Goal: Transaction & Acquisition: Purchase product/service

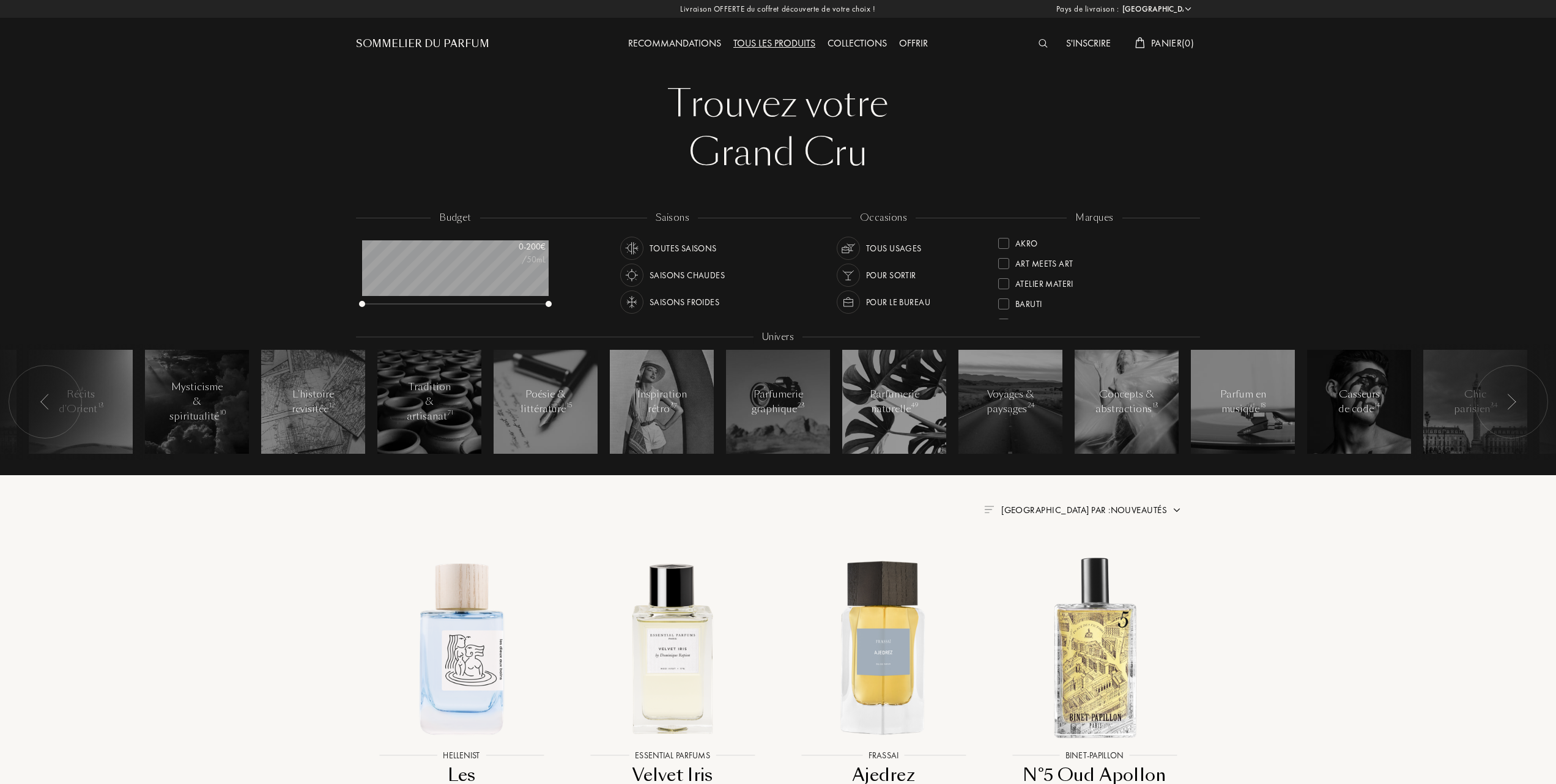
select select "FR"
click at [1004, 279] on div at bounding box center [1003, 283] width 11 height 11
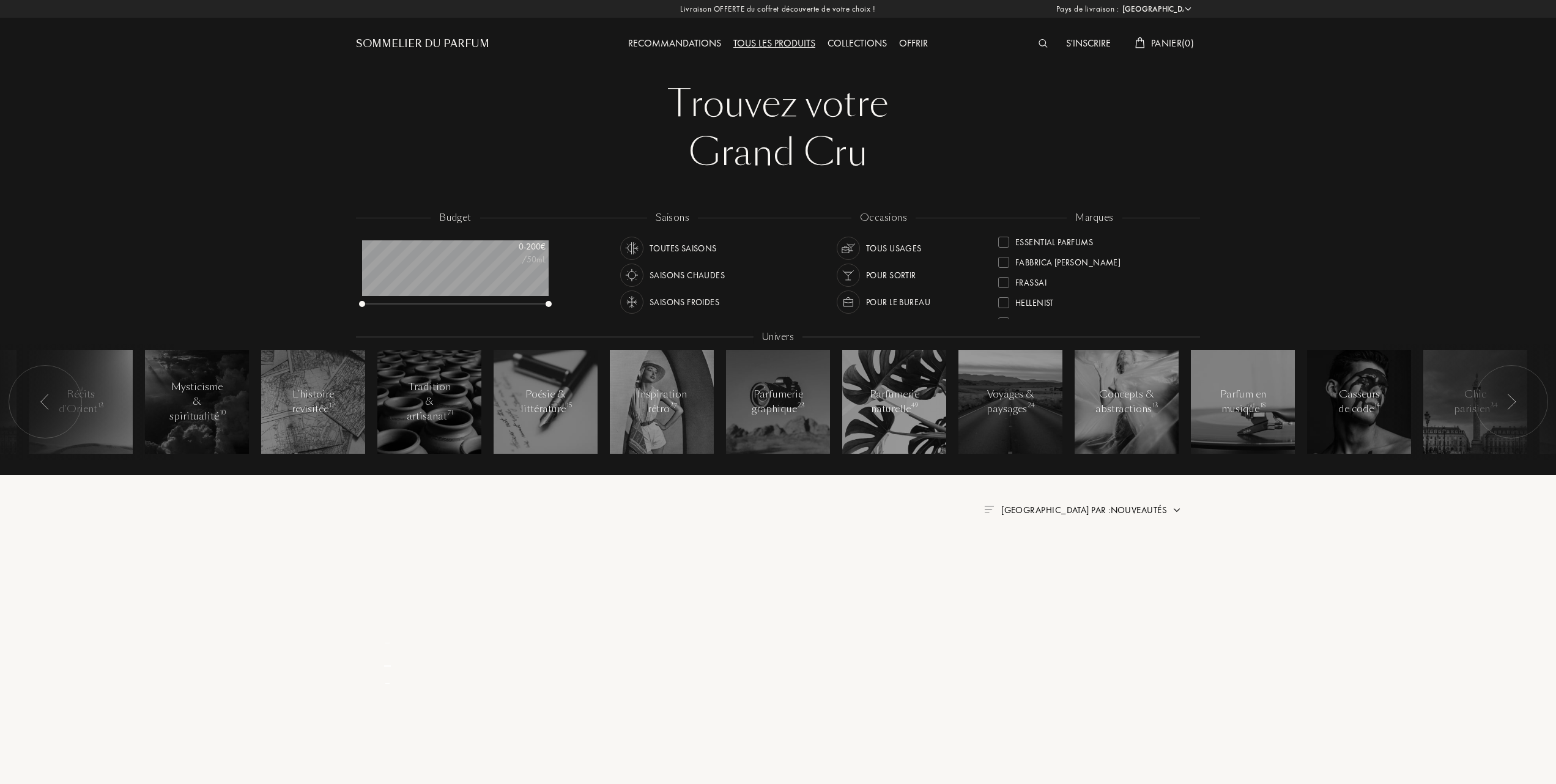
scroll to position [0, 0]
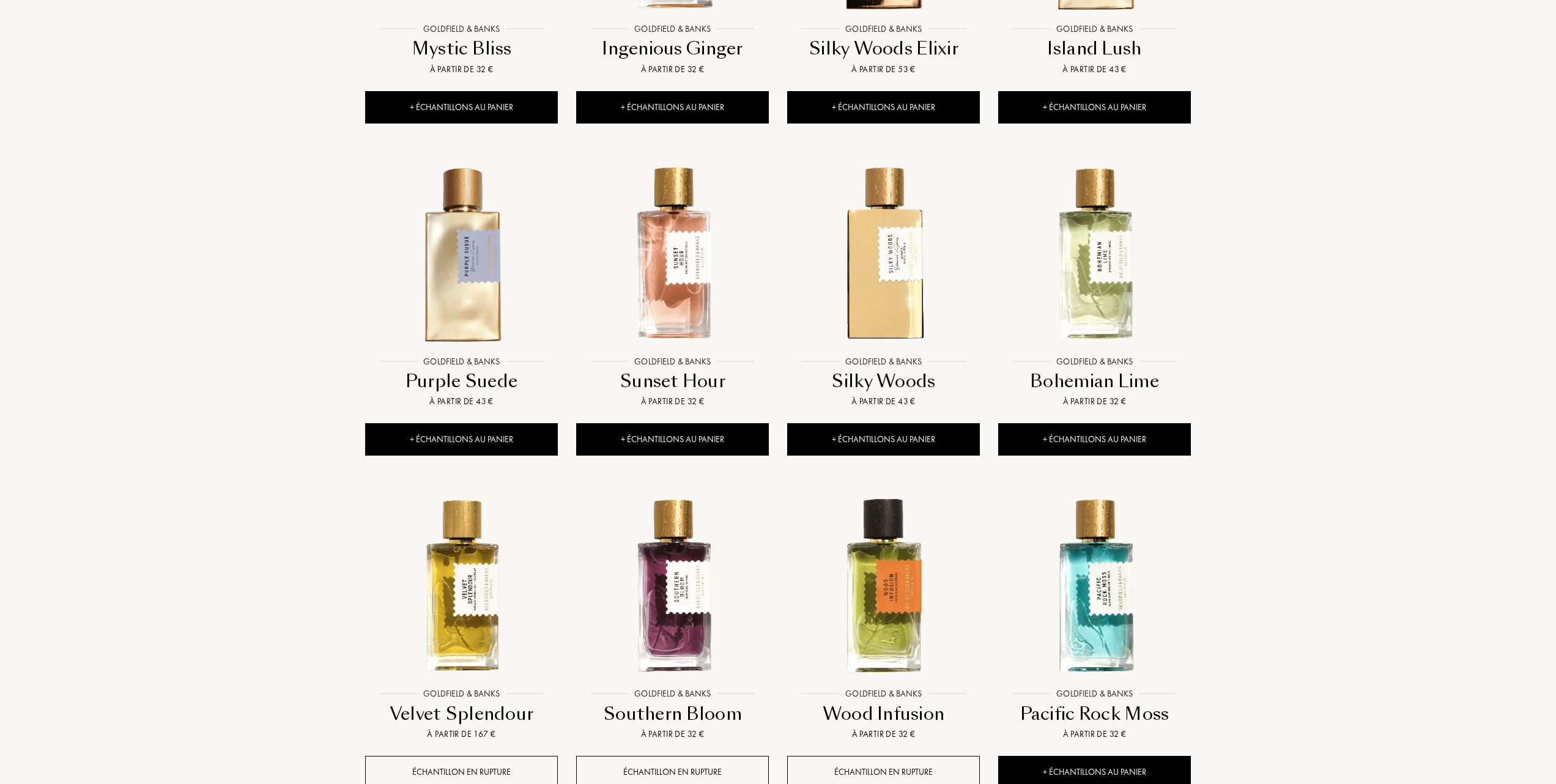
scroll to position [734, 0]
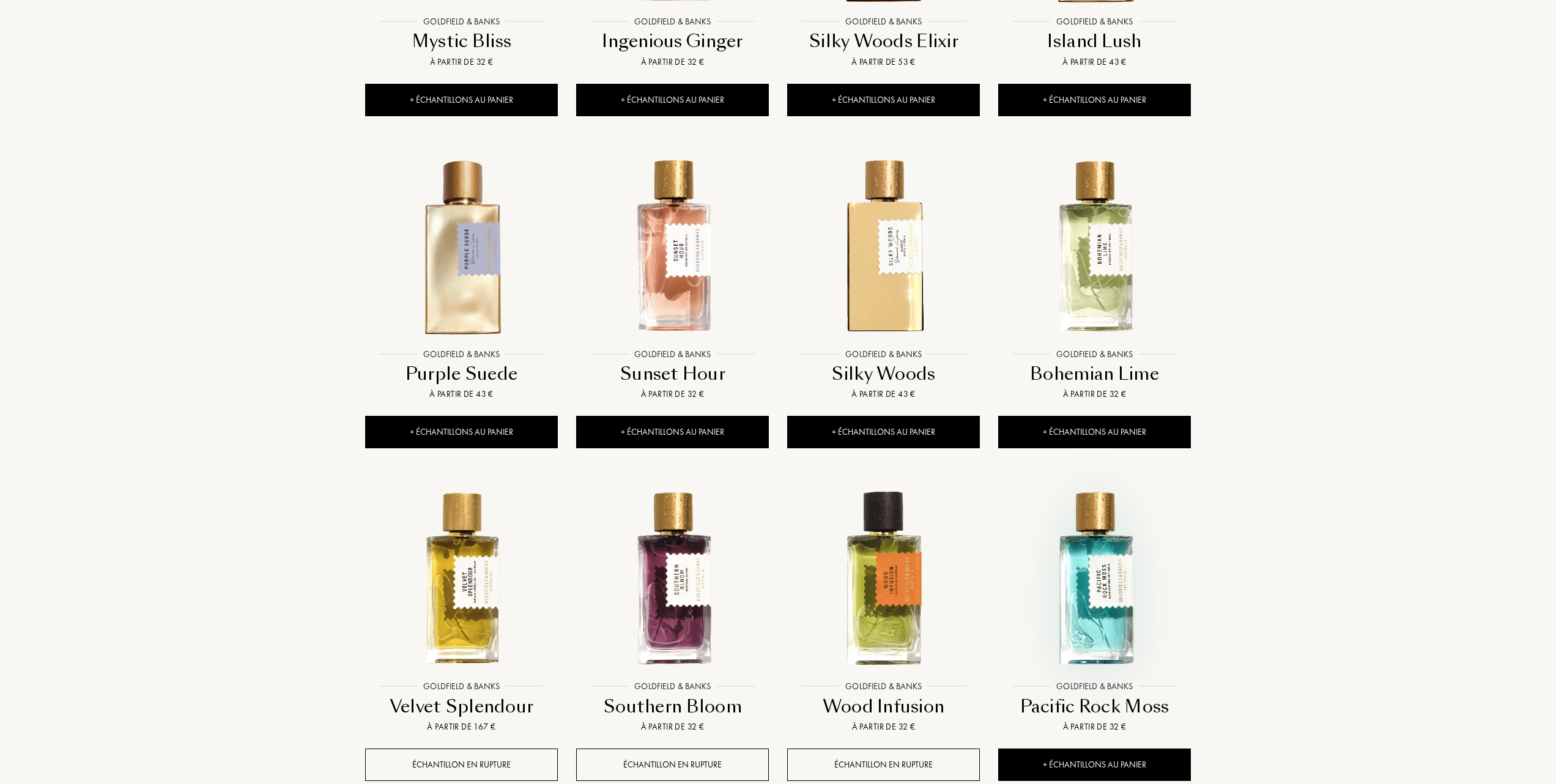
click at [1095, 595] on img at bounding box center [1094, 578] width 190 height 190
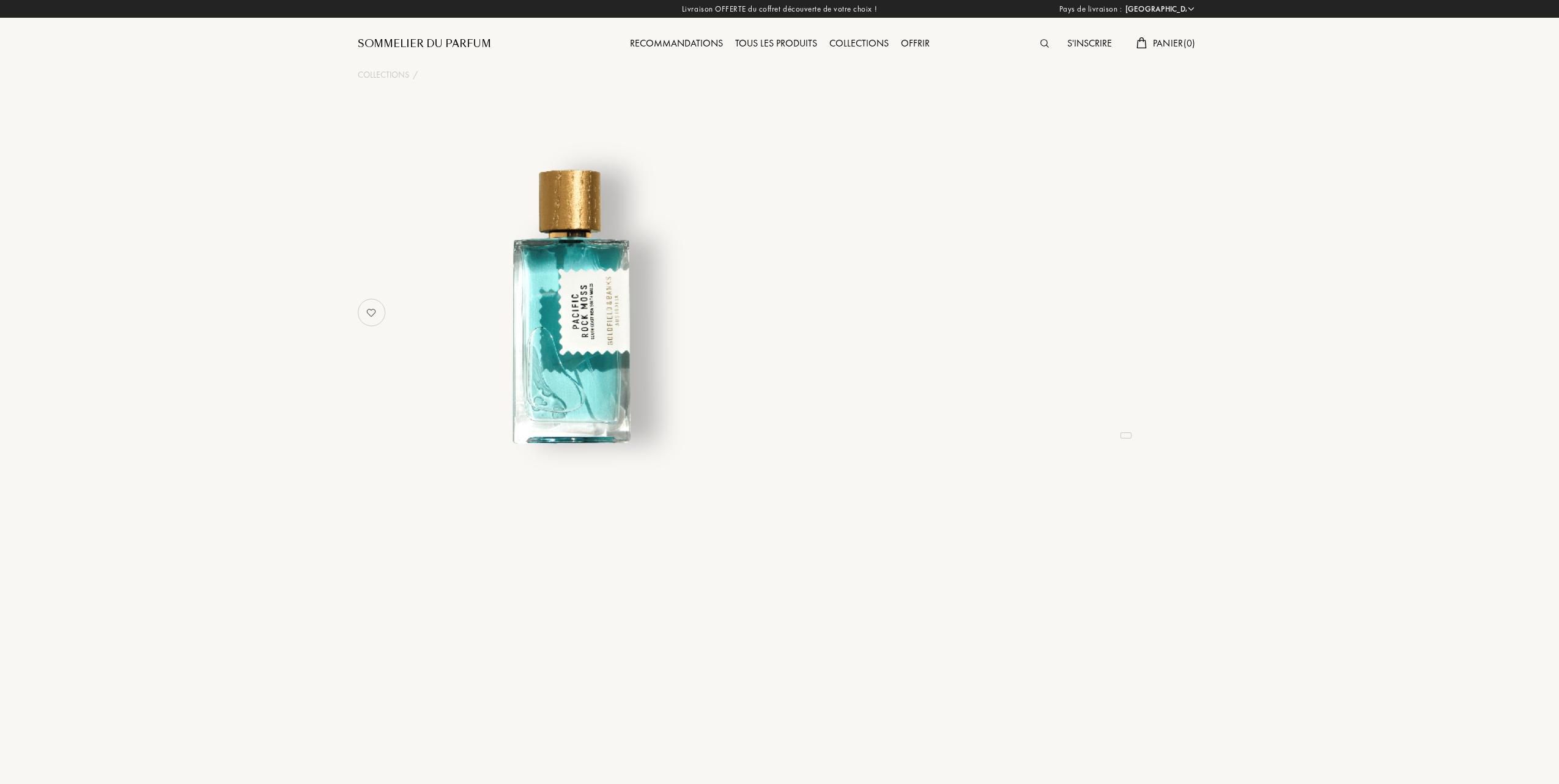
select select "FR"
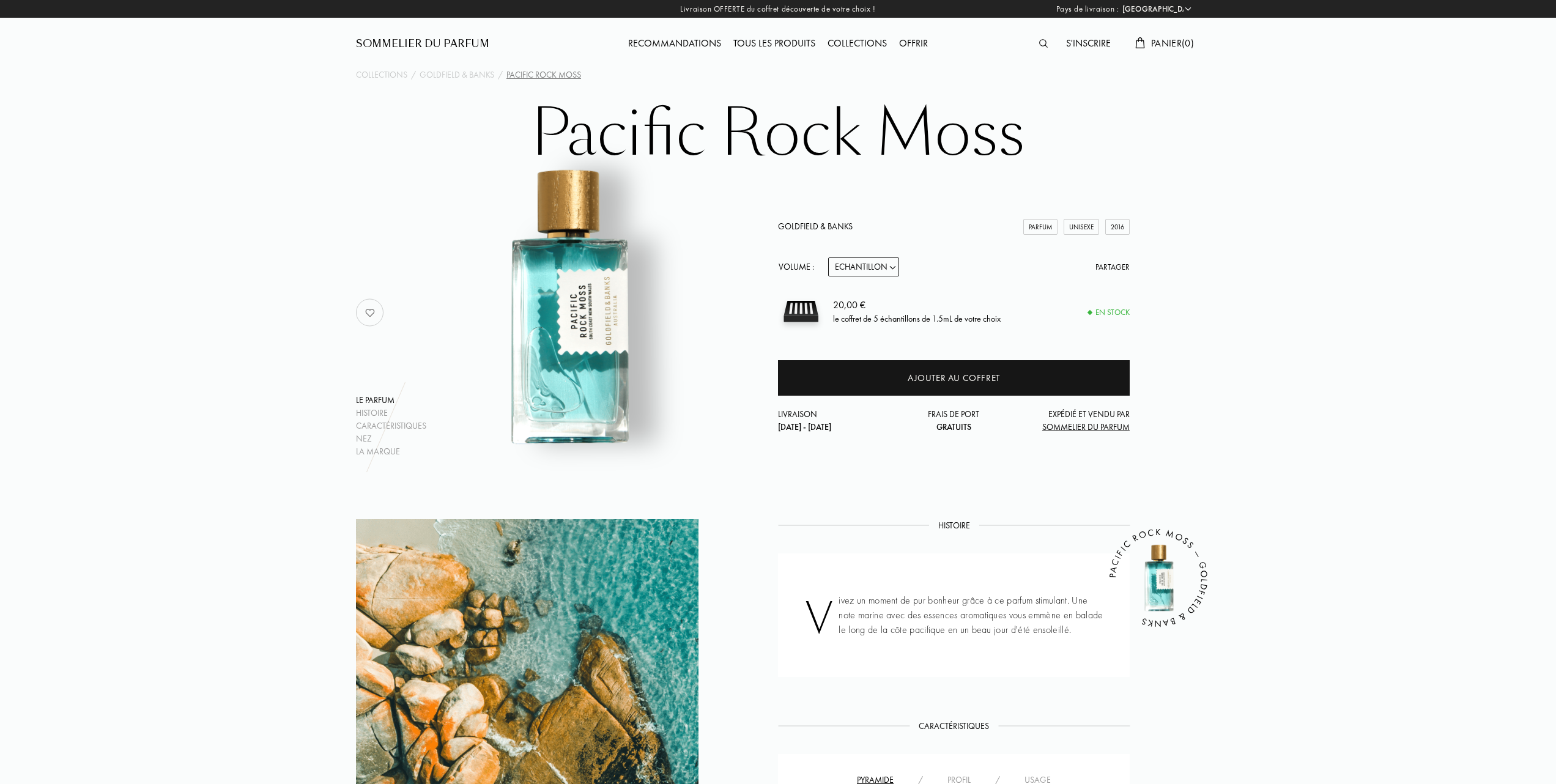
click at [894, 265] on select "Echantillon 10mL 50mL 100mL" at bounding box center [863, 267] width 71 height 19
select select "1"
click at [828, 258] on select "Echantillon 10mL 50mL 100mL" at bounding box center [863, 267] width 71 height 19
select select "1"
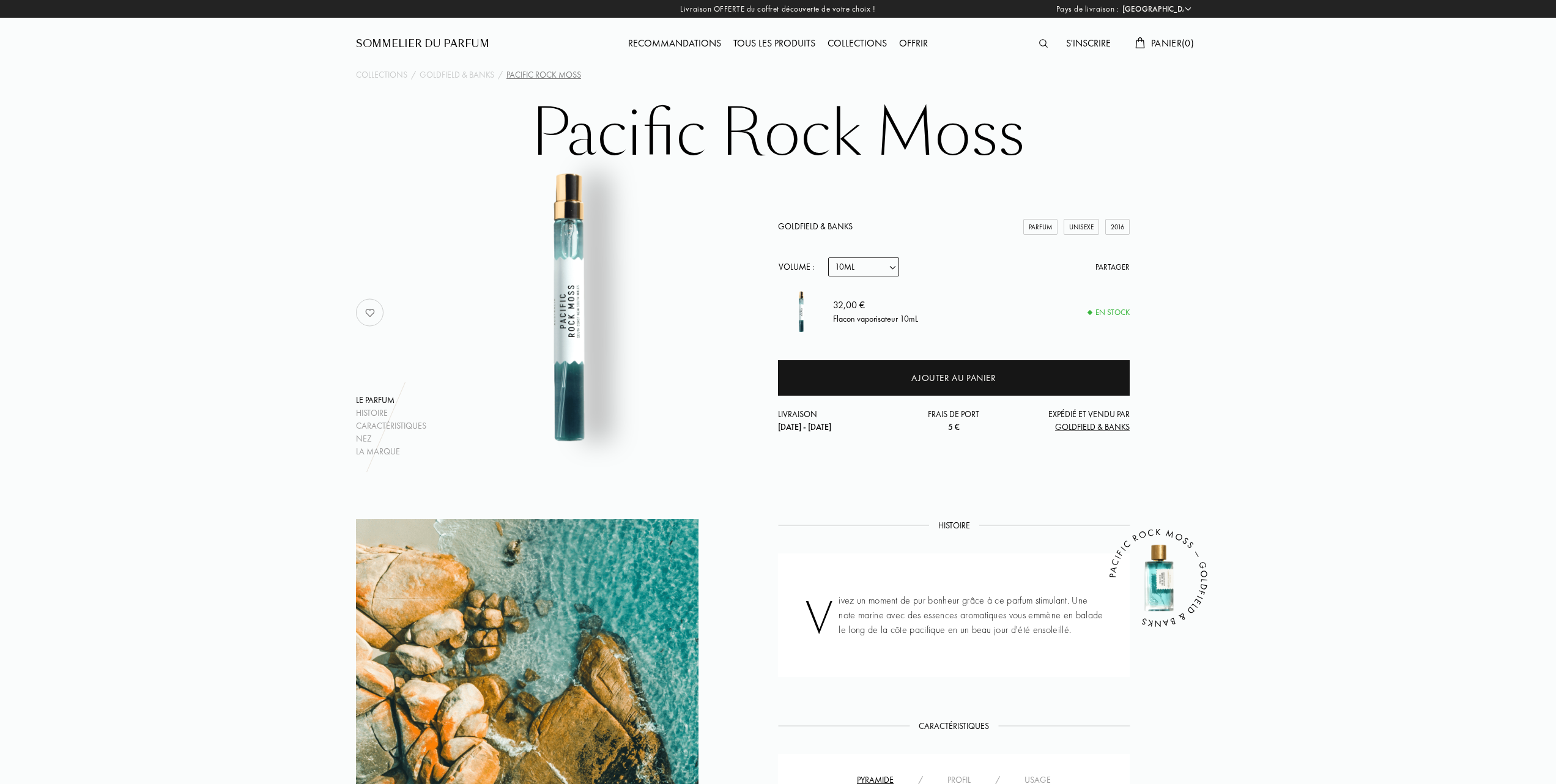
click at [893, 266] on select "Echantillon 10mL 50mL 100mL" at bounding box center [863, 267] width 71 height 19
select select "3"
click at [828, 258] on select "Echantillon 10mL 50mL 100mL" at bounding box center [863, 267] width 71 height 19
select select "3"
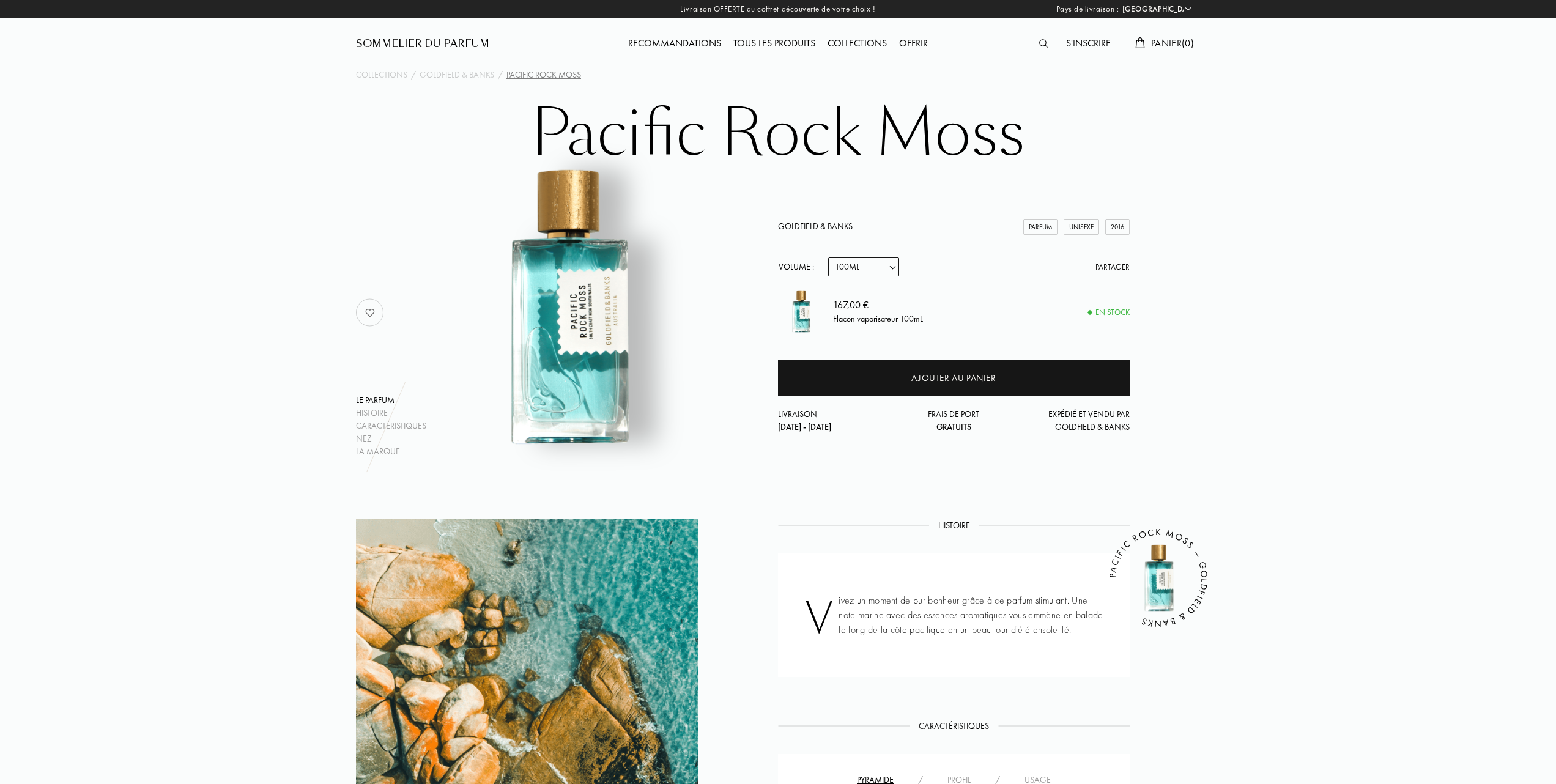
click at [896, 268] on select "Echantillon 10mL 50mL 100mL" at bounding box center [863, 267] width 71 height 19
select select "2"
click at [828, 258] on select "Echantillon 10mL 50mL 100mL" at bounding box center [863, 267] width 71 height 19
select select "2"
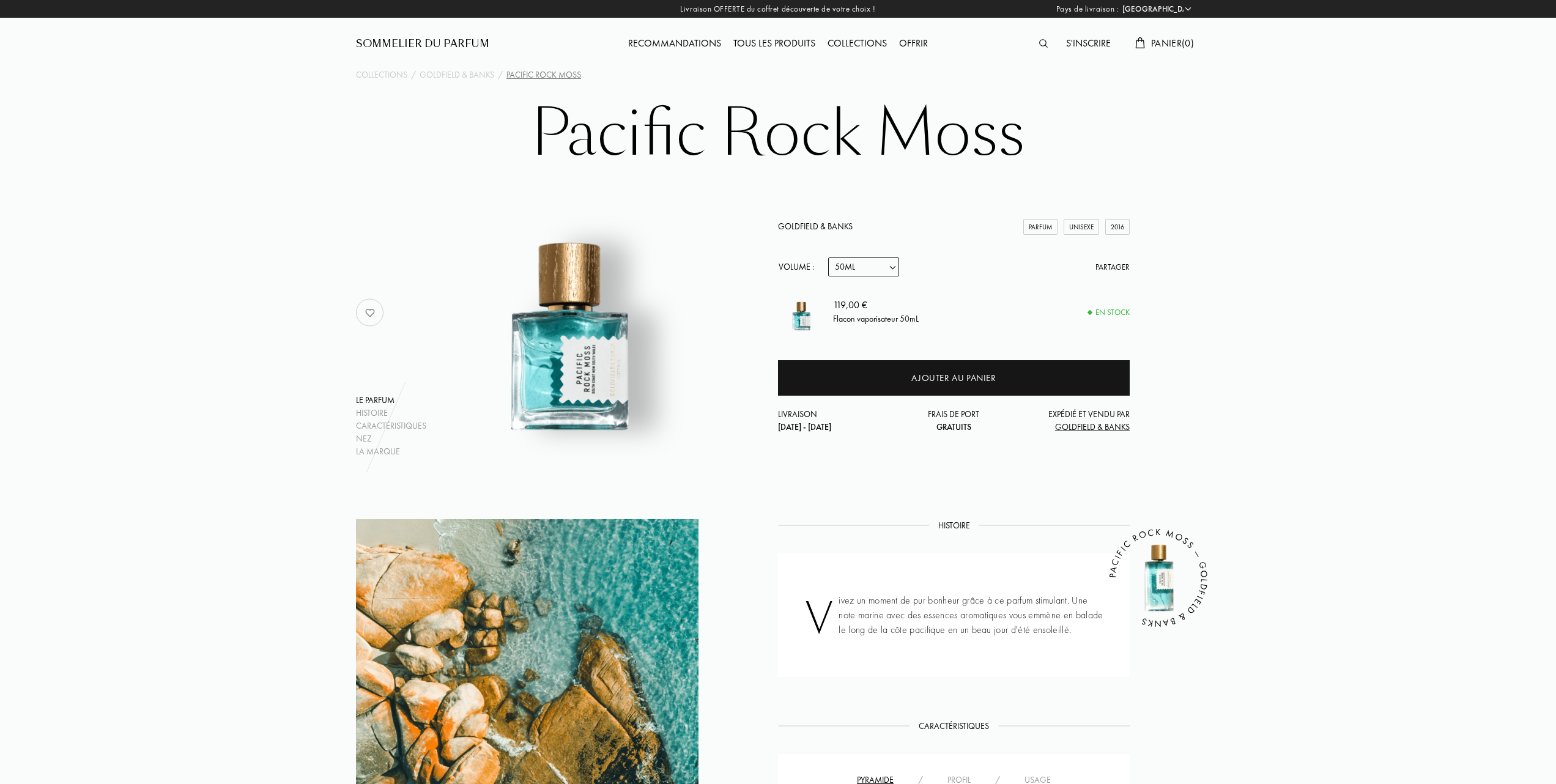
click at [894, 266] on select "Echantillon 10mL 50mL 100mL" at bounding box center [863, 267] width 71 height 19
select select "1"
click at [828, 258] on select "Echantillon 10mL 50mL 100mL" at bounding box center [863, 267] width 71 height 19
select select "1"
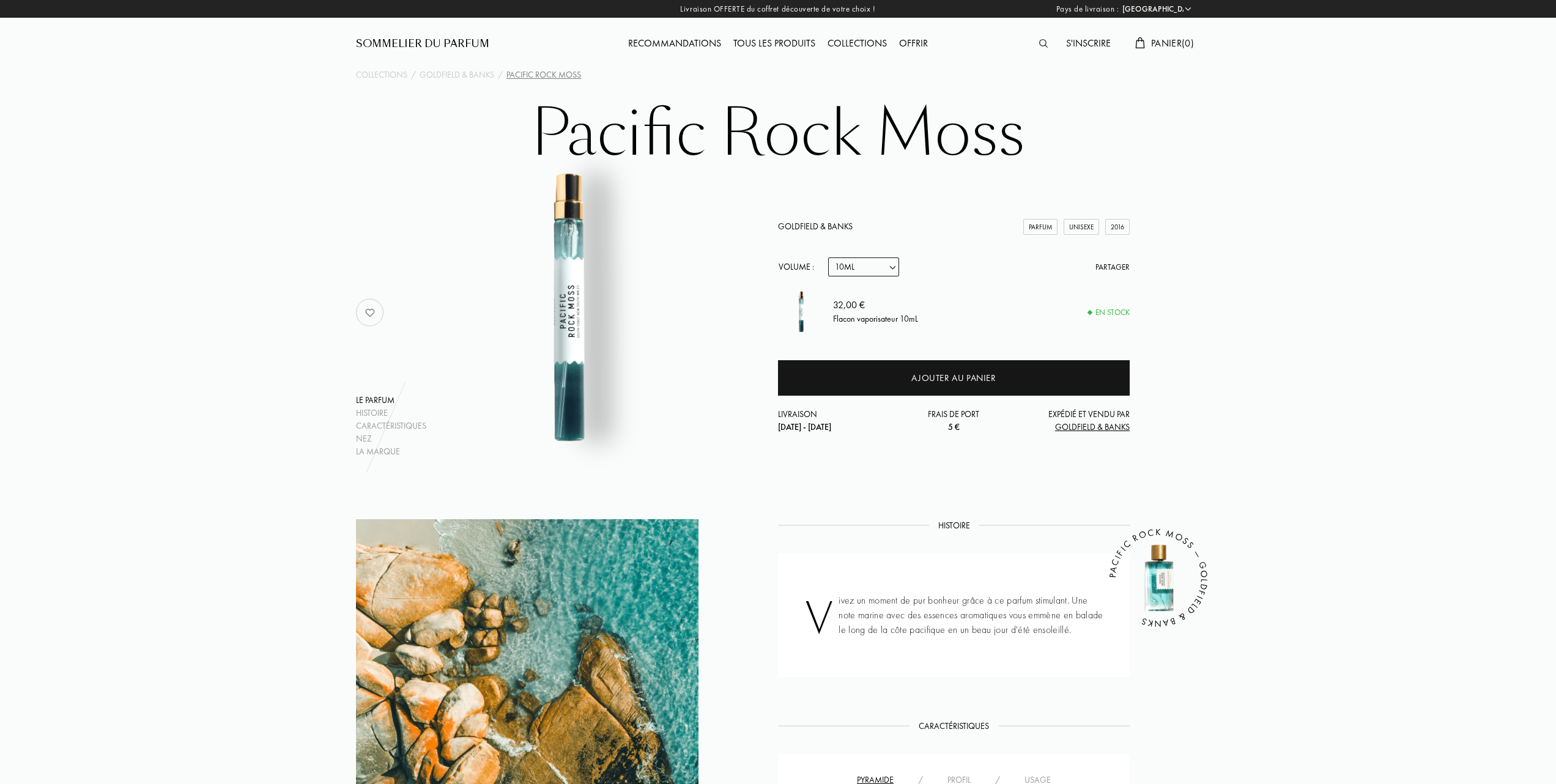
click at [896, 264] on select "Echantillon 10mL 50mL 100mL" at bounding box center [863, 267] width 71 height 19
select select "2"
click at [828, 258] on select "Echantillon 10mL 50mL 100mL" at bounding box center [863, 267] width 71 height 19
select select "2"
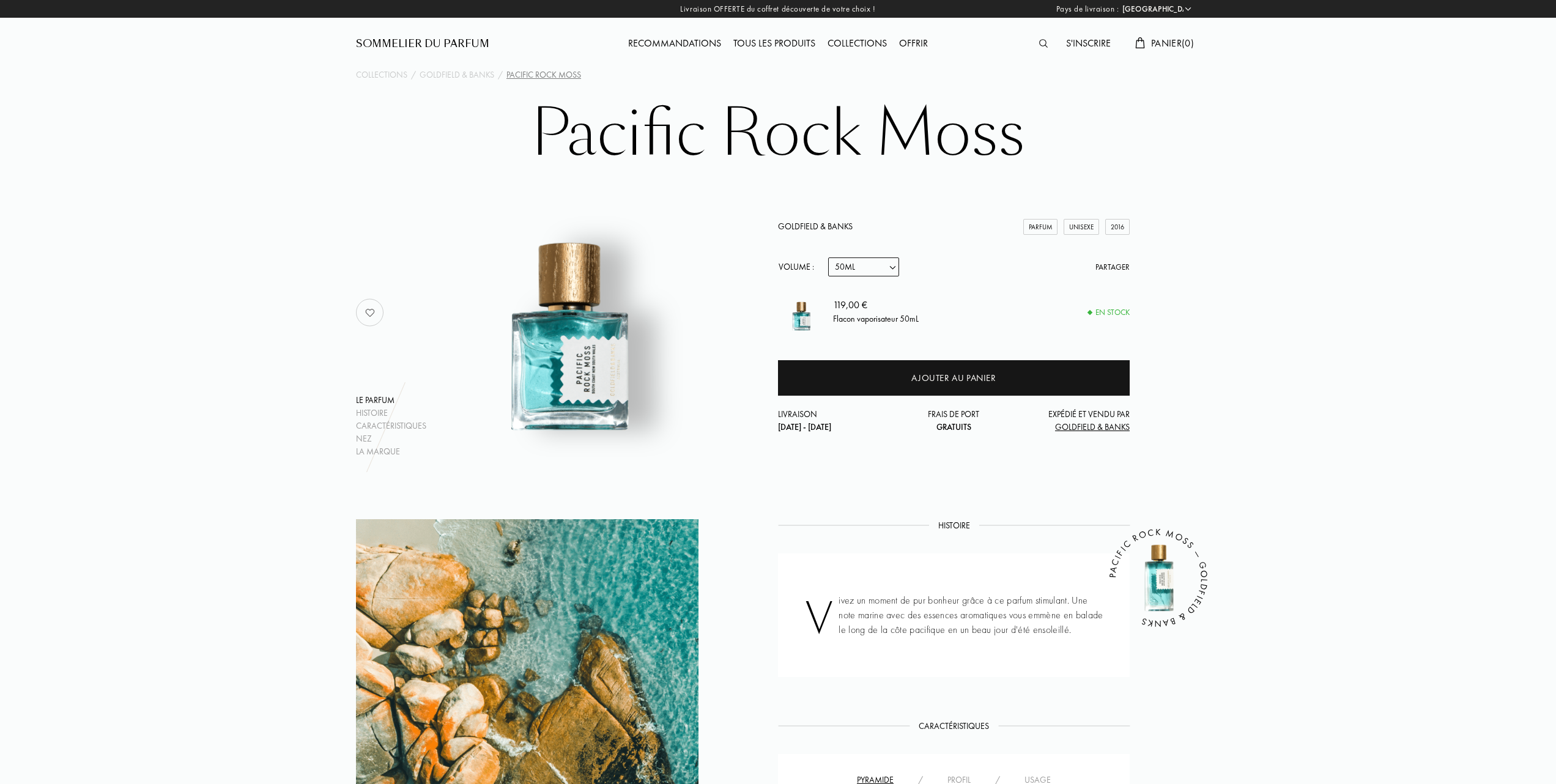
click at [823, 221] on link "Goldfield & Banks" at bounding box center [815, 226] width 75 height 11
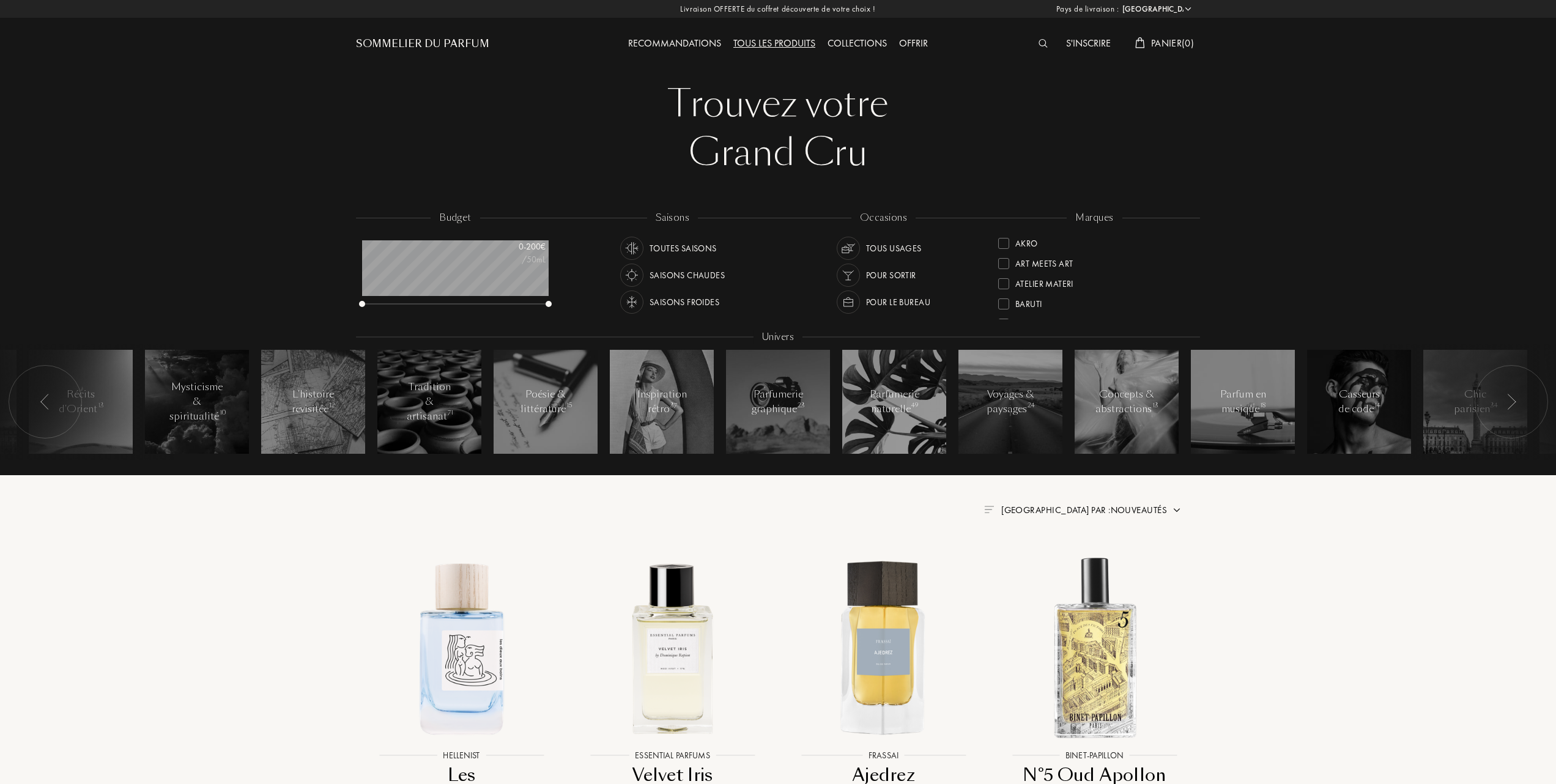
select select "FR"
click at [1004, 278] on div at bounding box center [1003, 283] width 11 height 11
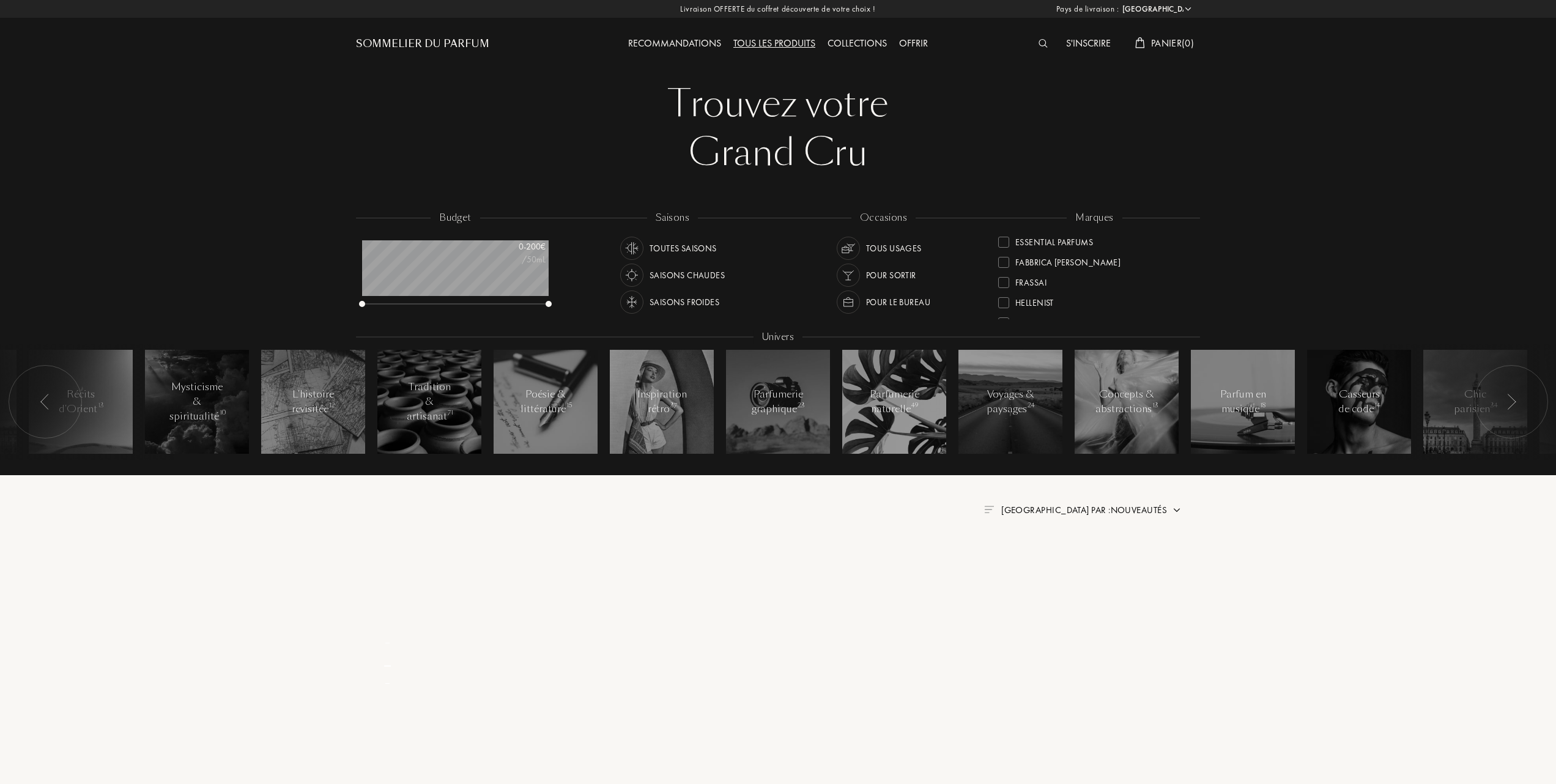
scroll to position [0, 0]
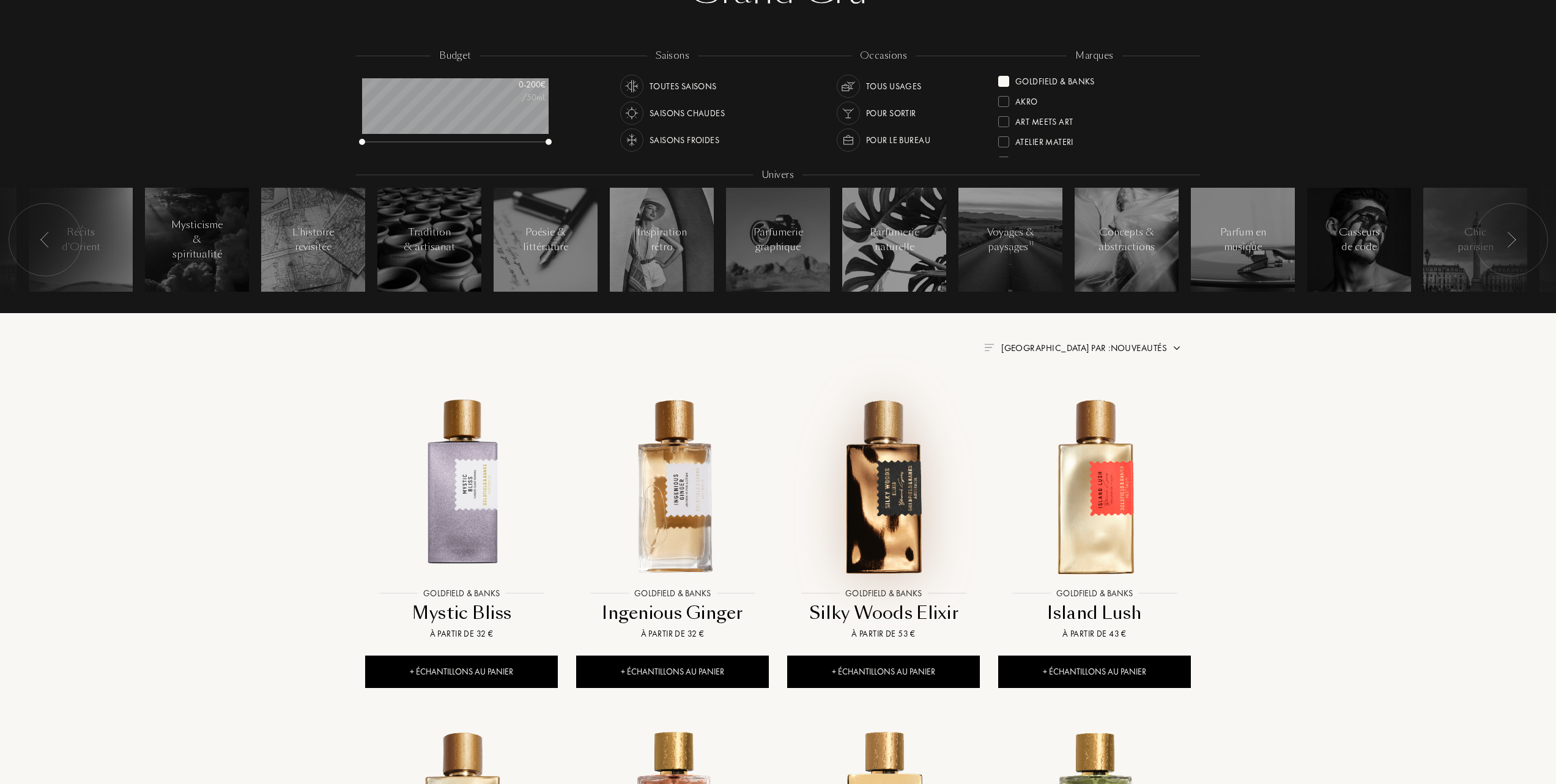
scroll to position [163, 0]
click at [1129, 346] on span "Trier par : Nouveautés" at bounding box center [1084, 347] width 166 height 12
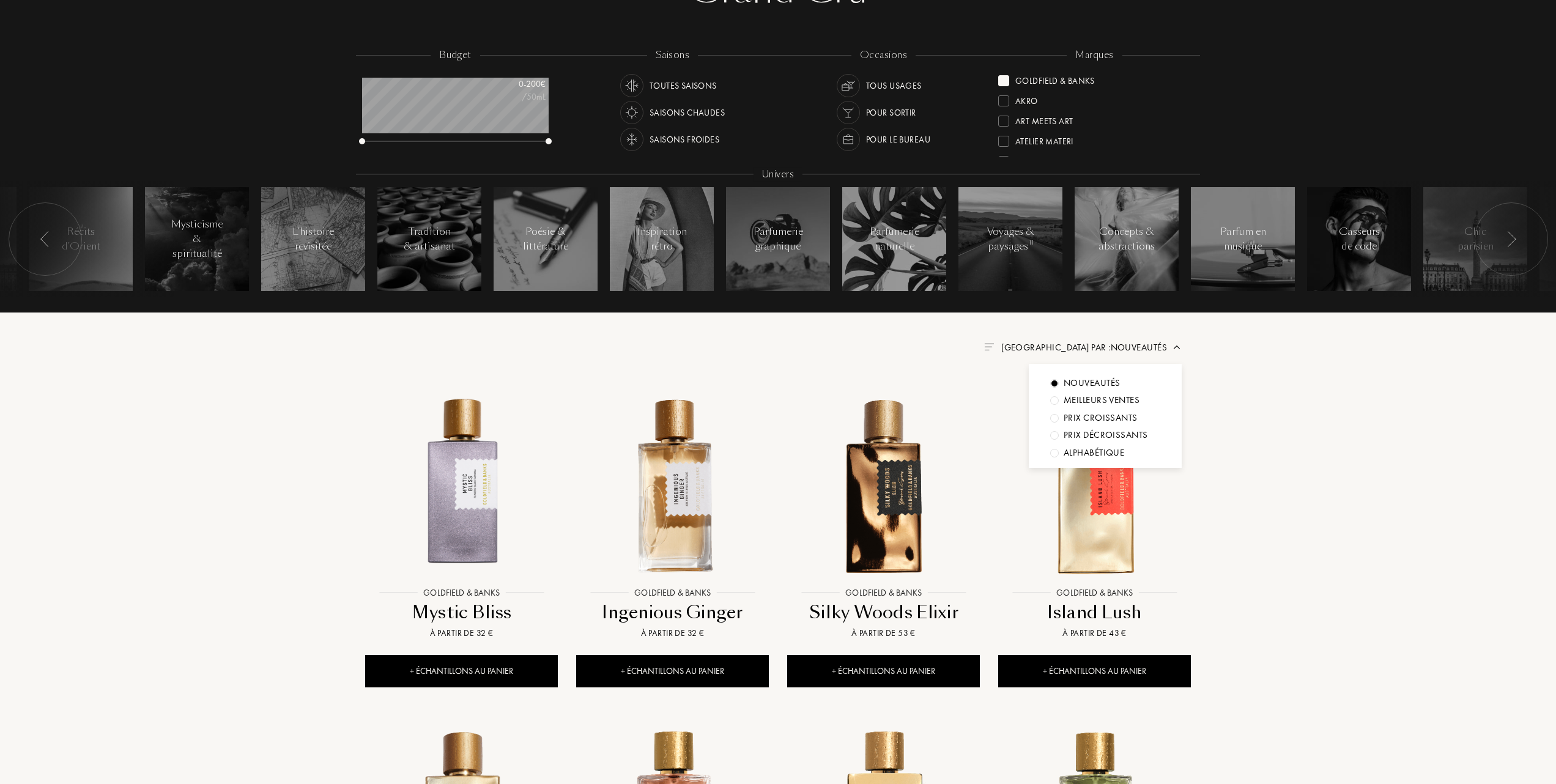
click at [1056, 401] on div at bounding box center [1054, 400] width 9 height 9
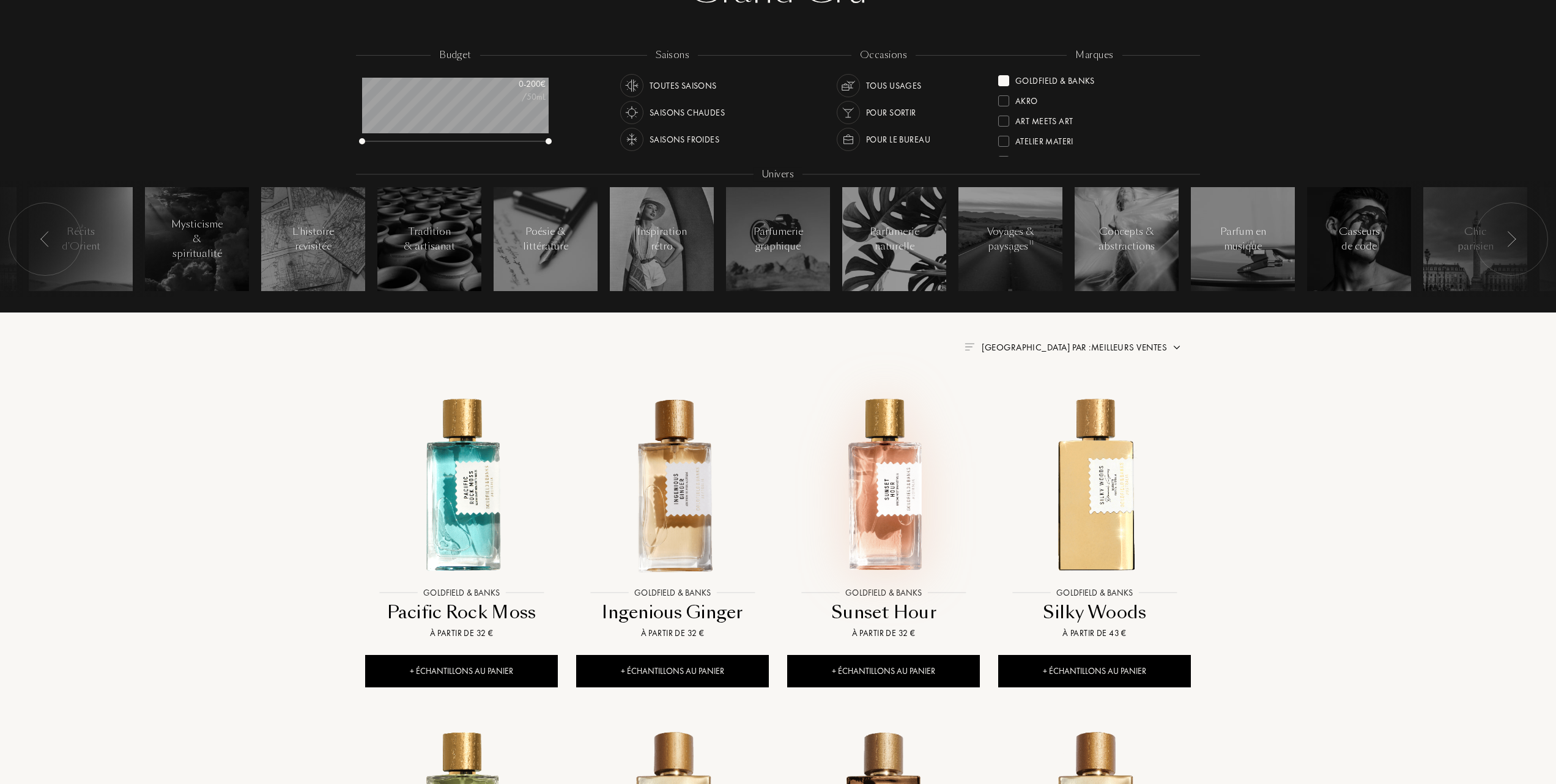
click at [886, 483] on img at bounding box center [883, 485] width 190 height 190
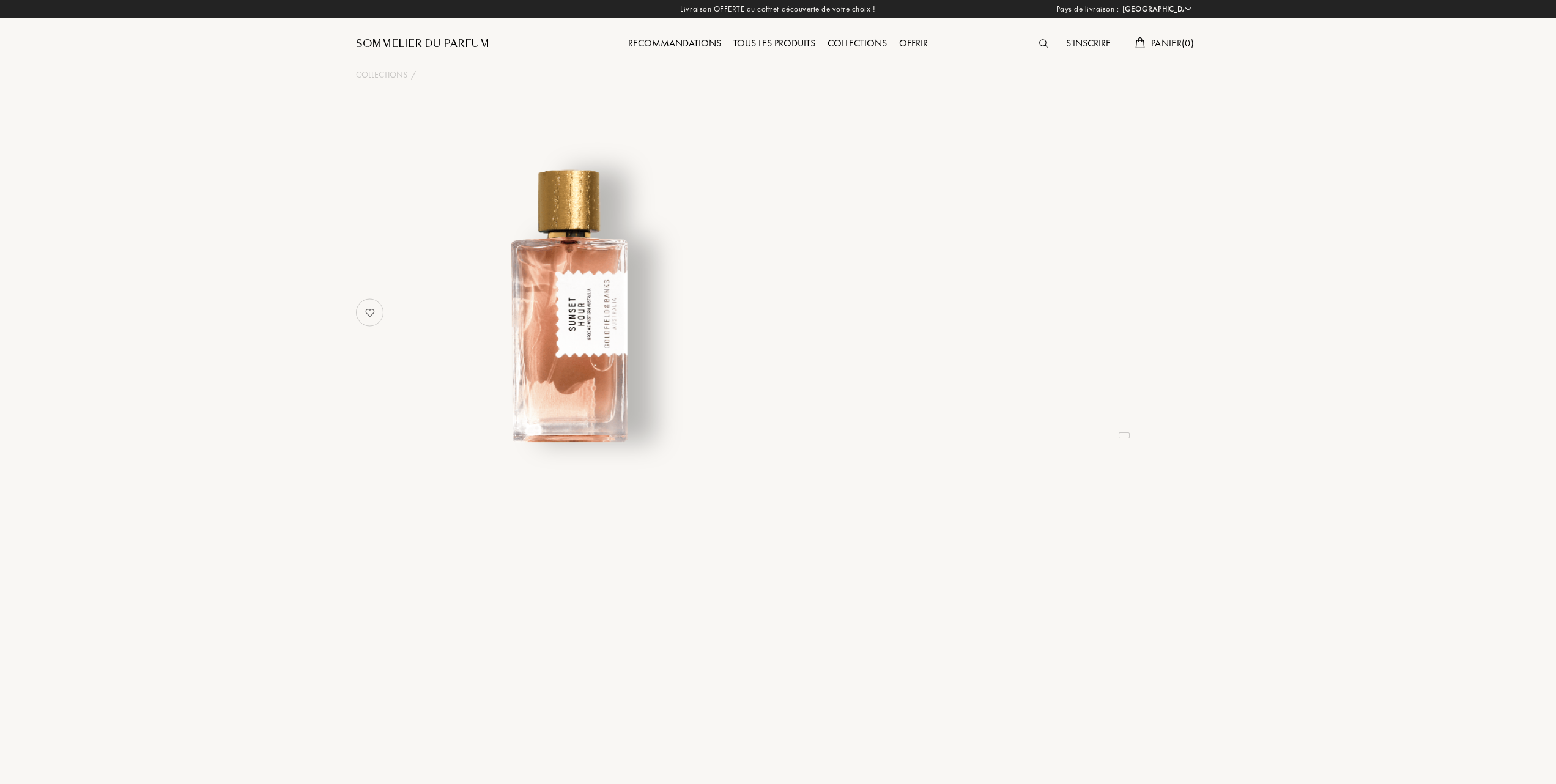
select select "FR"
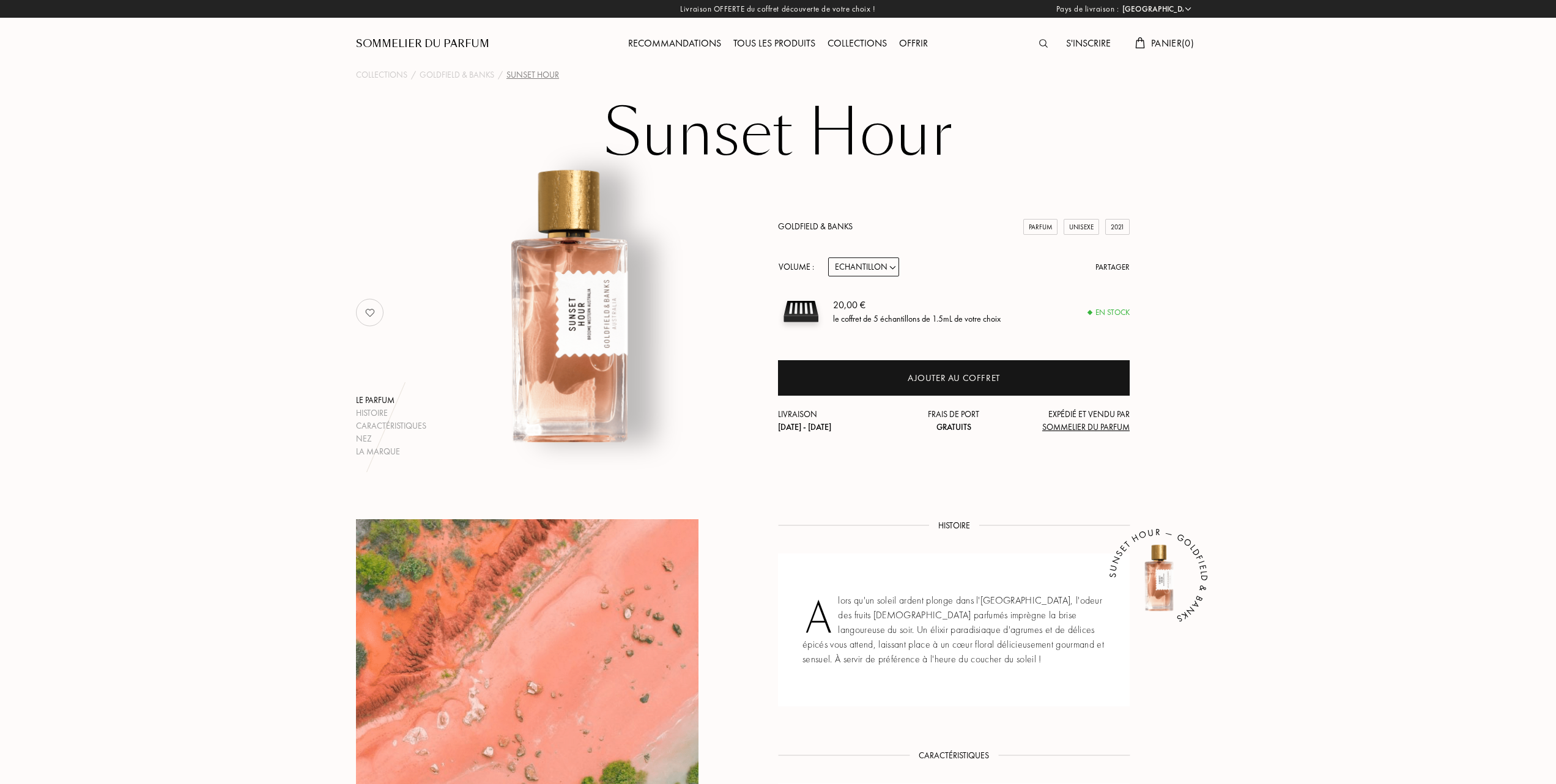
click at [894, 267] on select "Echantillon 10mL 50mL 100mL" at bounding box center [863, 267] width 71 height 19
select select "1"
click at [828, 258] on select "Echantillon 10mL 50mL 100mL" at bounding box center [863, 267] width 71 height 19
select select "1"
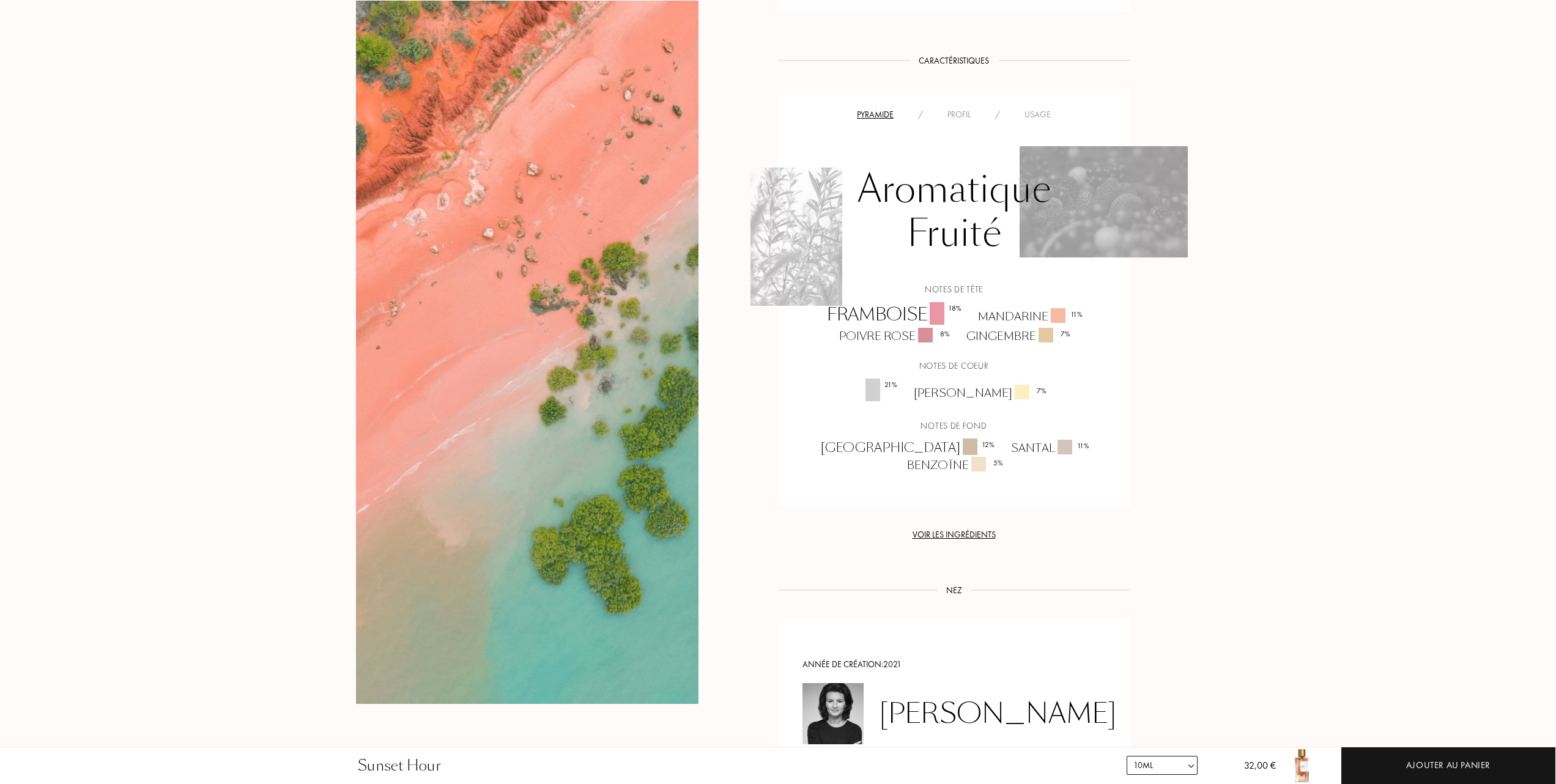
scroll to position [652, 0]
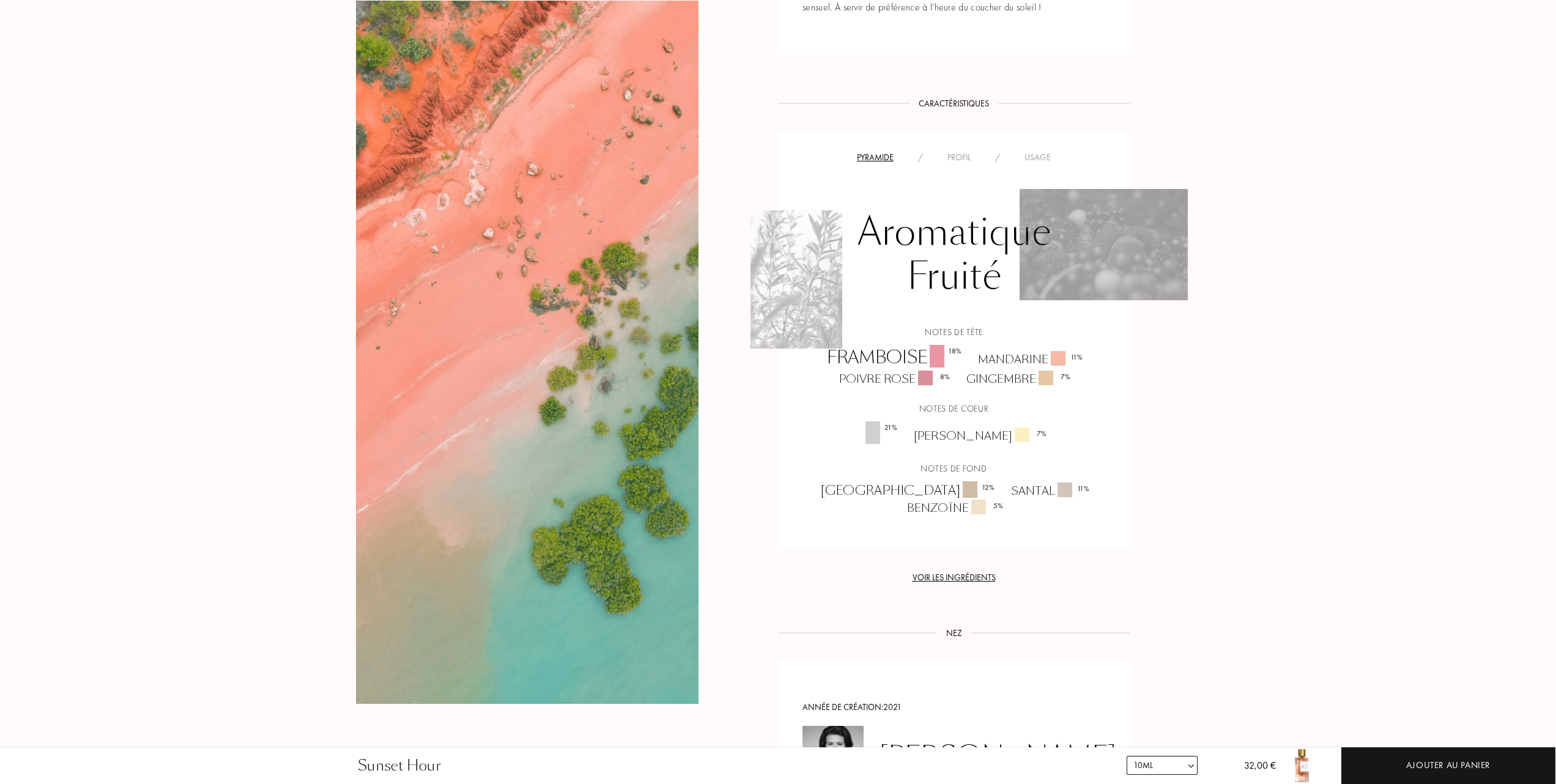
click at [1047, 157] on div "Usage" at bounding box center [1037, 157] width 50 height 13
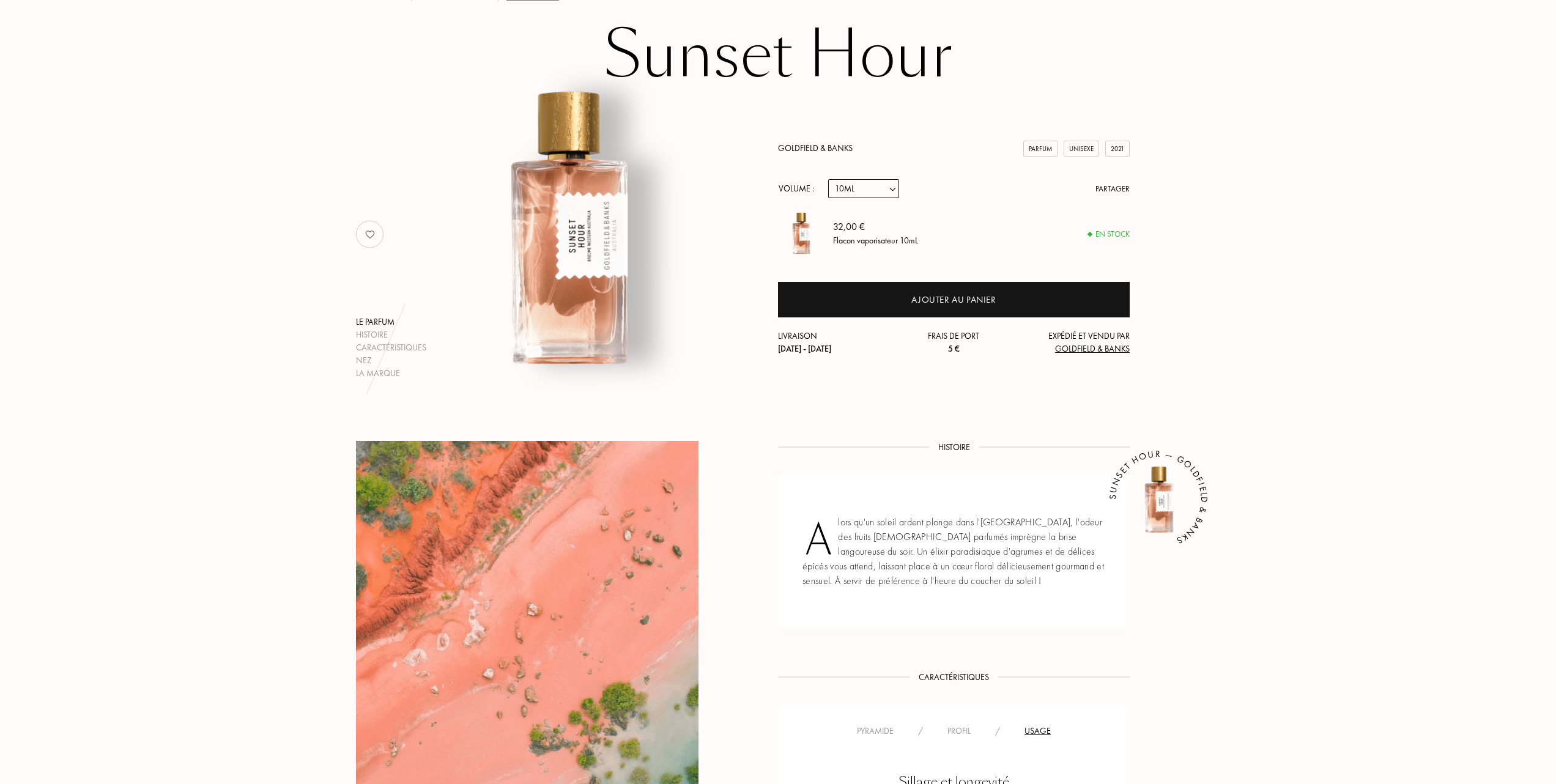
scroll to position [0, 0]
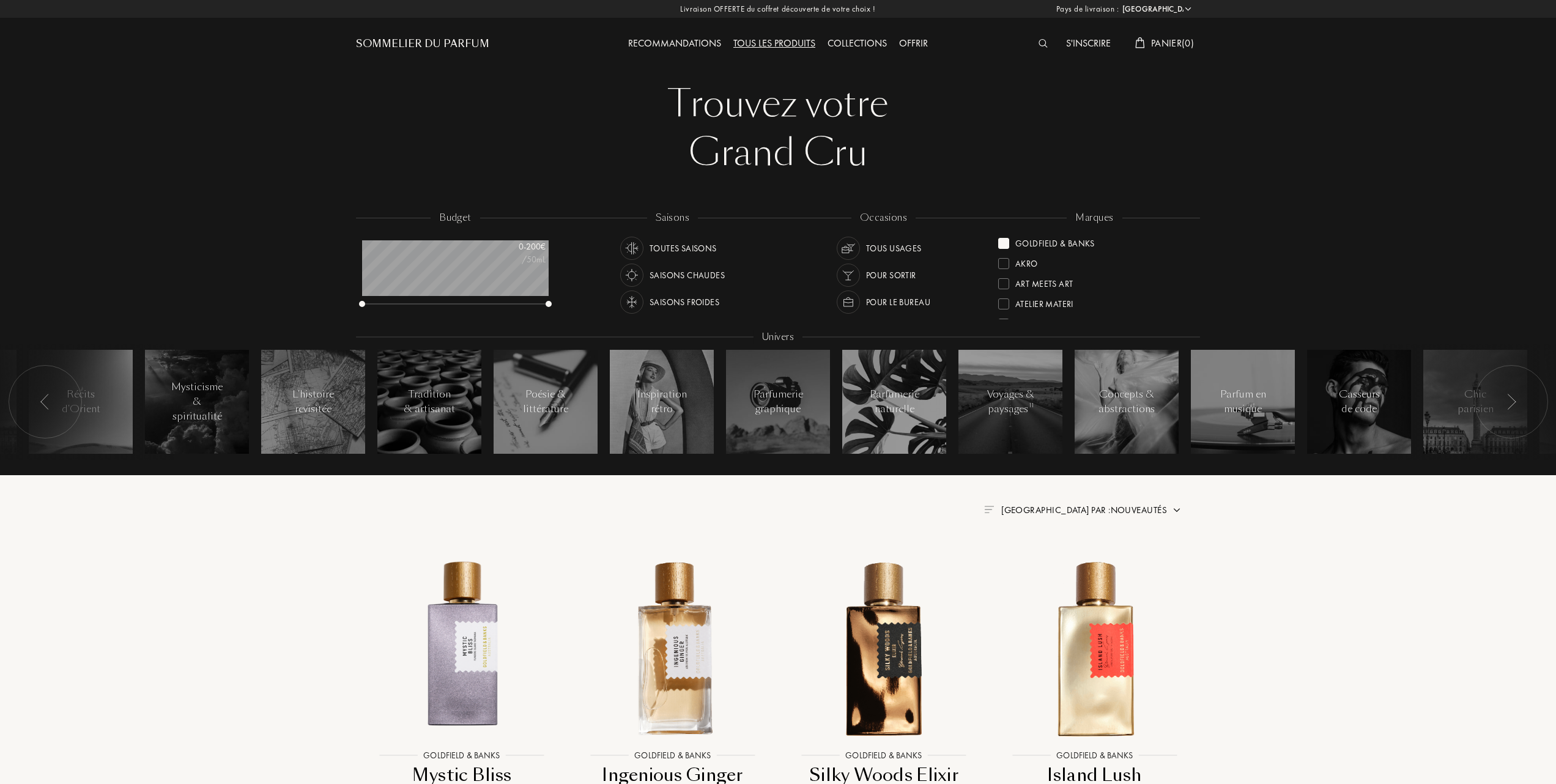
select select "FR"
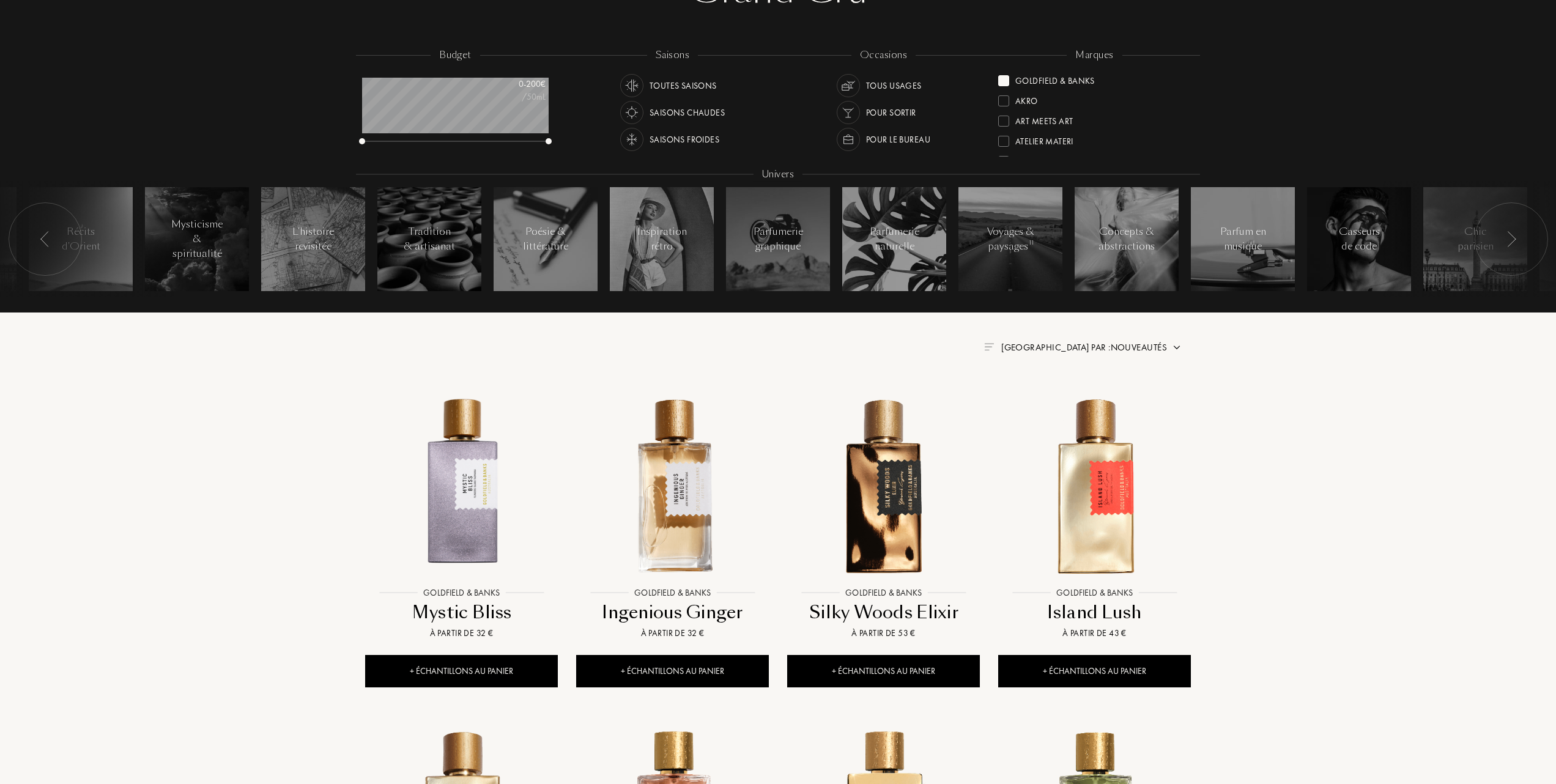
scroll to position [61, 186]
click at [1114, 347] on span "Trier par : Nouveautés" at bounding box center [1084, 347] width 166 height 12
click at [1053, 398] on div at bounding box center [1054, 400] width 9 height 9
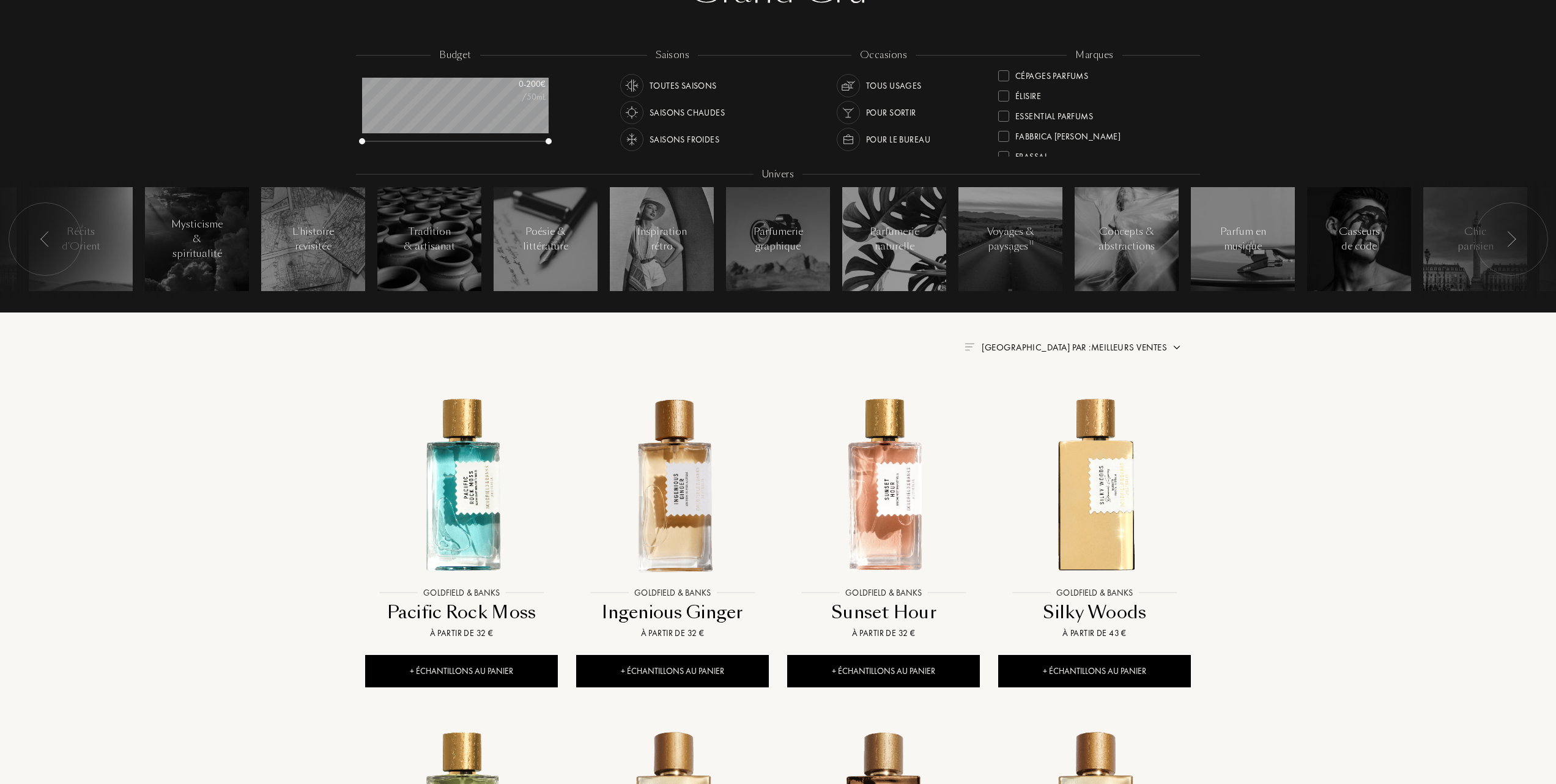
scroll to position [163, 0]
click at [1002, 114] on div at bounding box center [1003, 120] width 11 height 11
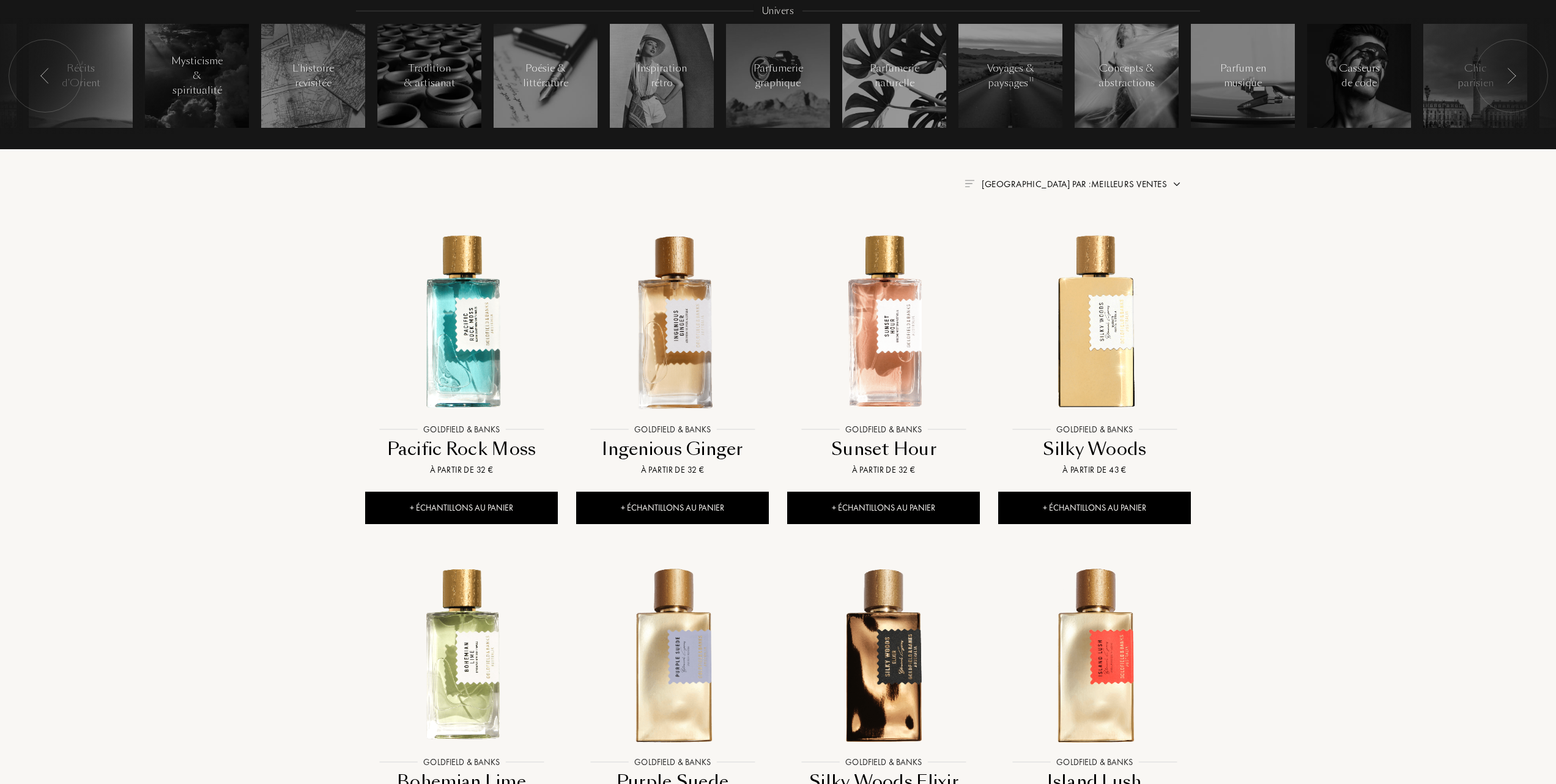
scroll to position [81, 0]
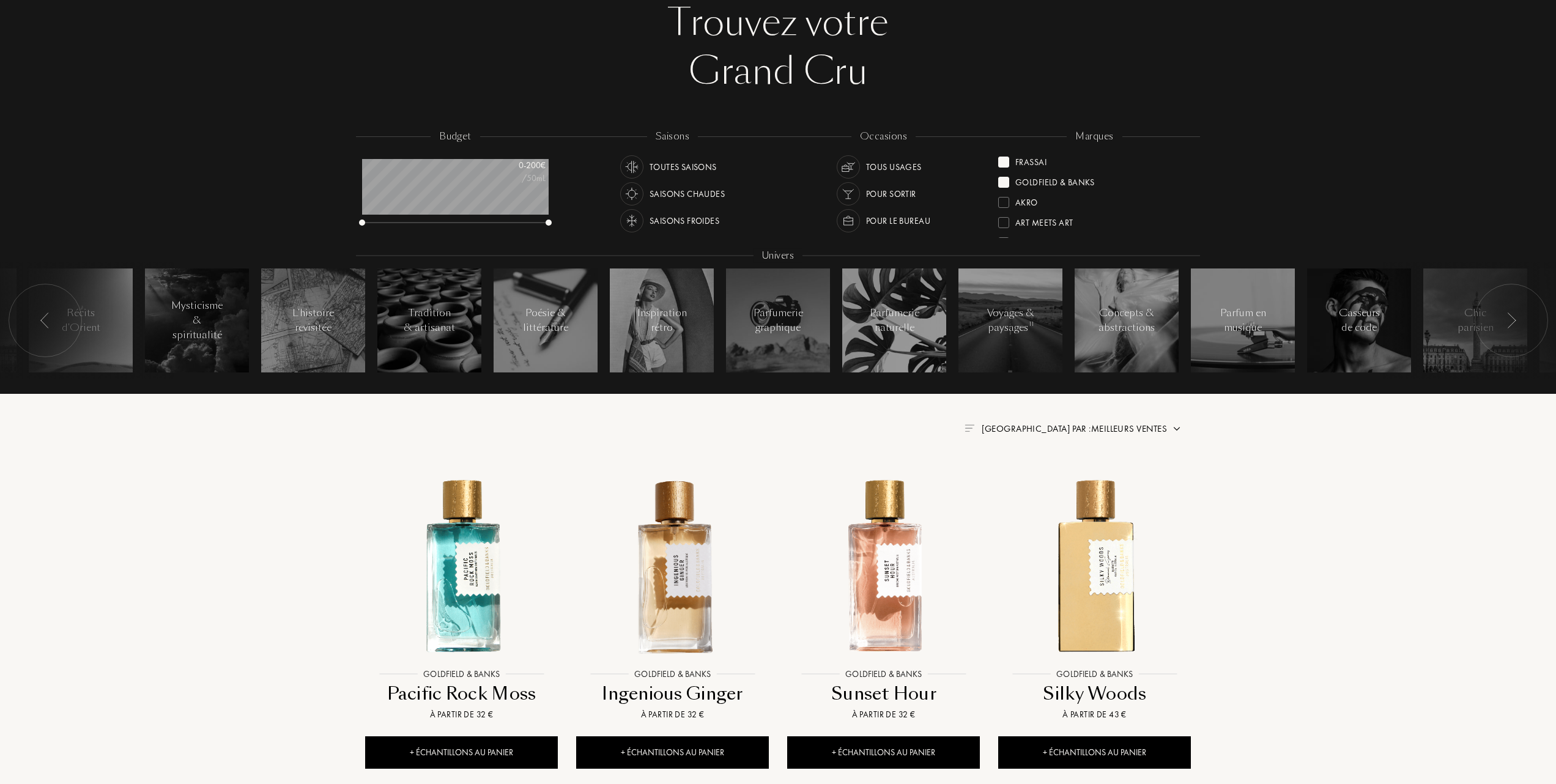
click at [1009, 181] on div at bounding box center [1003, 182] width 11 height 11
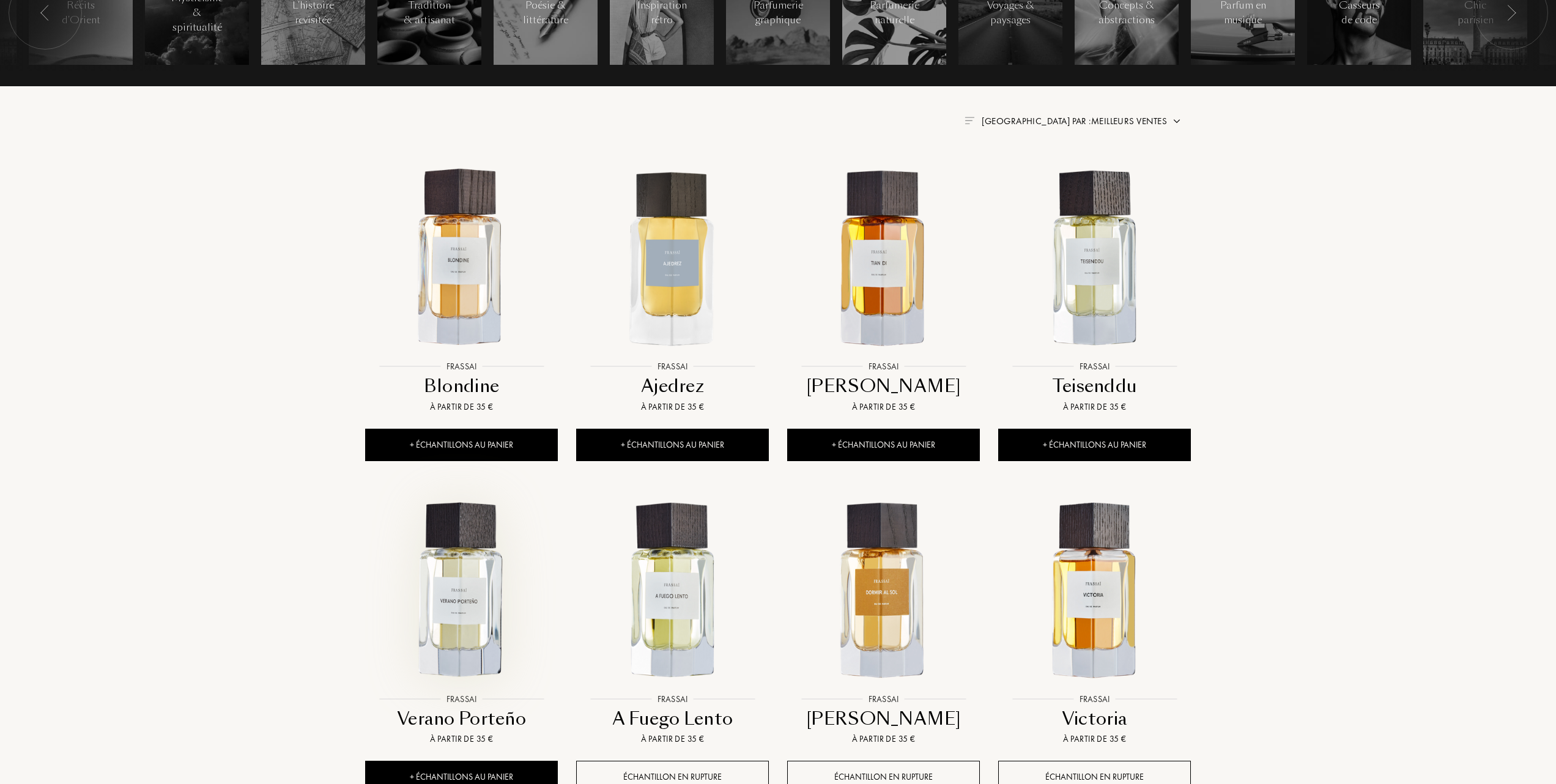
scroll to position [407, 0]
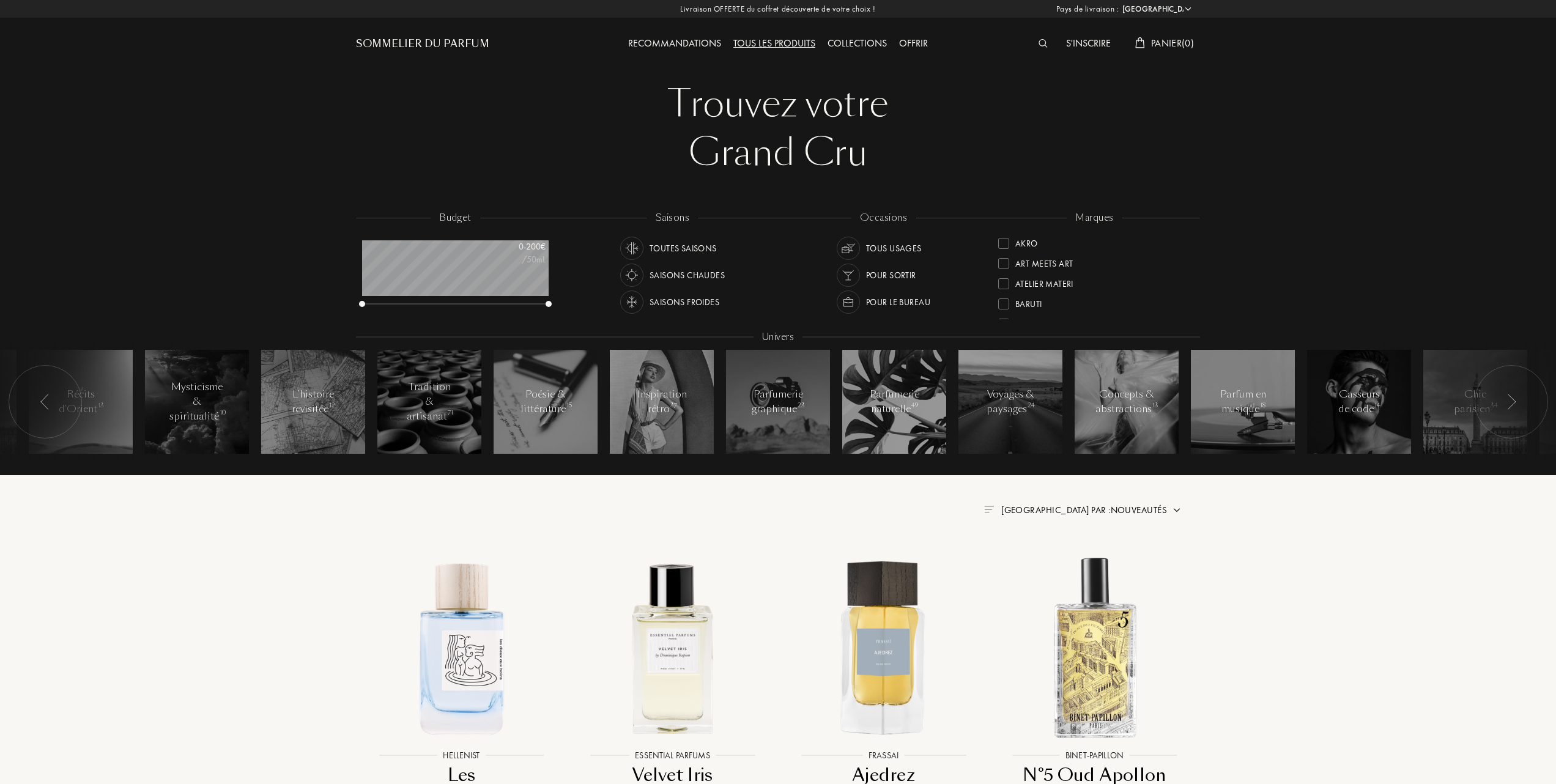
select select "FR"
click at [1001, 277] on div at bounding box center [1003, 283] width 11 height 11
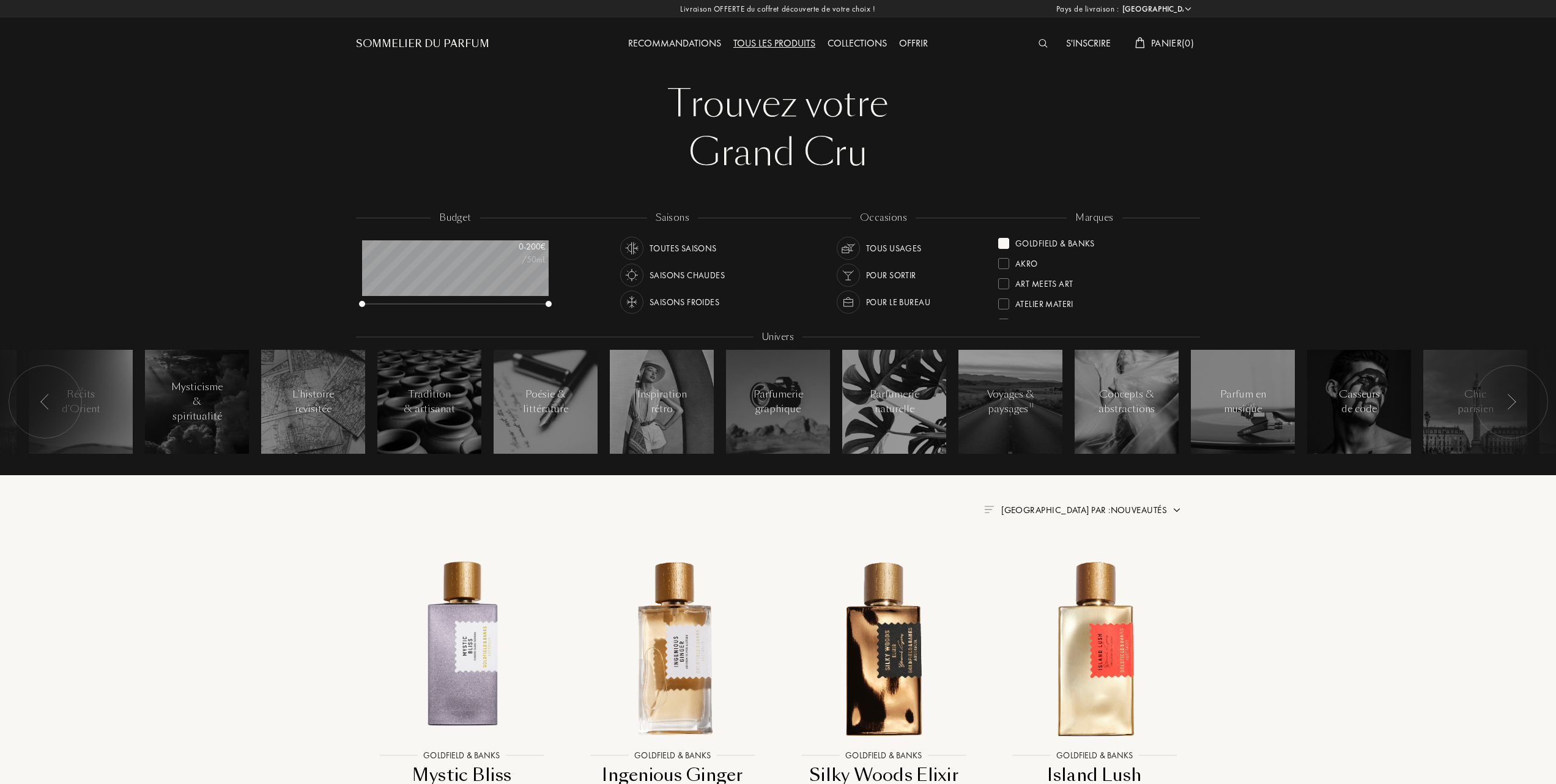
scroll to position [244, 0]
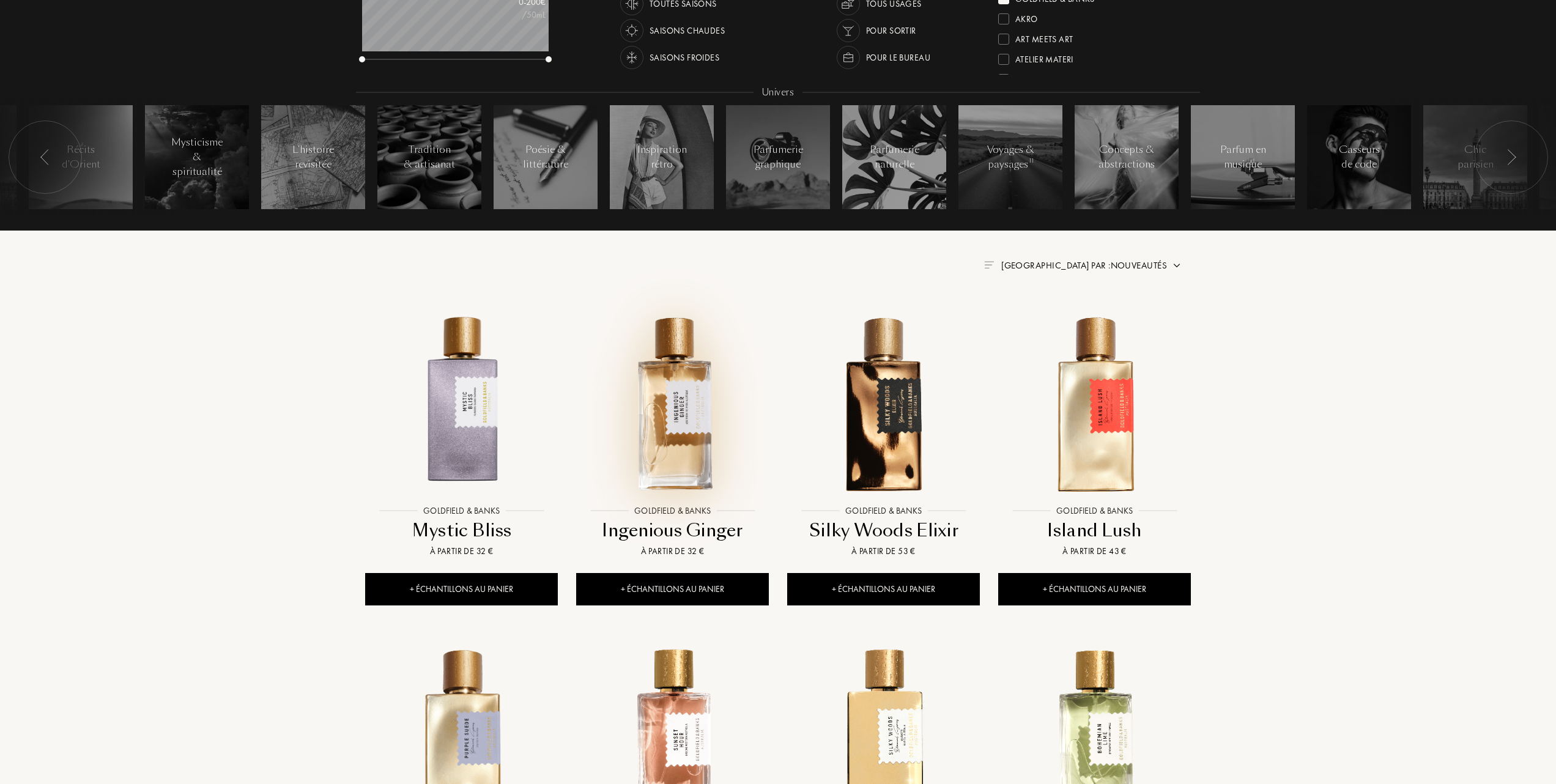
click at [680, 441] on img at bounding box center [672, 402] width 190 height 190
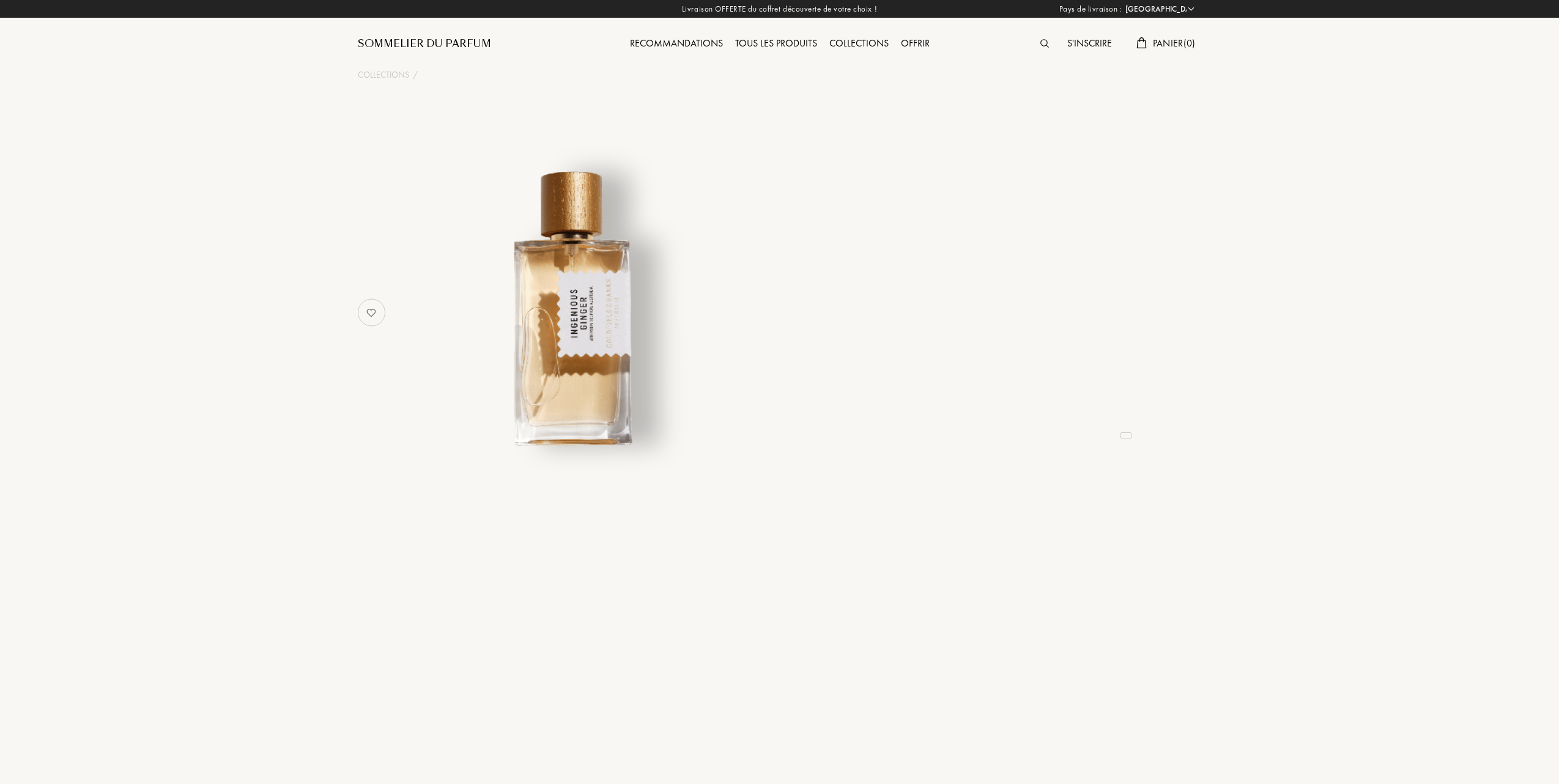
select select "FR"
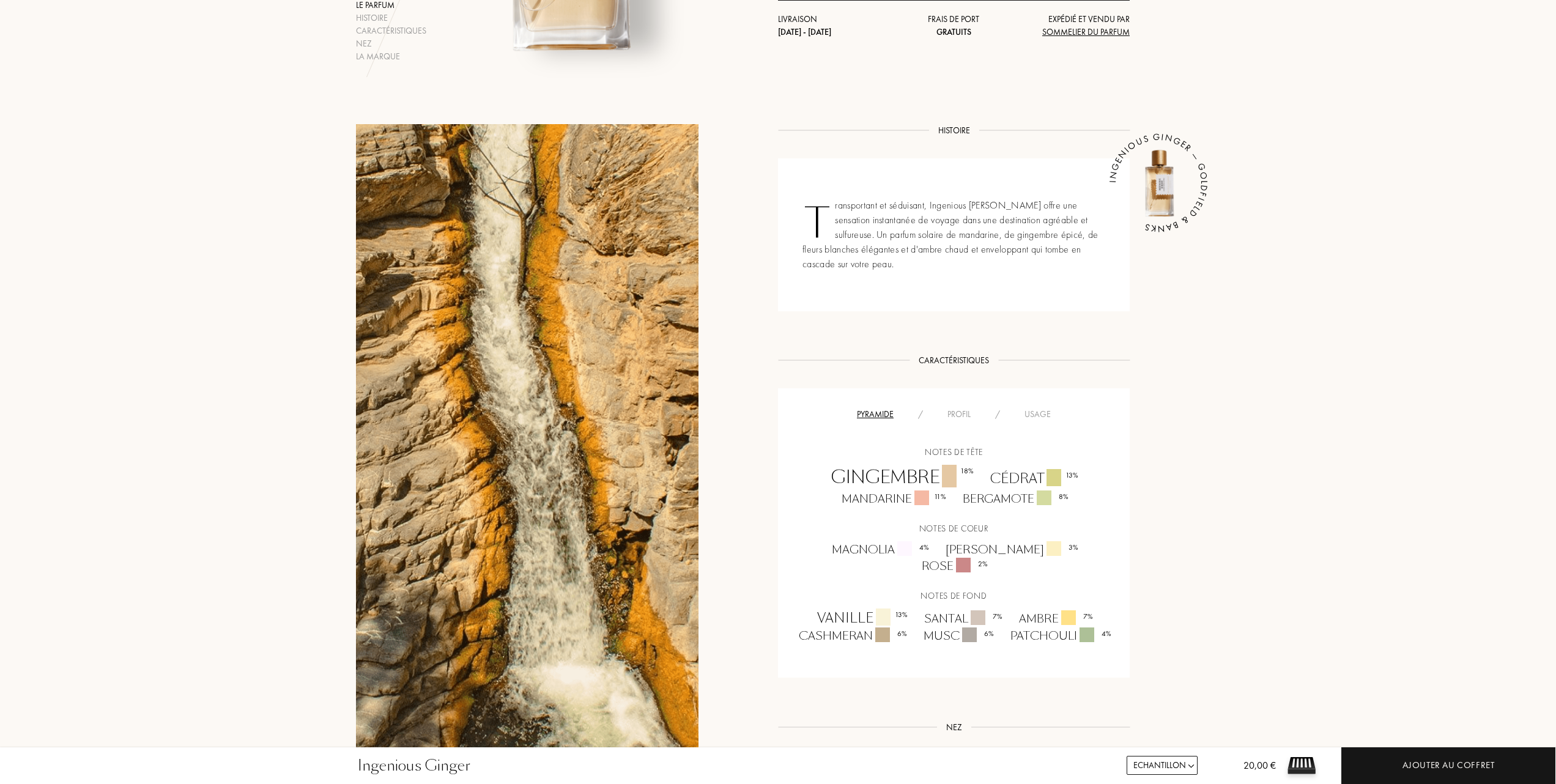
scroll to position [407, 0]
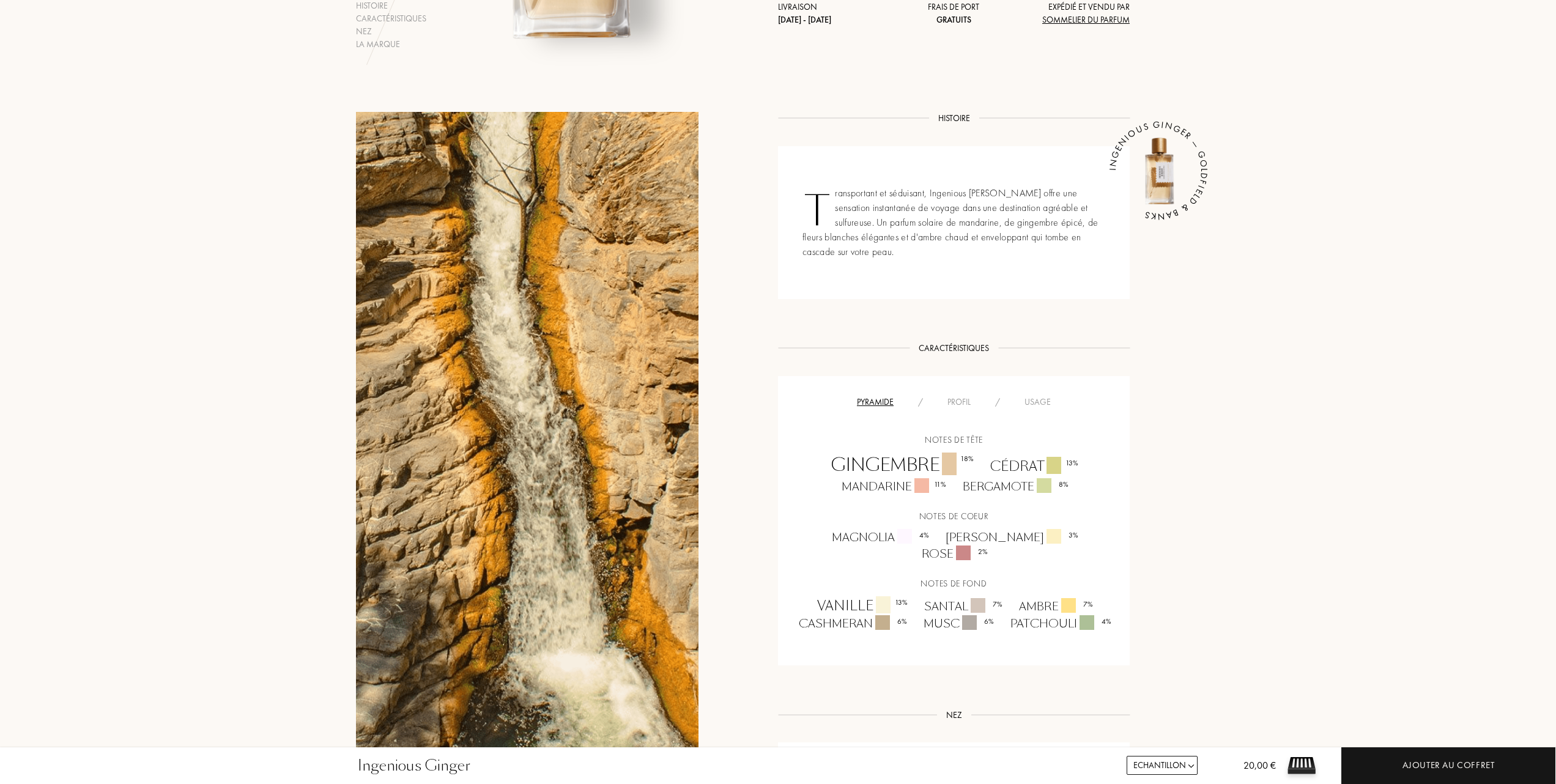
click at [1036, 399] on div "Usage" at bounding box center [1037, 402] width 50 height 13
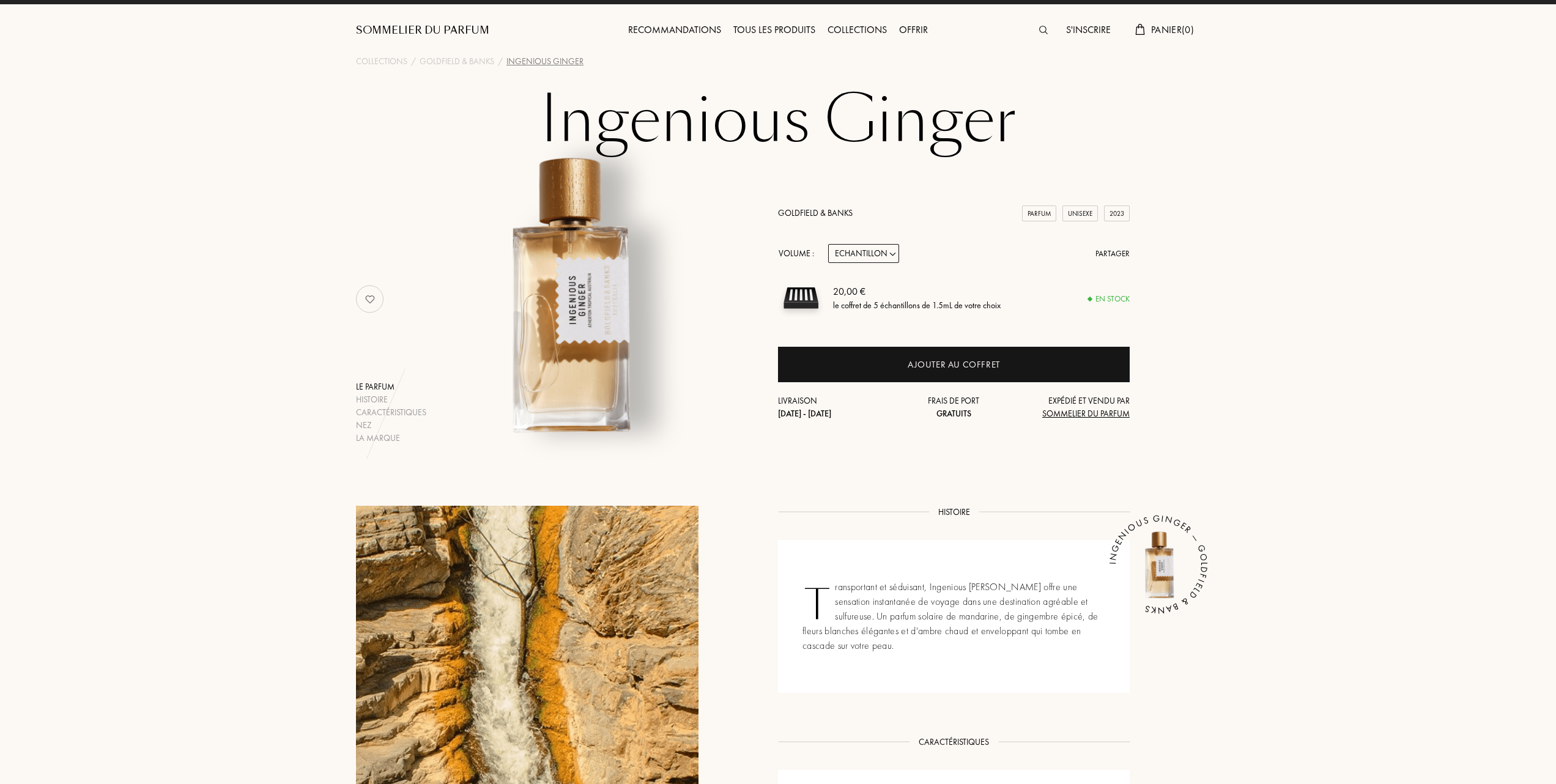
scroll to position [0, 0]
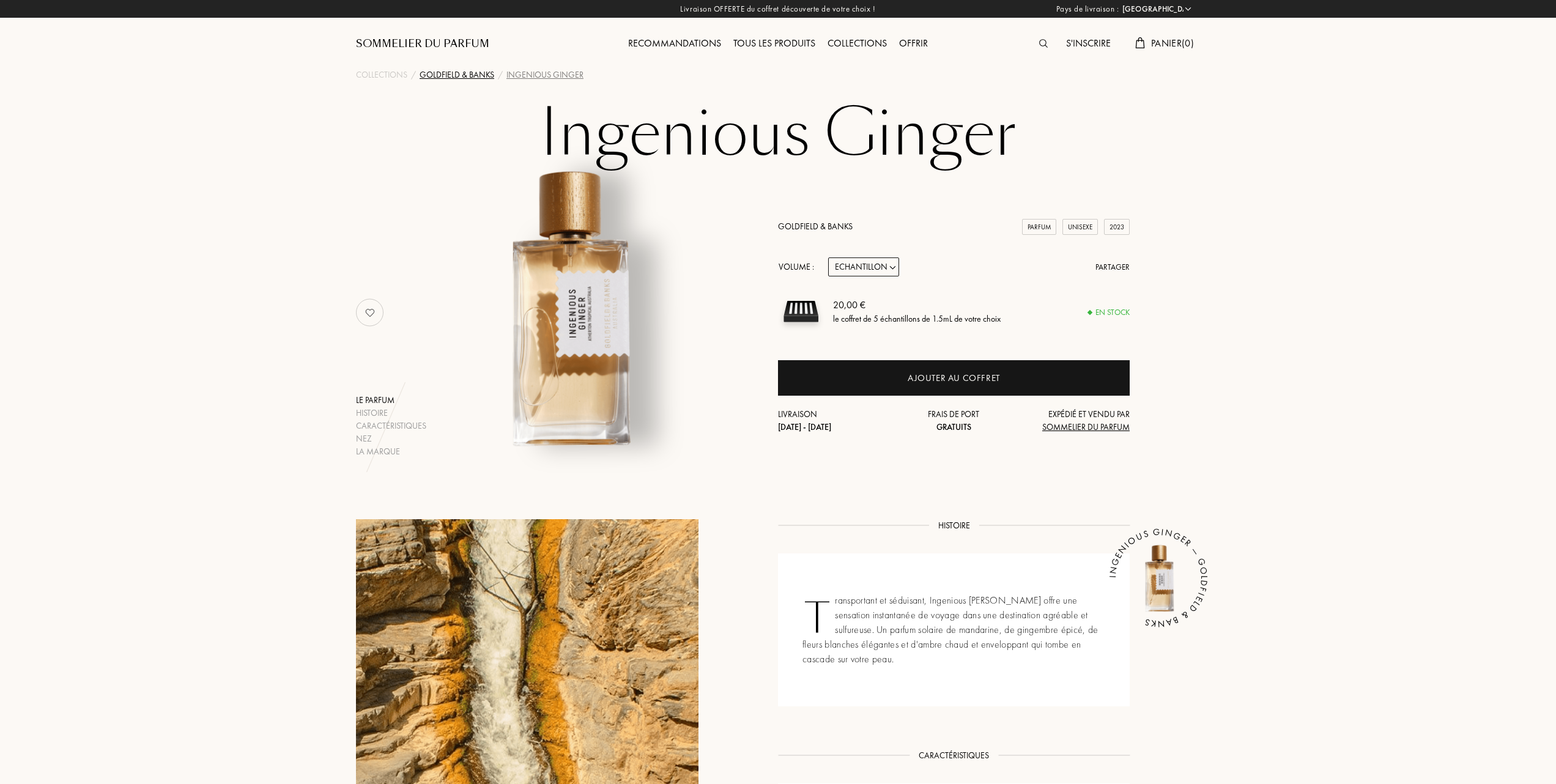
click at [468, 79] on div "Goldfield & Banks" at bounding box center [456, 75] width 75 height 13
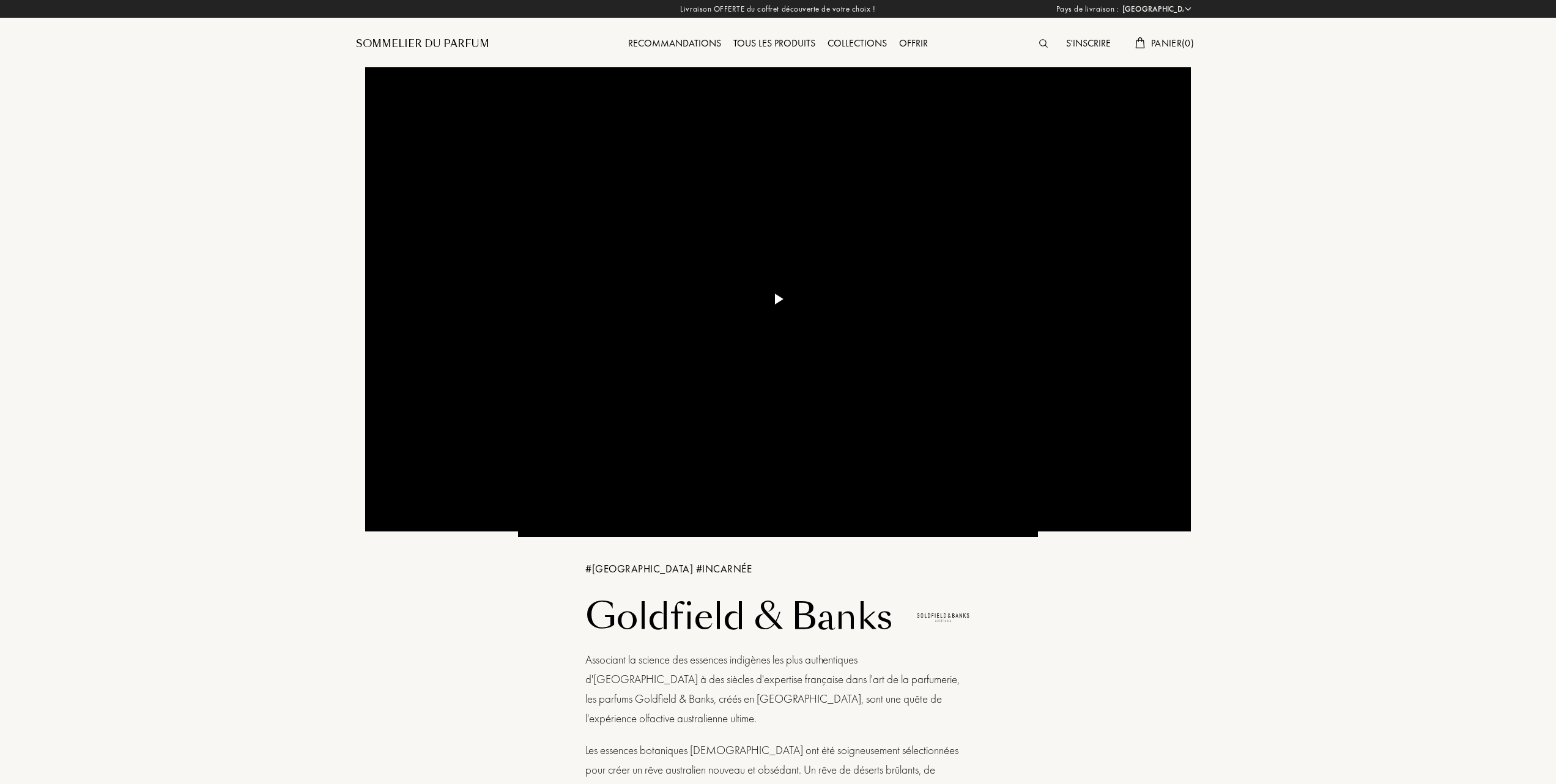
select select "FR"
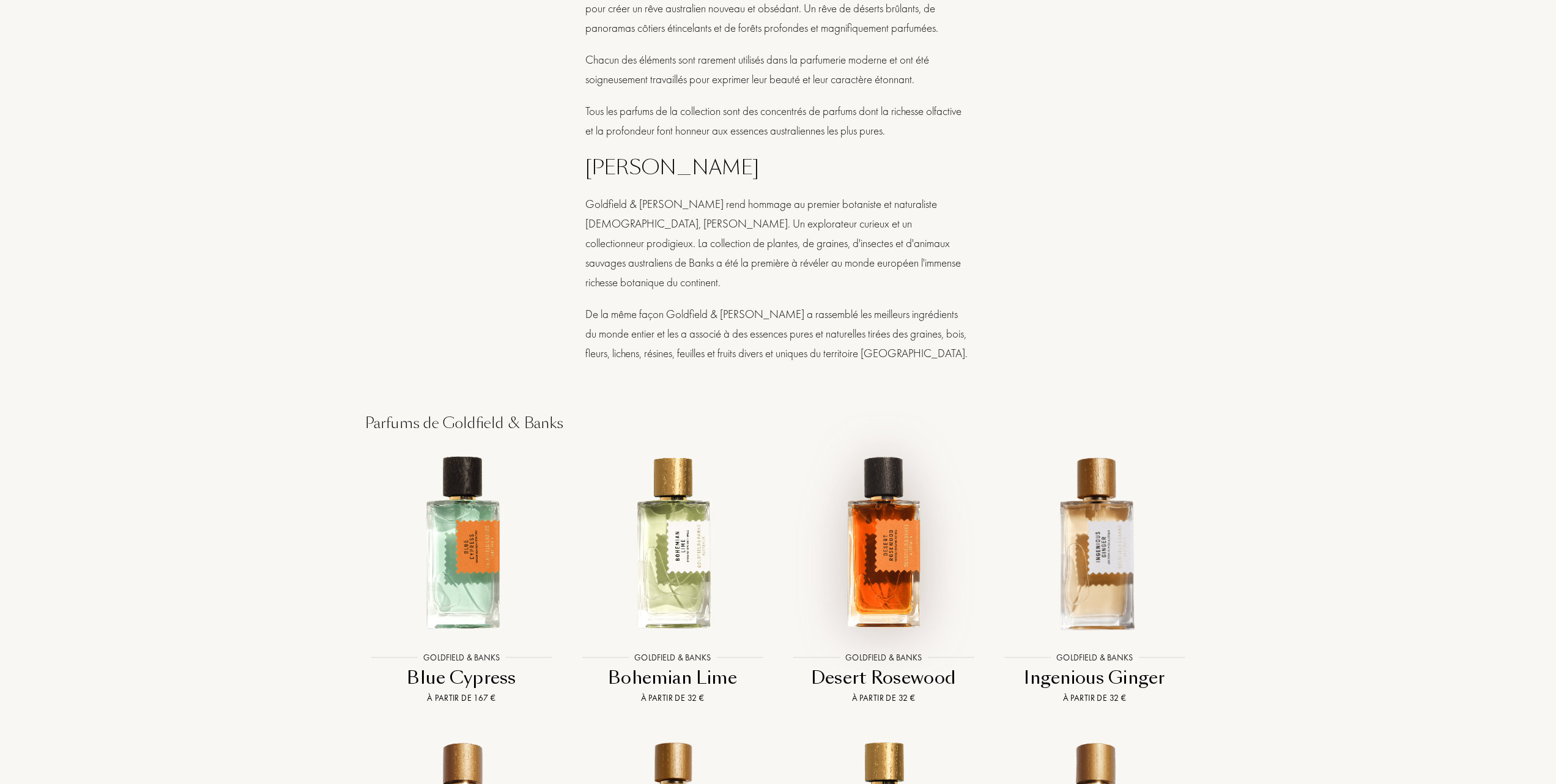
scroll to position [896, 0]
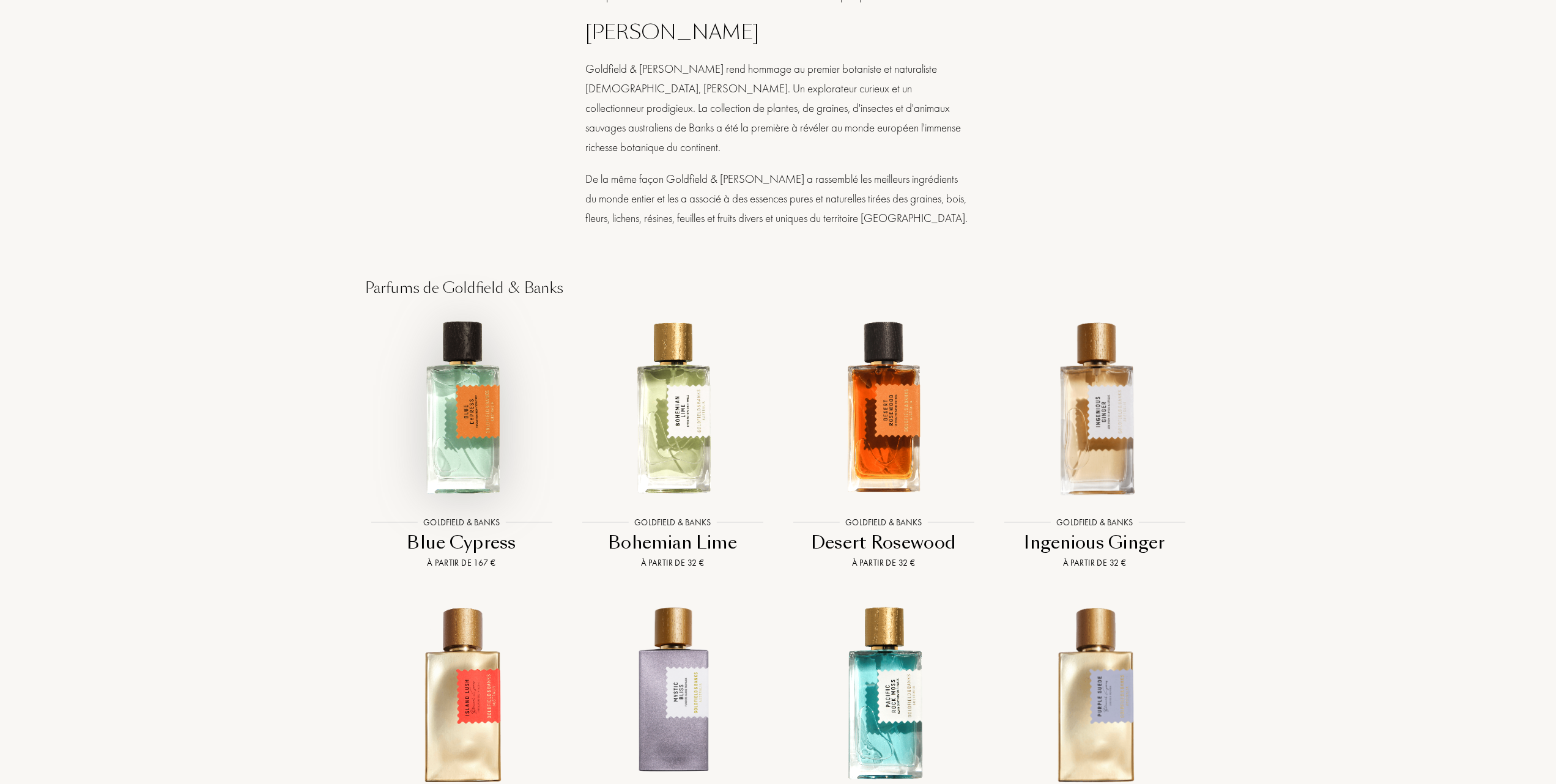
click at [458, 412] on img at bounding box center [461, 407] width 190 height 190
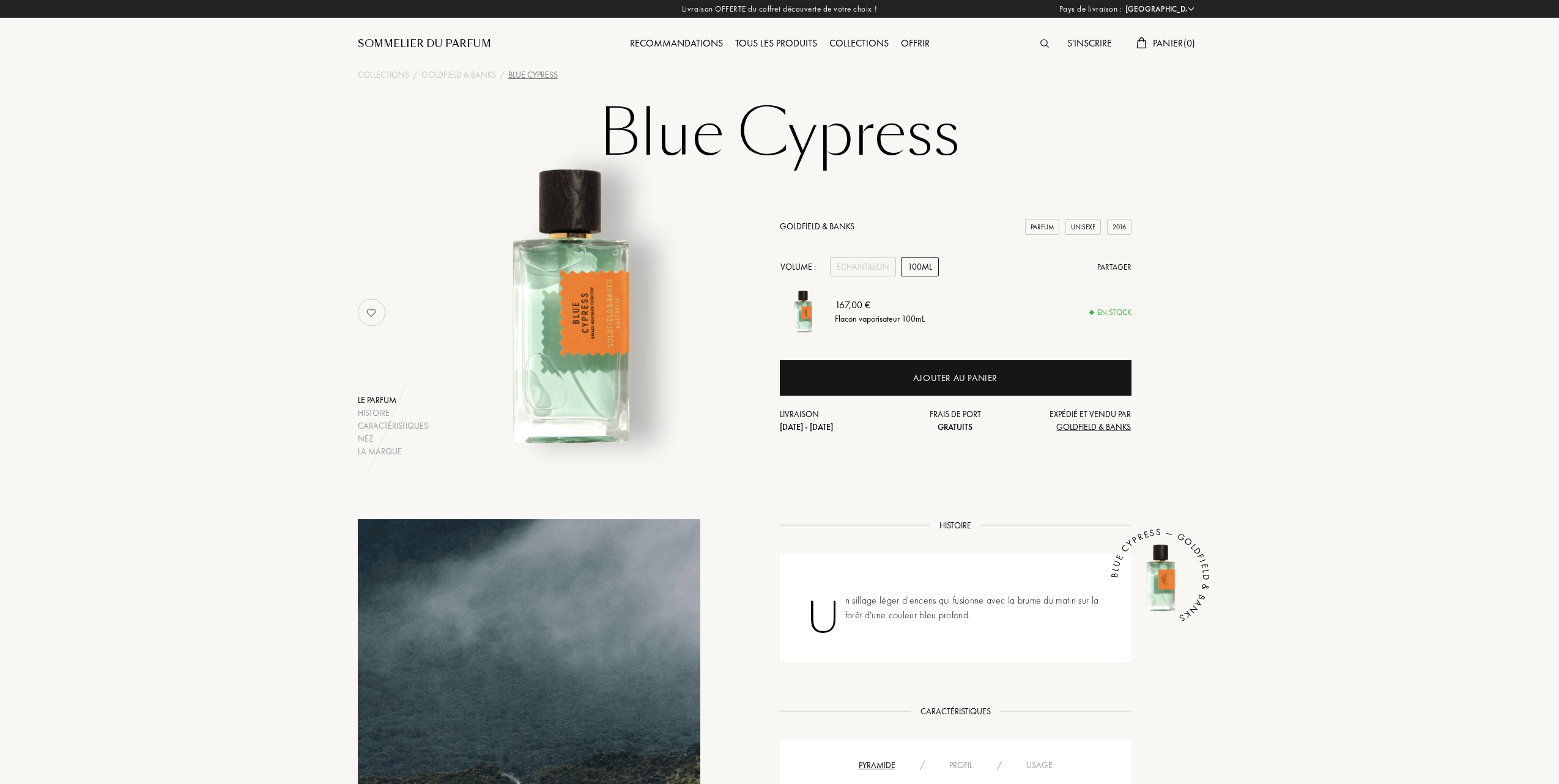
select select "FR"
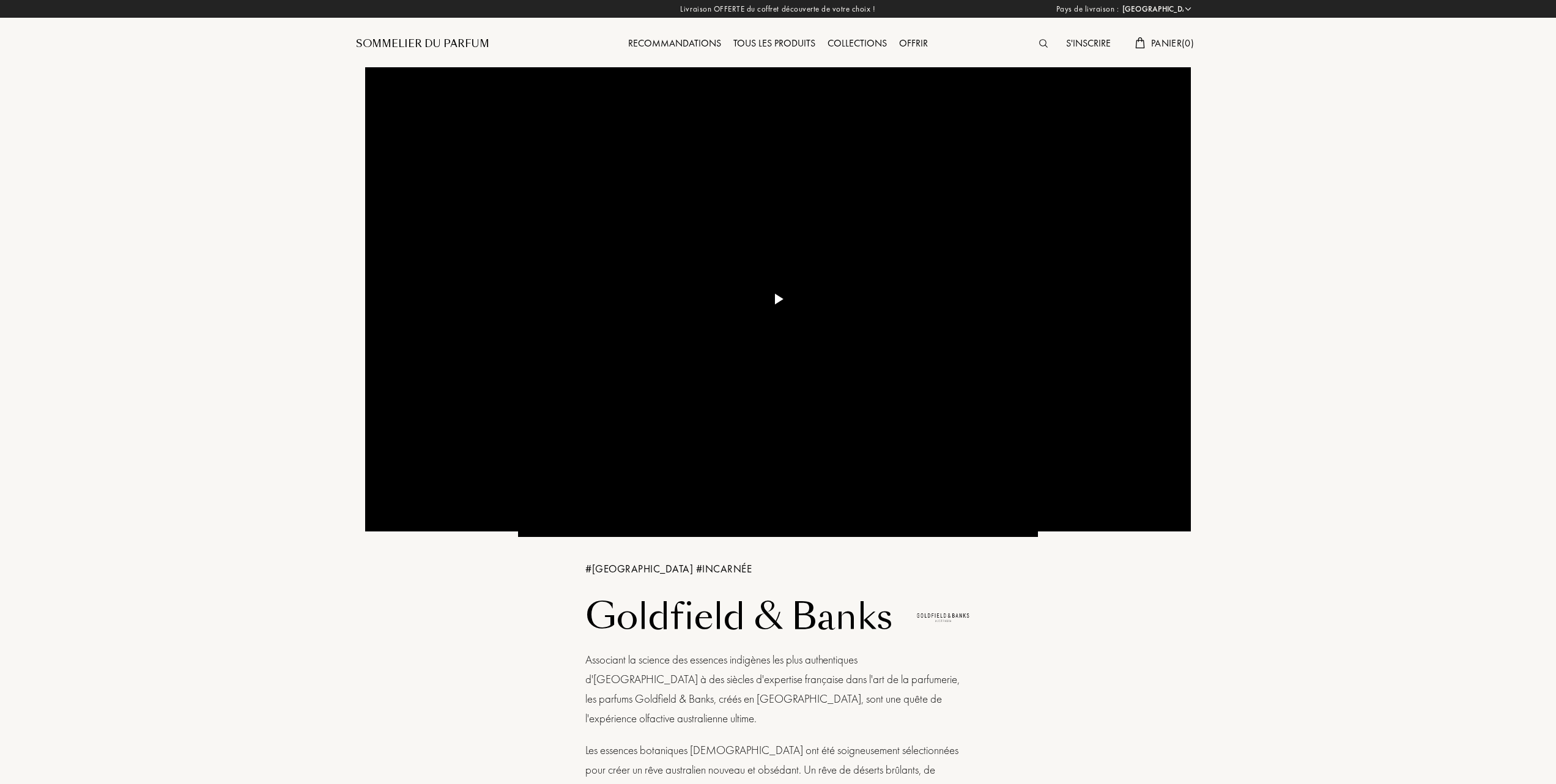
select select "FR"
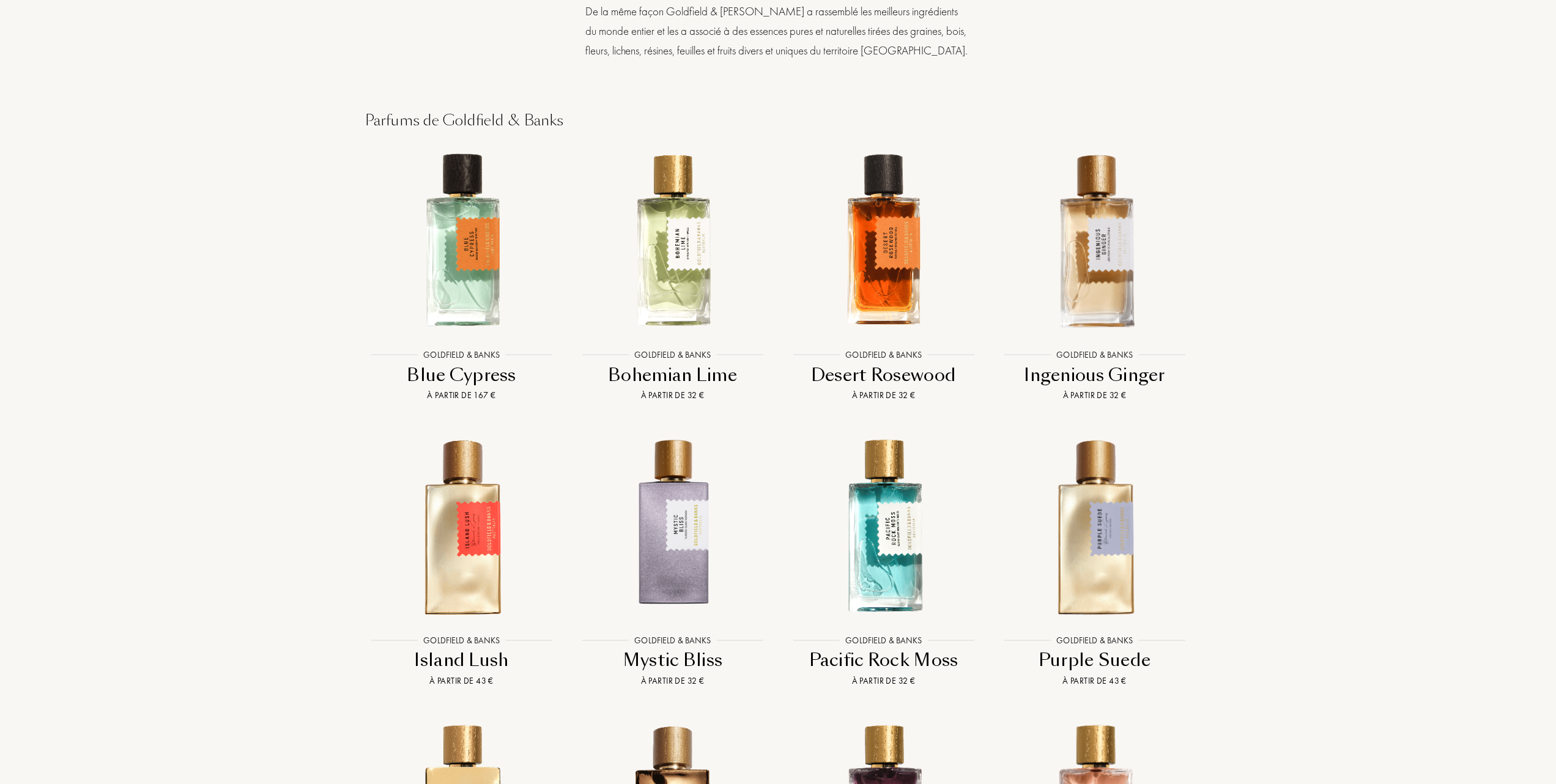
scroll to position [1060, 0]
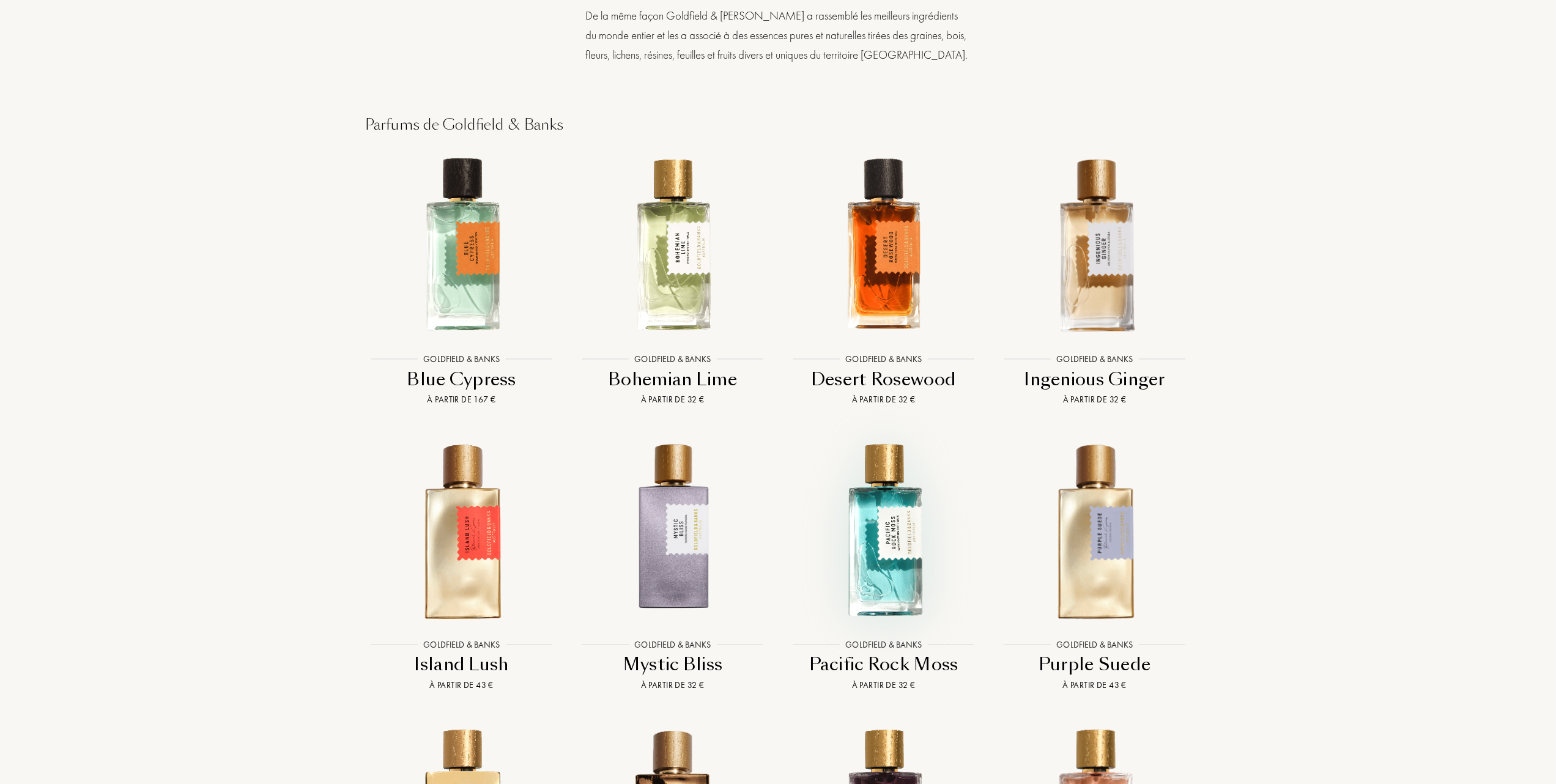
click at [895, 509] on img at bounding box center [883, 530] width 190 height 190
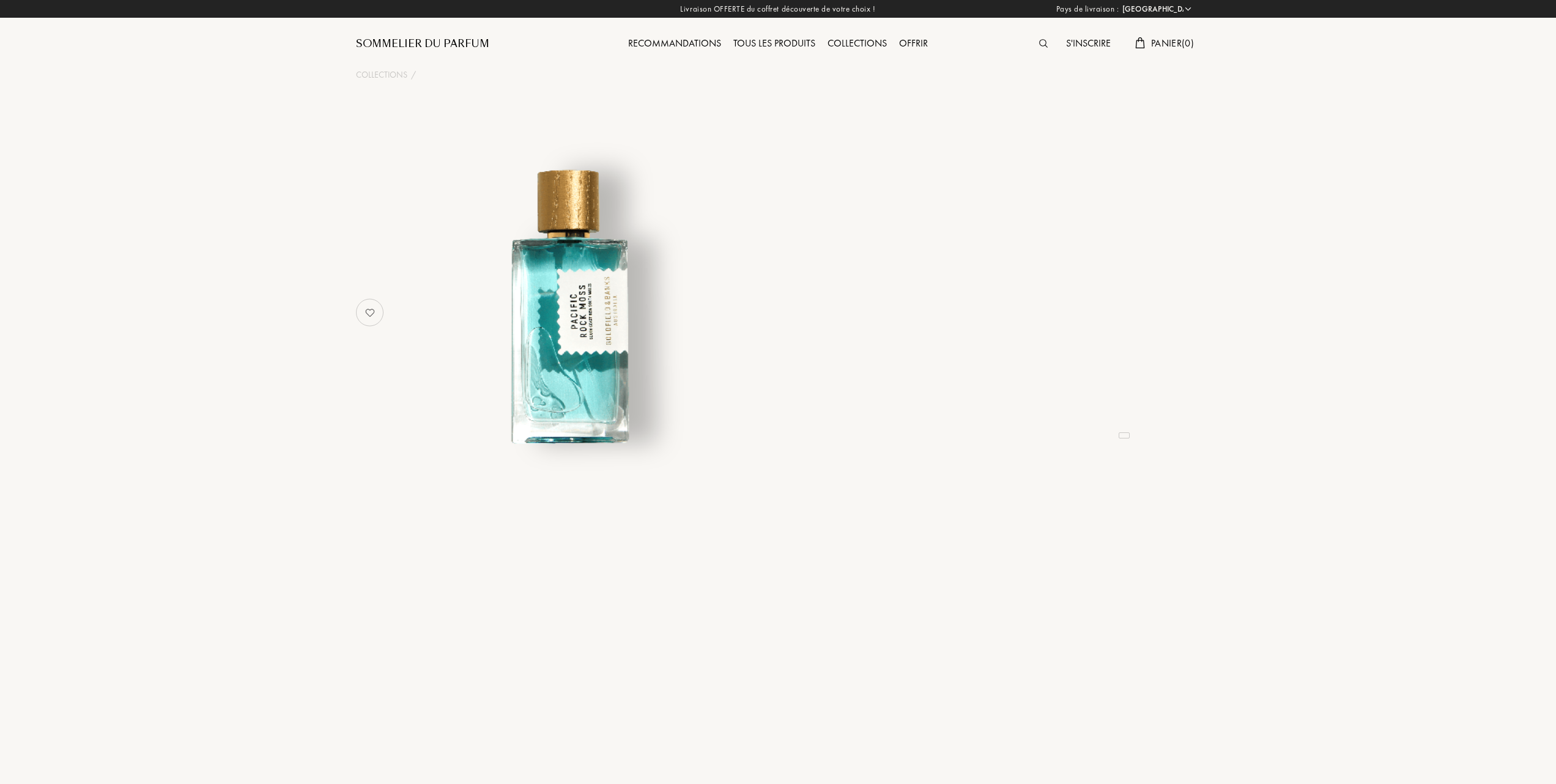
select select "FR"
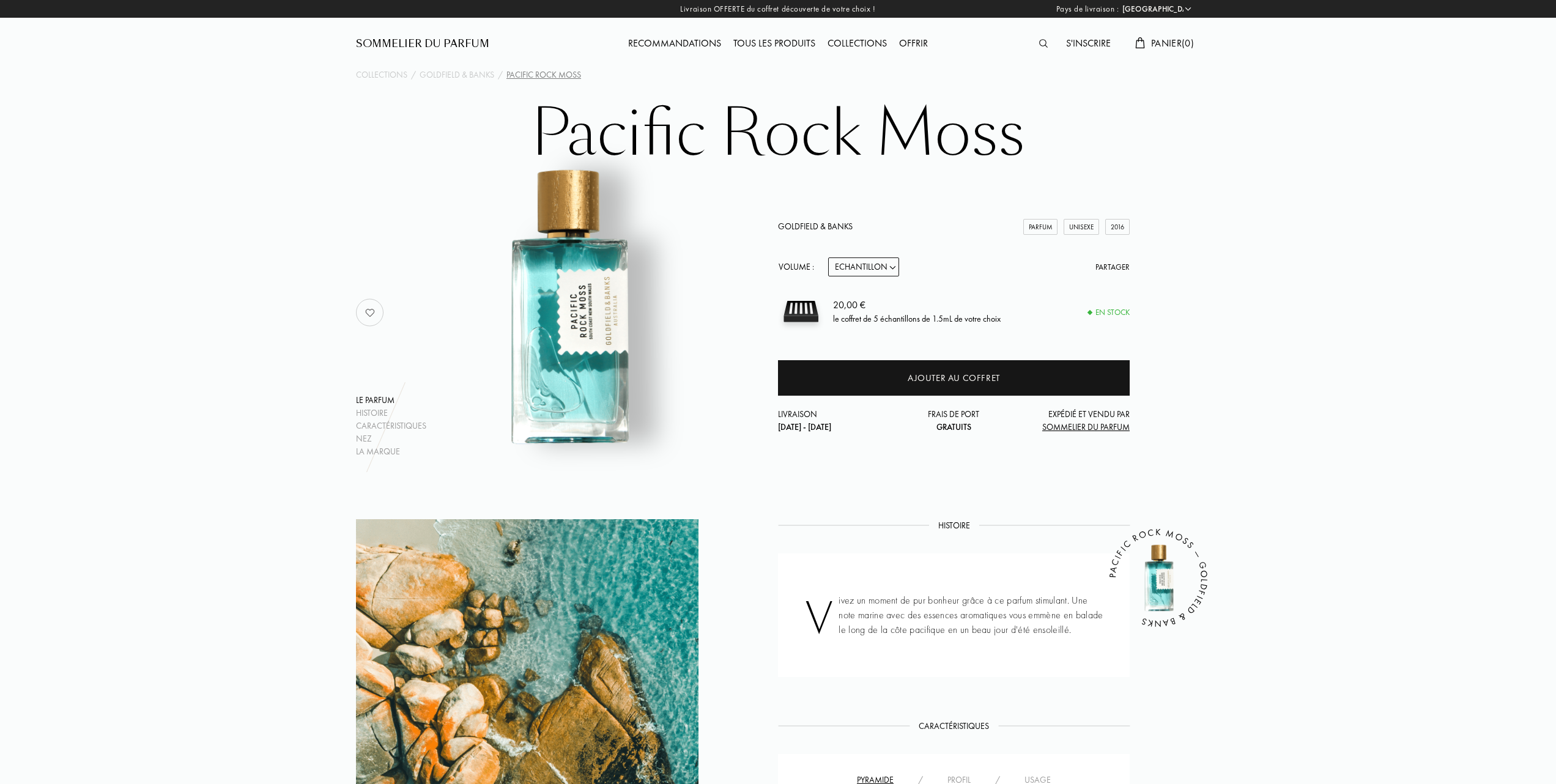
click at [888, 263] on select "Echantillon 10mL 50mL 100mL" at bounding box center [863, 267] width 71 height 19
select select "2"
click at [828, 258] on select "Echantillon 10mL 50mL 100mL" at bounding box center [863, 267] width 71 height 19
select select "2"
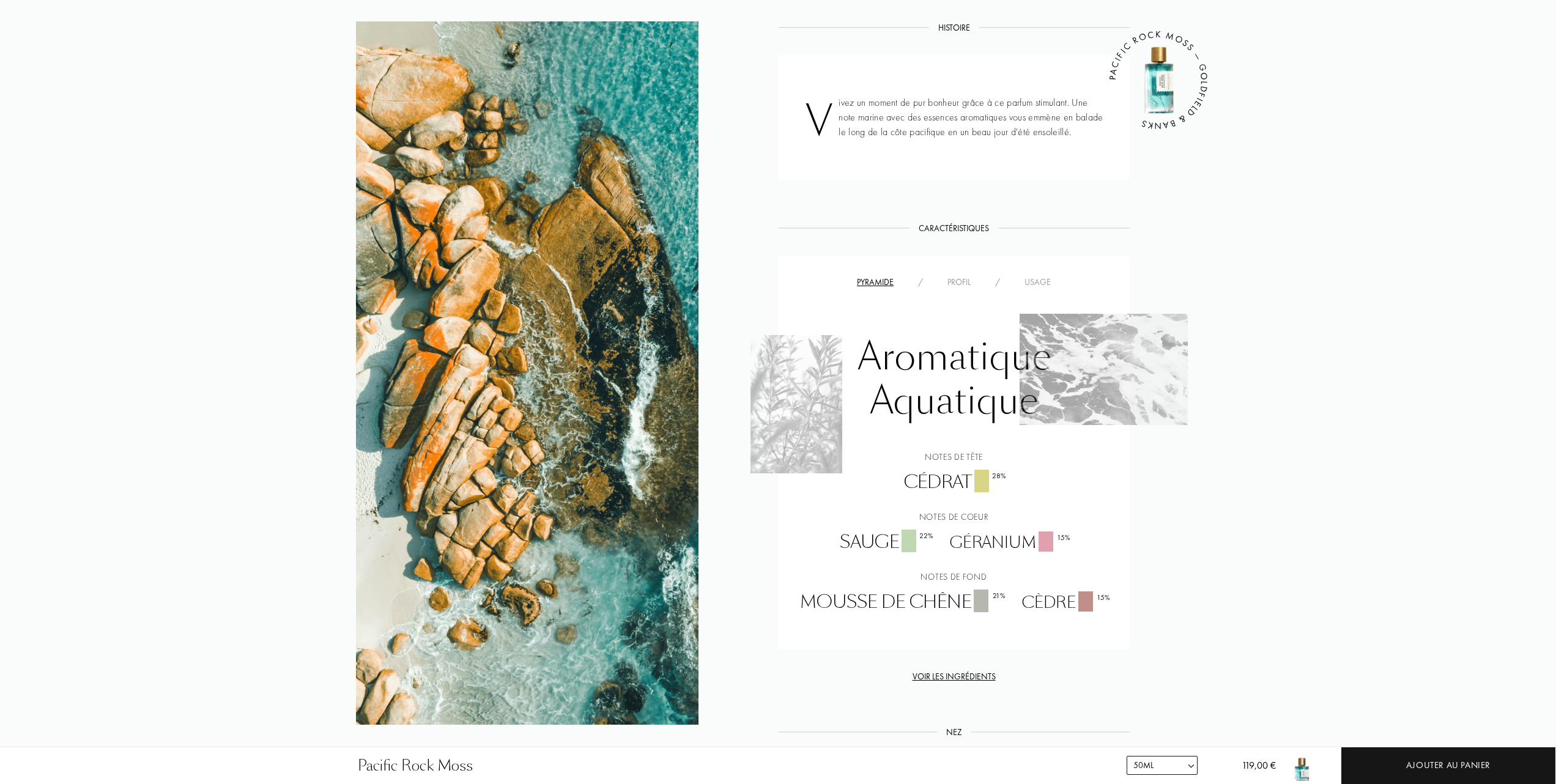
scroll to position [489, 0]
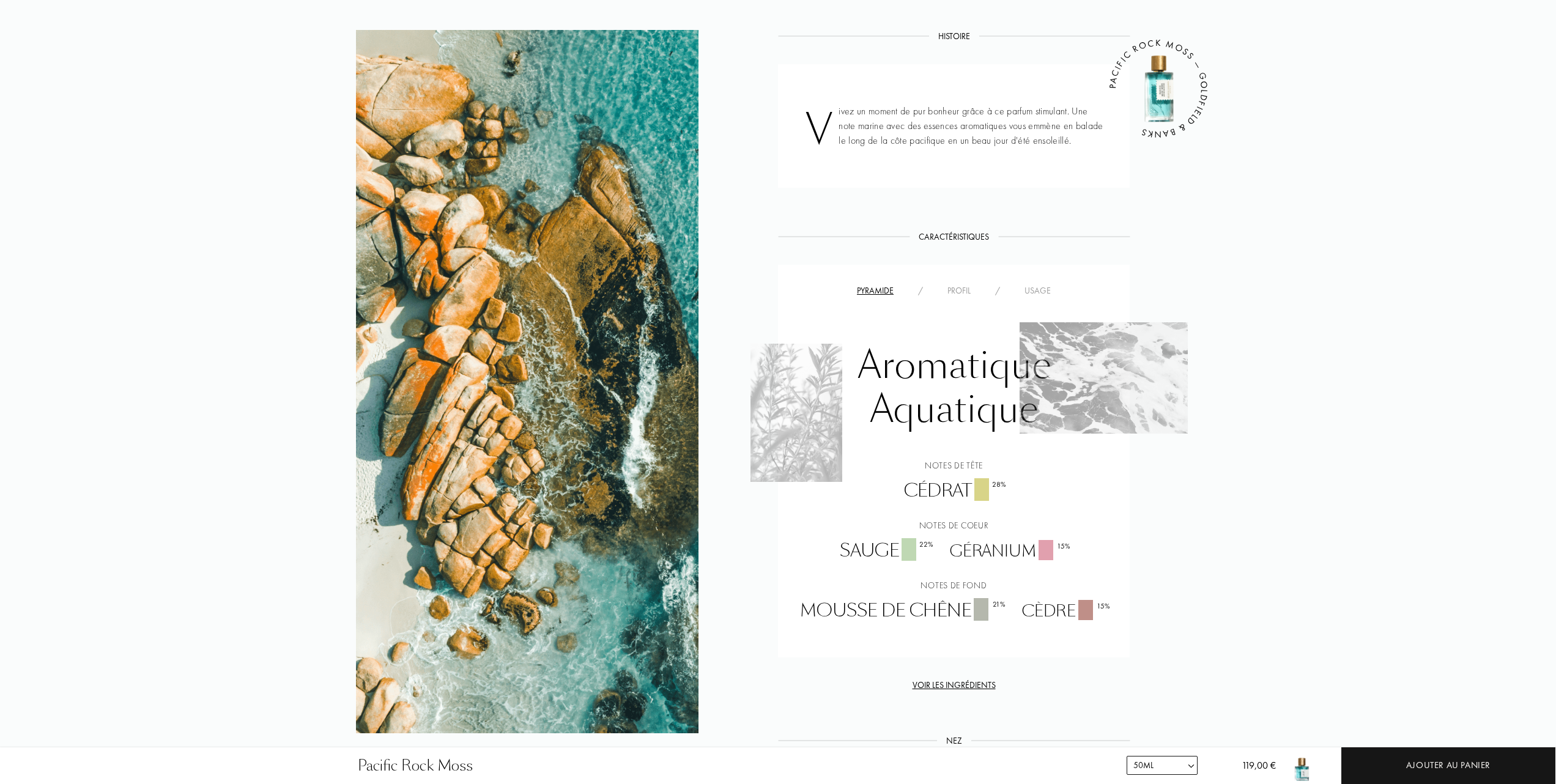
click at [1038, 289] on div "Usage" at bounding box center [1037, 291] width 50 height 13
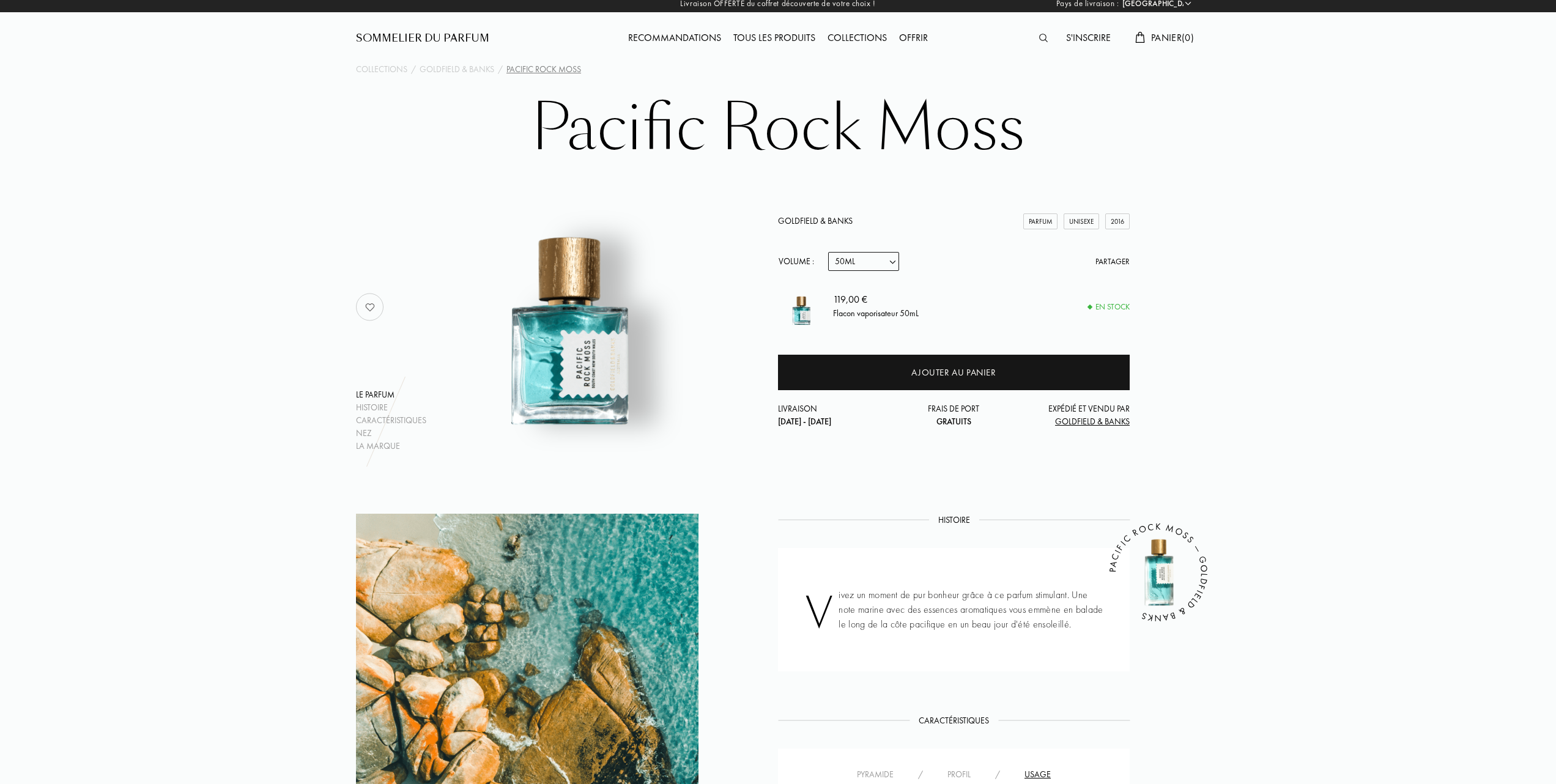
scroll to position [0, 0]
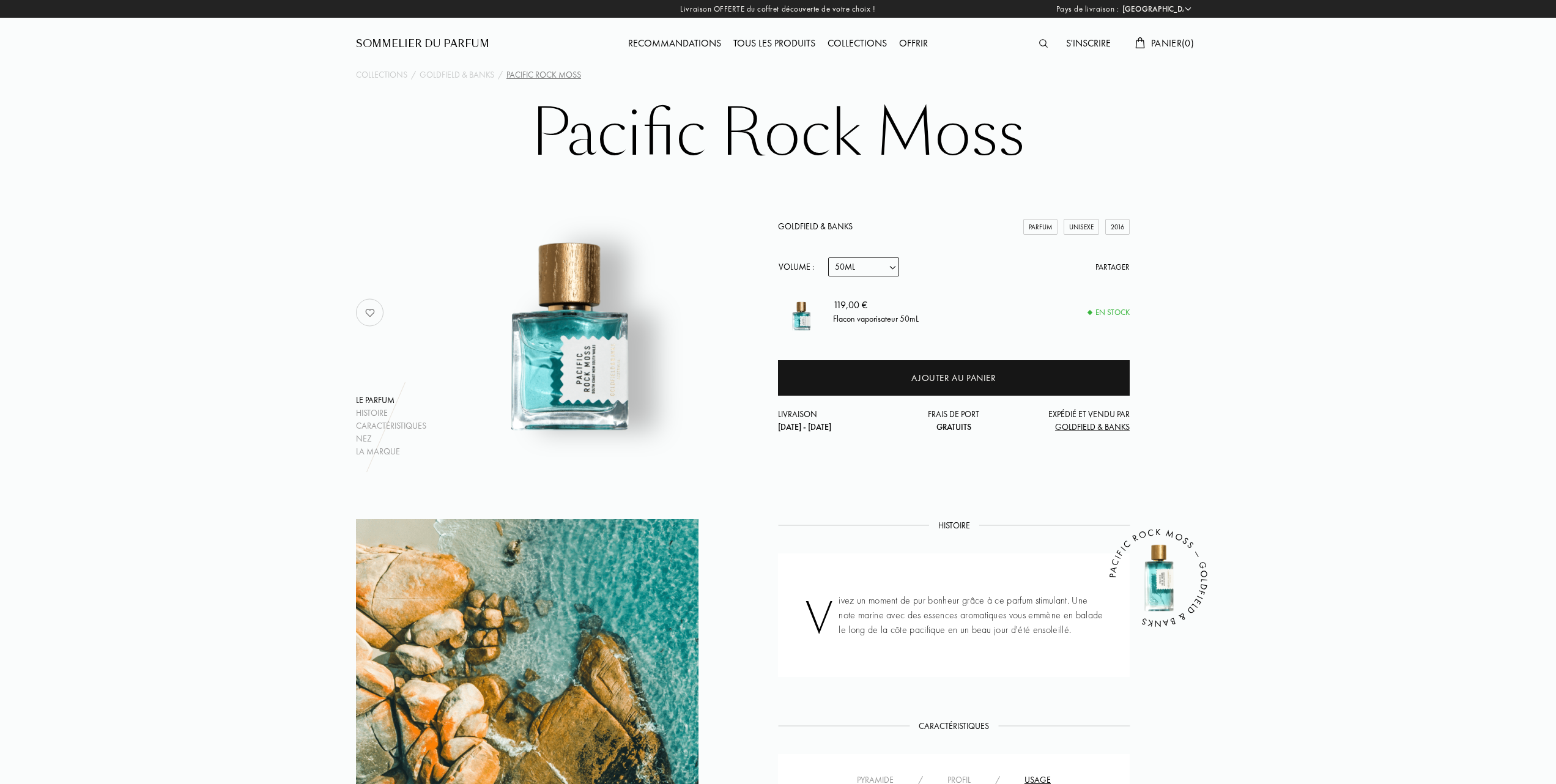
click at [786, 42] on div "Tous les produits" at bounding box center [775, 44] width 94 height 16
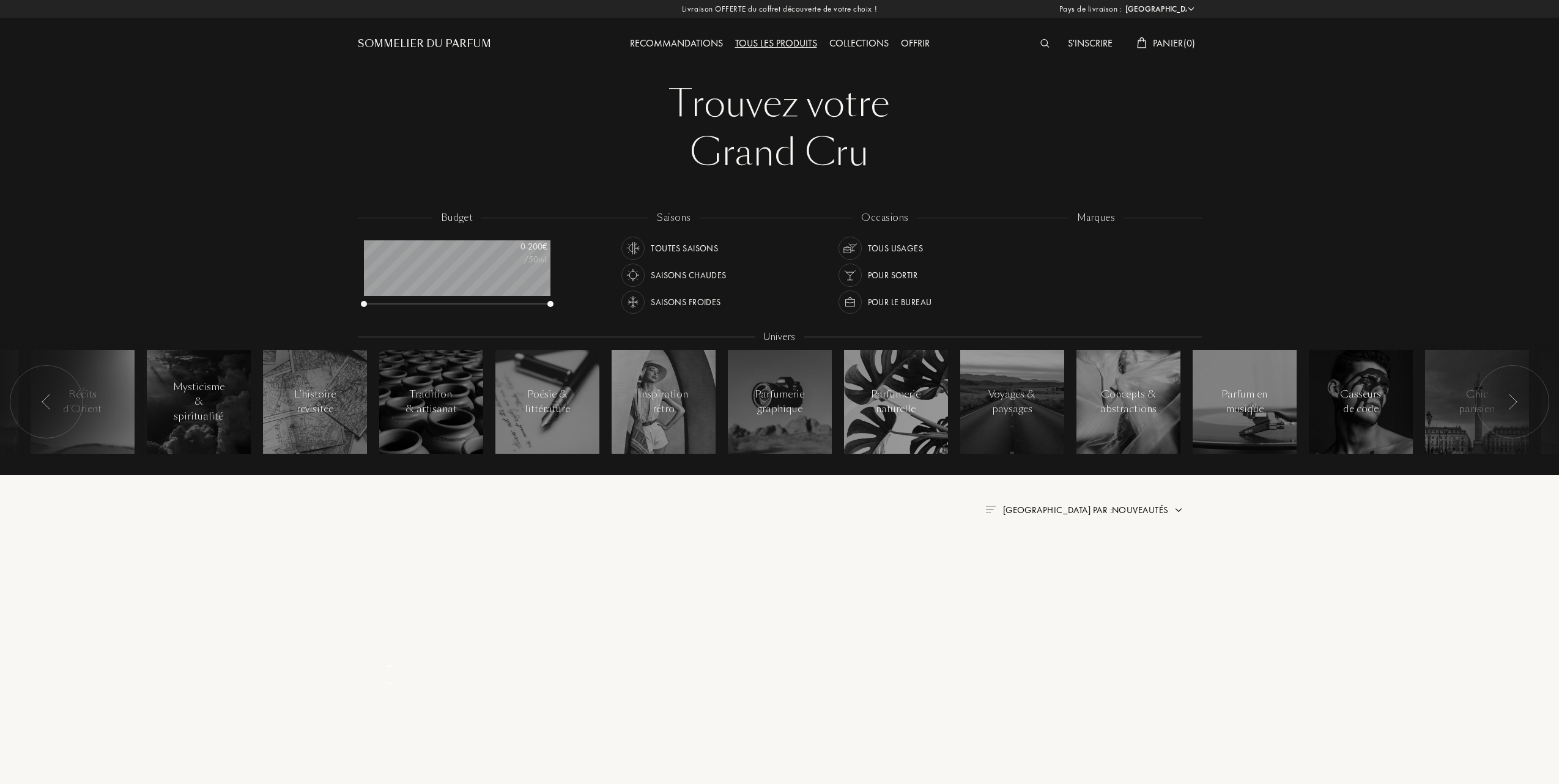
select select "FR"
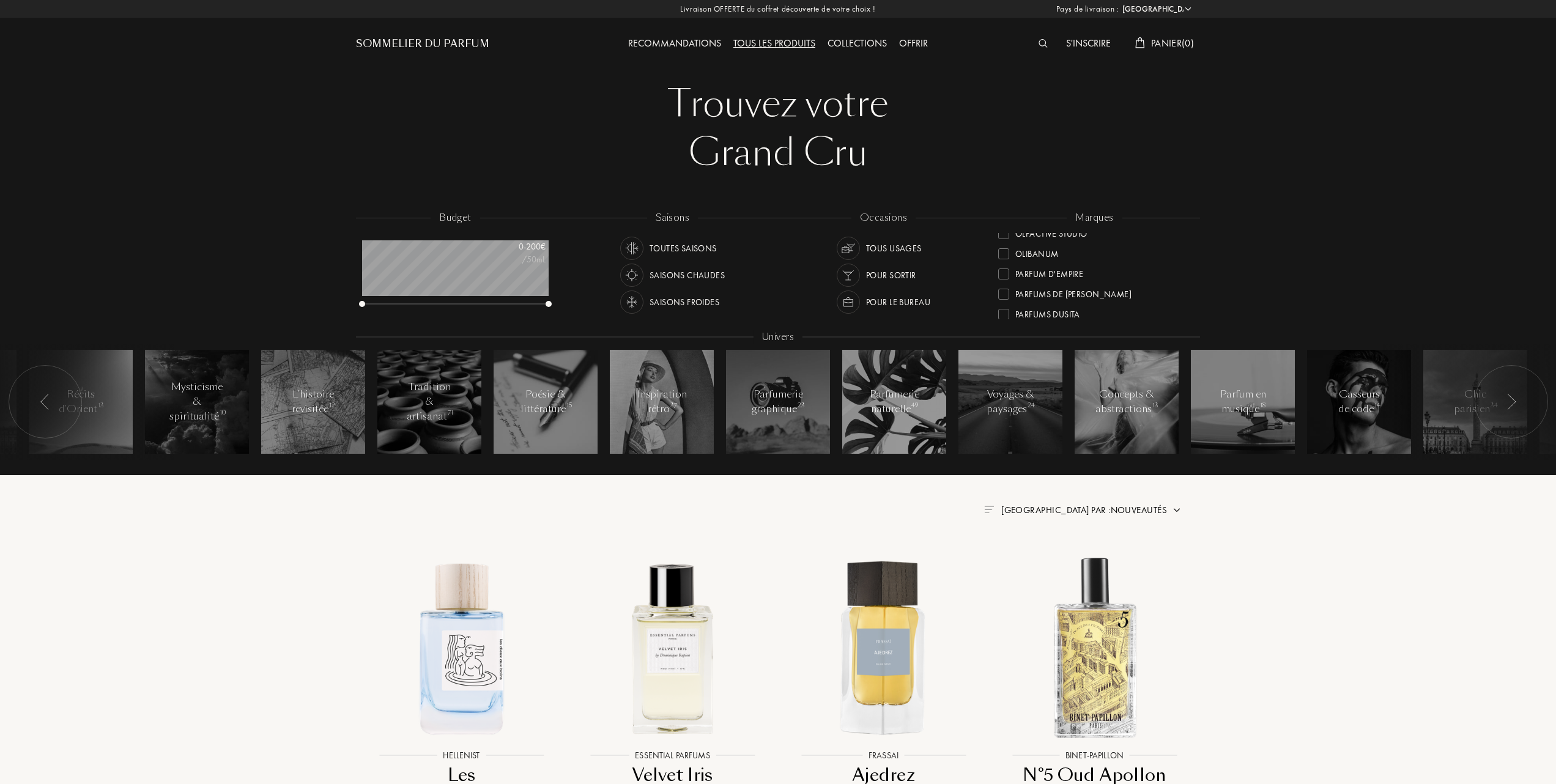
scroll to position [244, 0]
click at [1001, 273] on div "L'Orchestre Parfum" at bounding box center [1048, 279] width 100 height 17
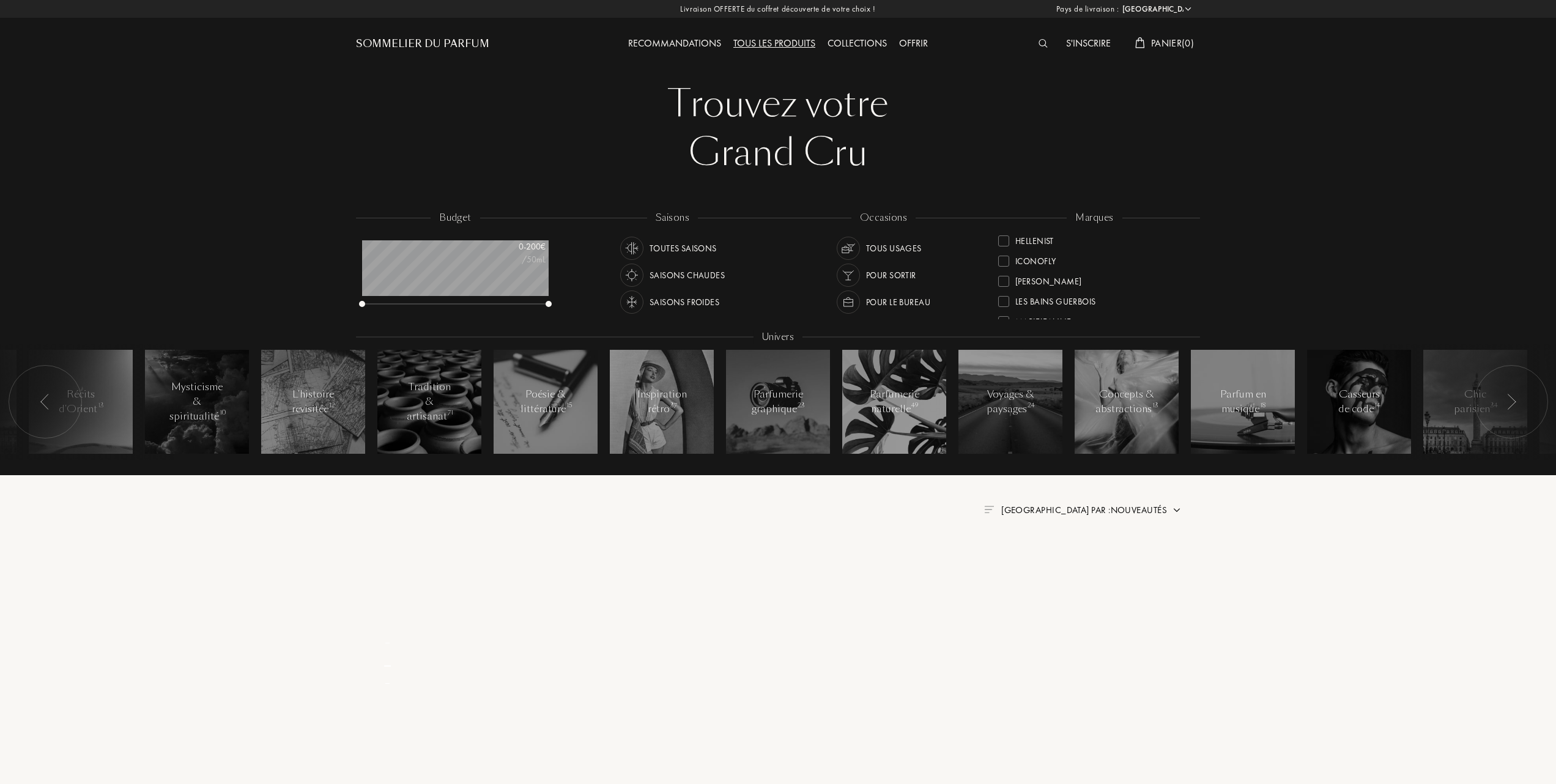
scroll to position [0, 0]
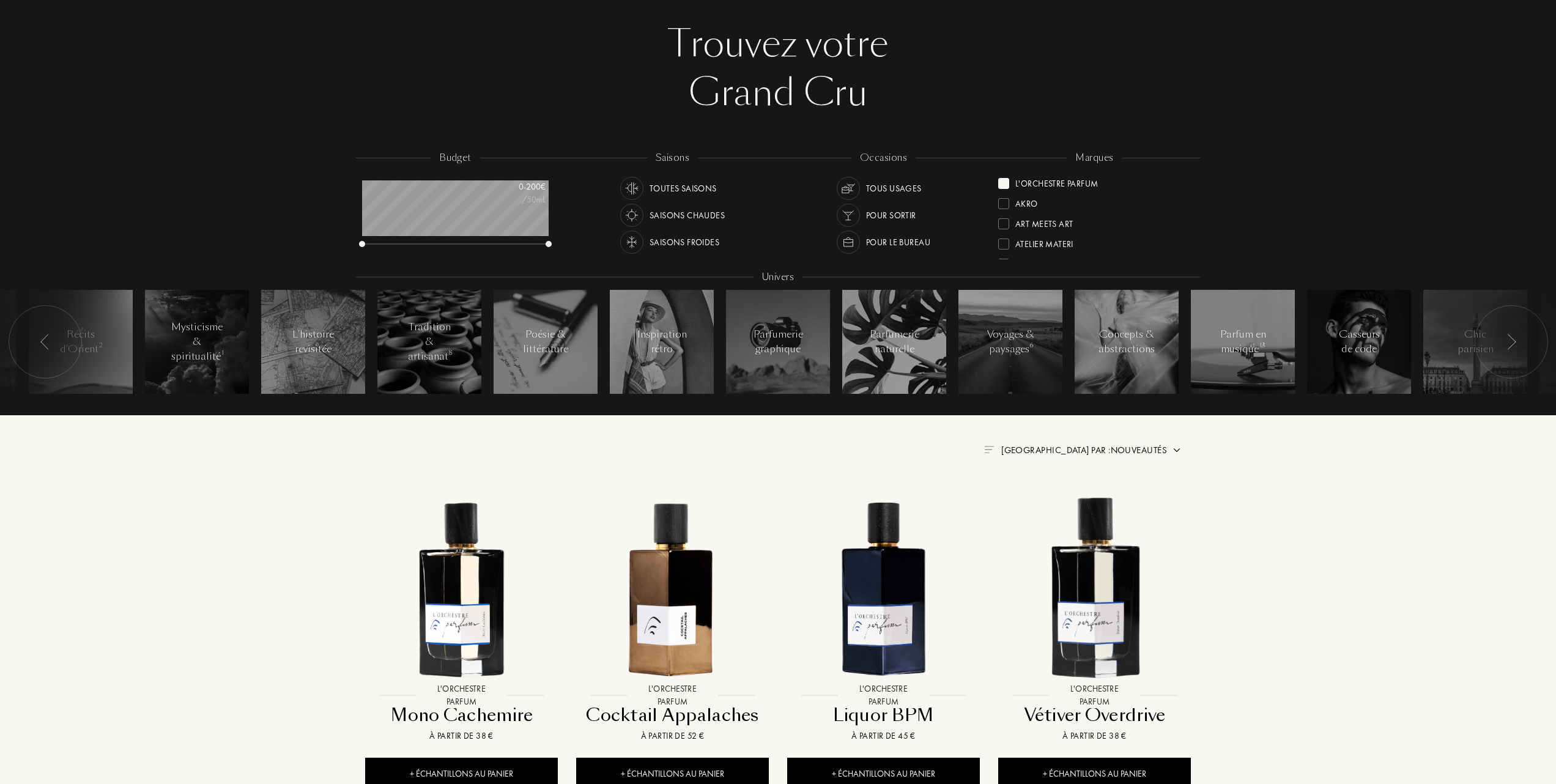
scroll to position [244, 0]
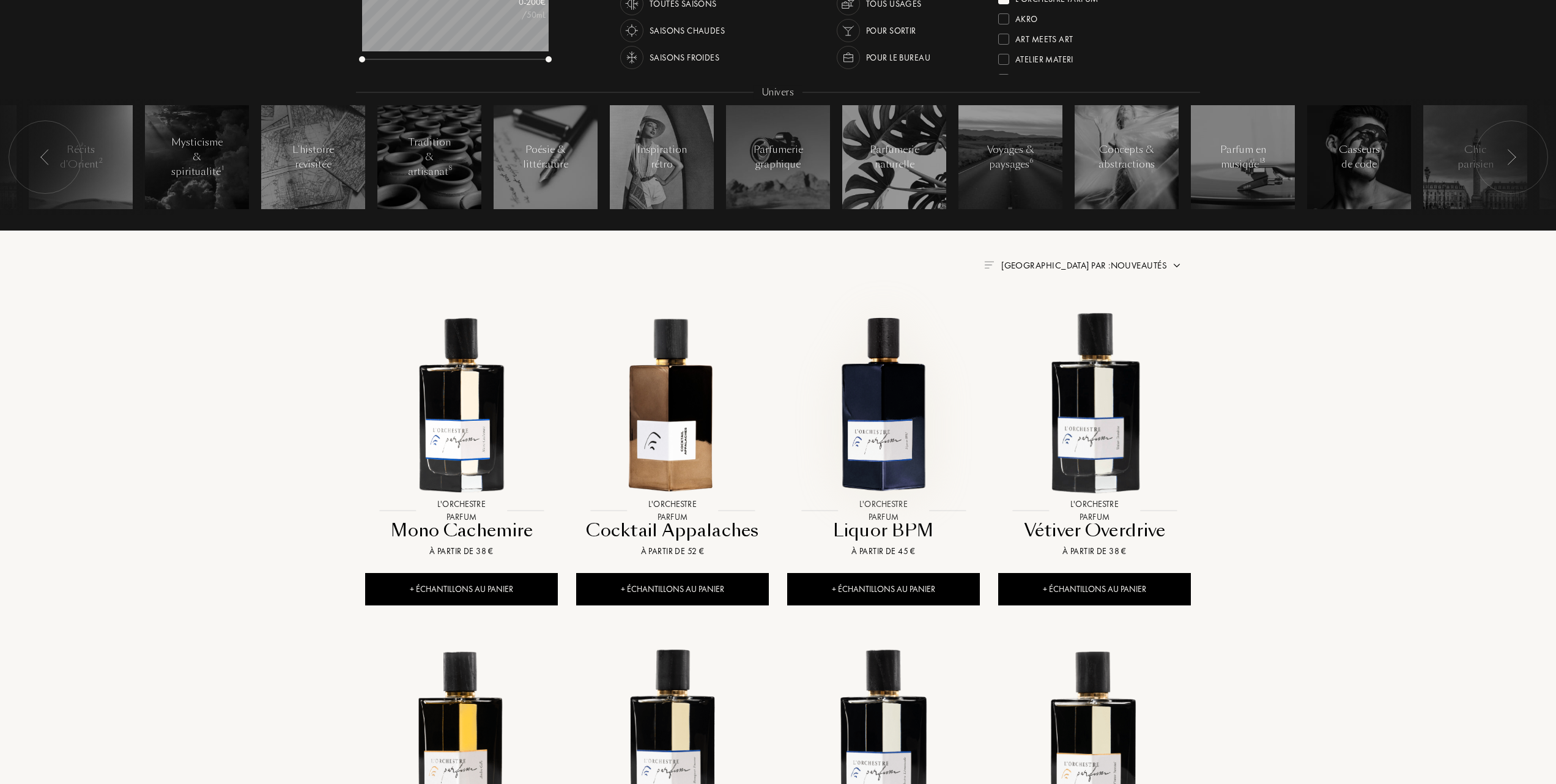
click at [884, 434] on img at bounding box center [883, 402] width 190 height 190
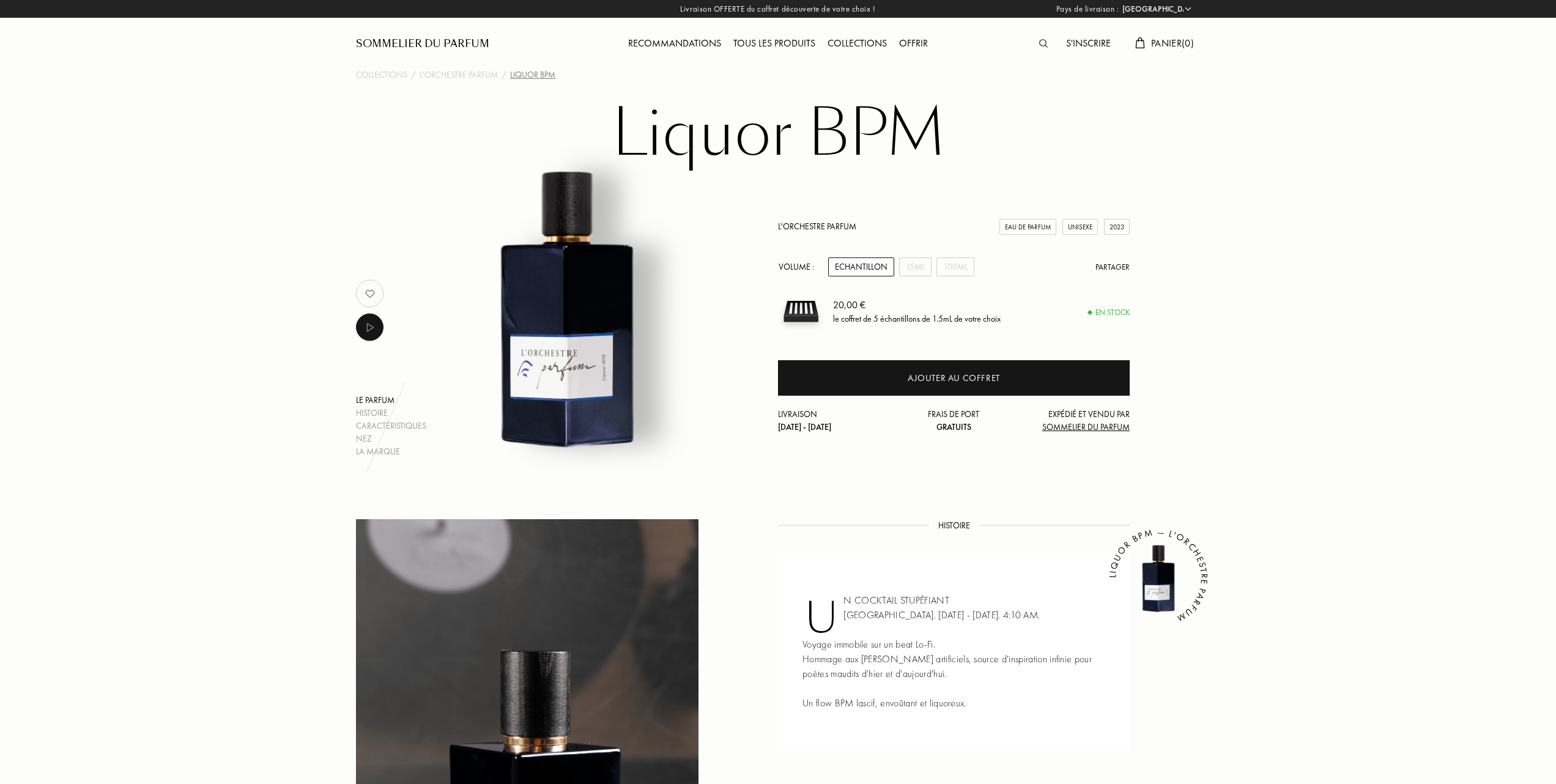
select select "FR"
click at [919, 264] on div "15mL" at bounding box center [915, 267] width 32 height 19
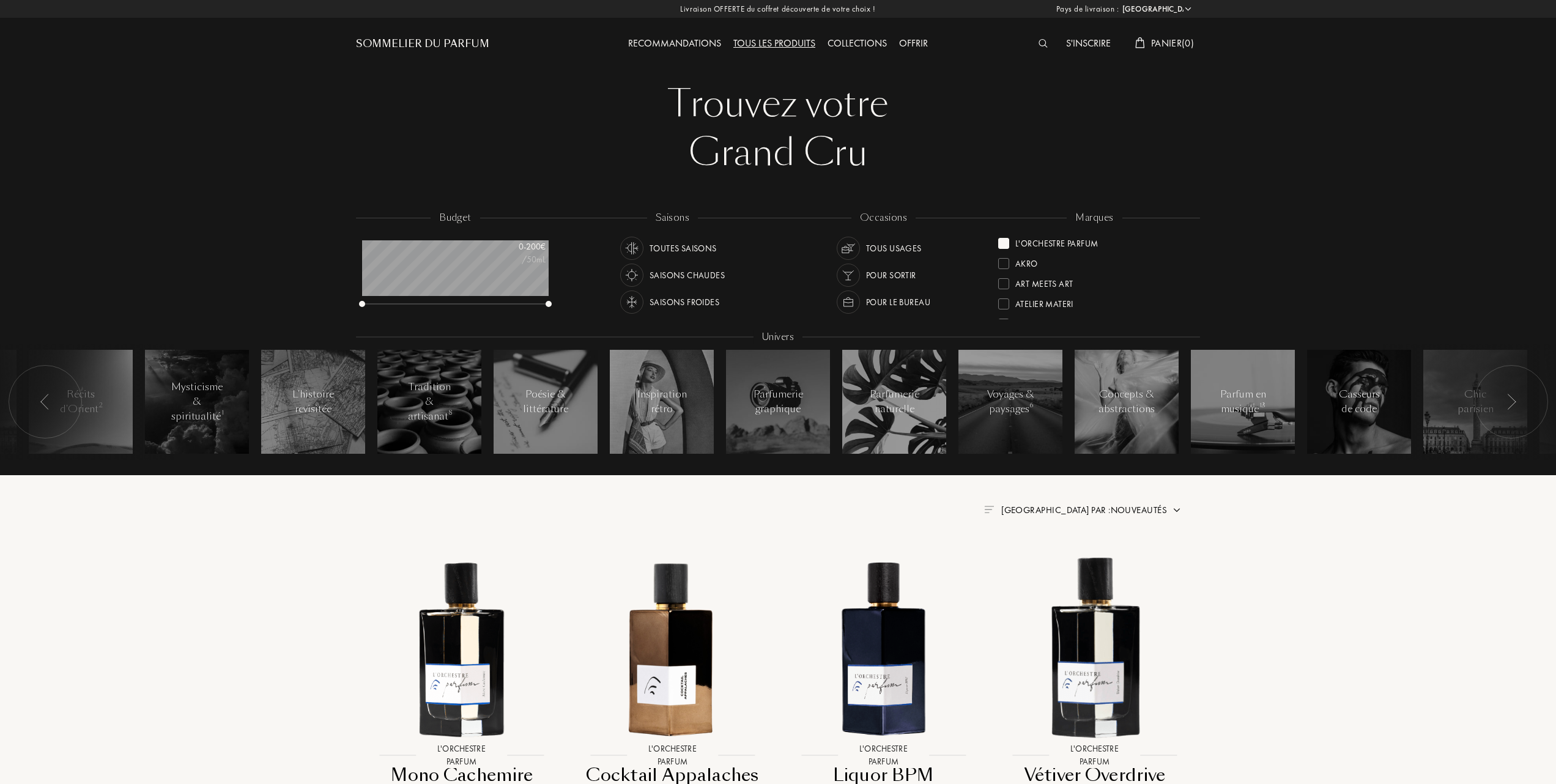
select select "FR"
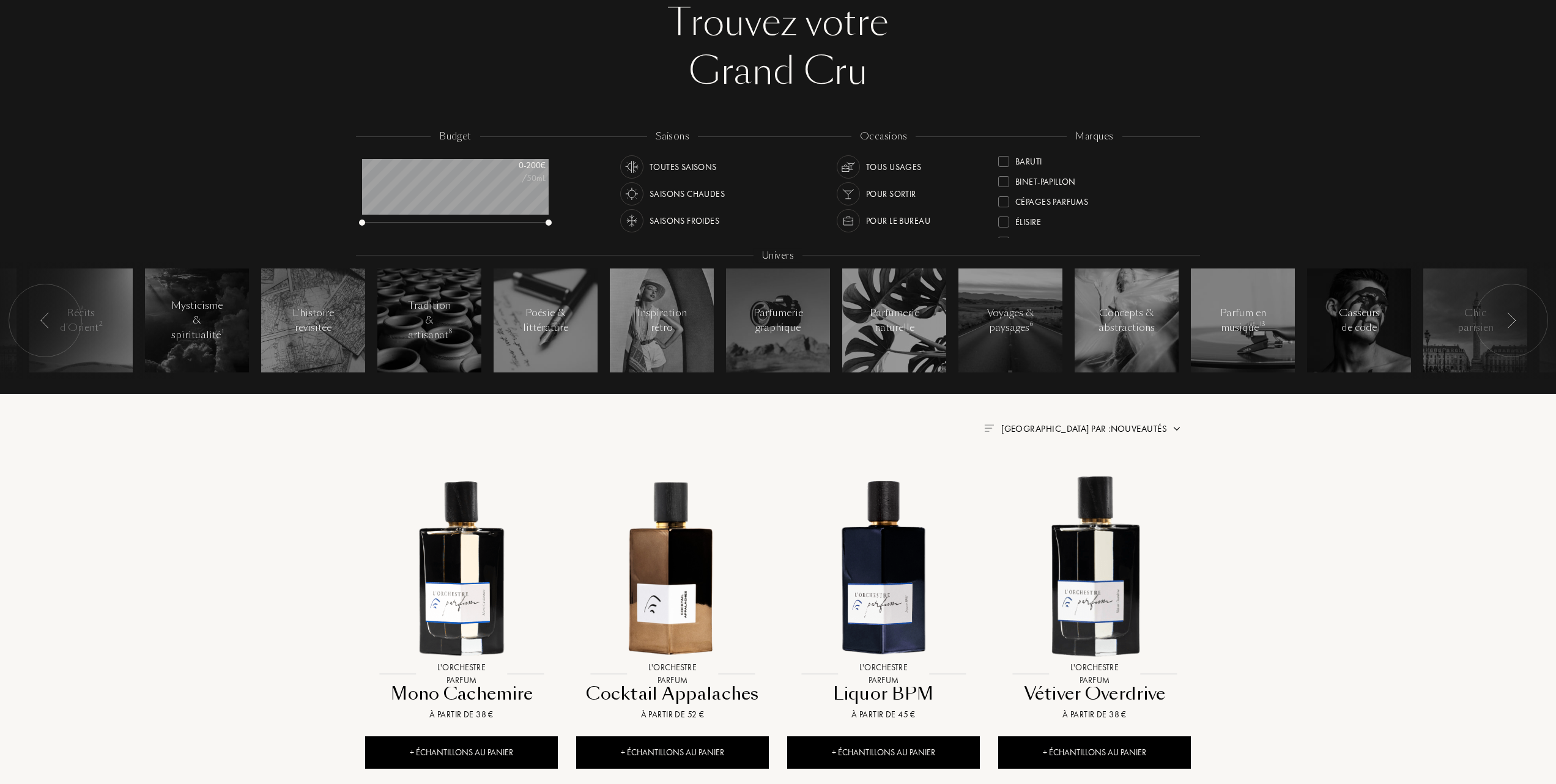
scroll to position [163, 0]
click at [1002, 196] on div at bounding box center [1003, 201] width 11 height 11
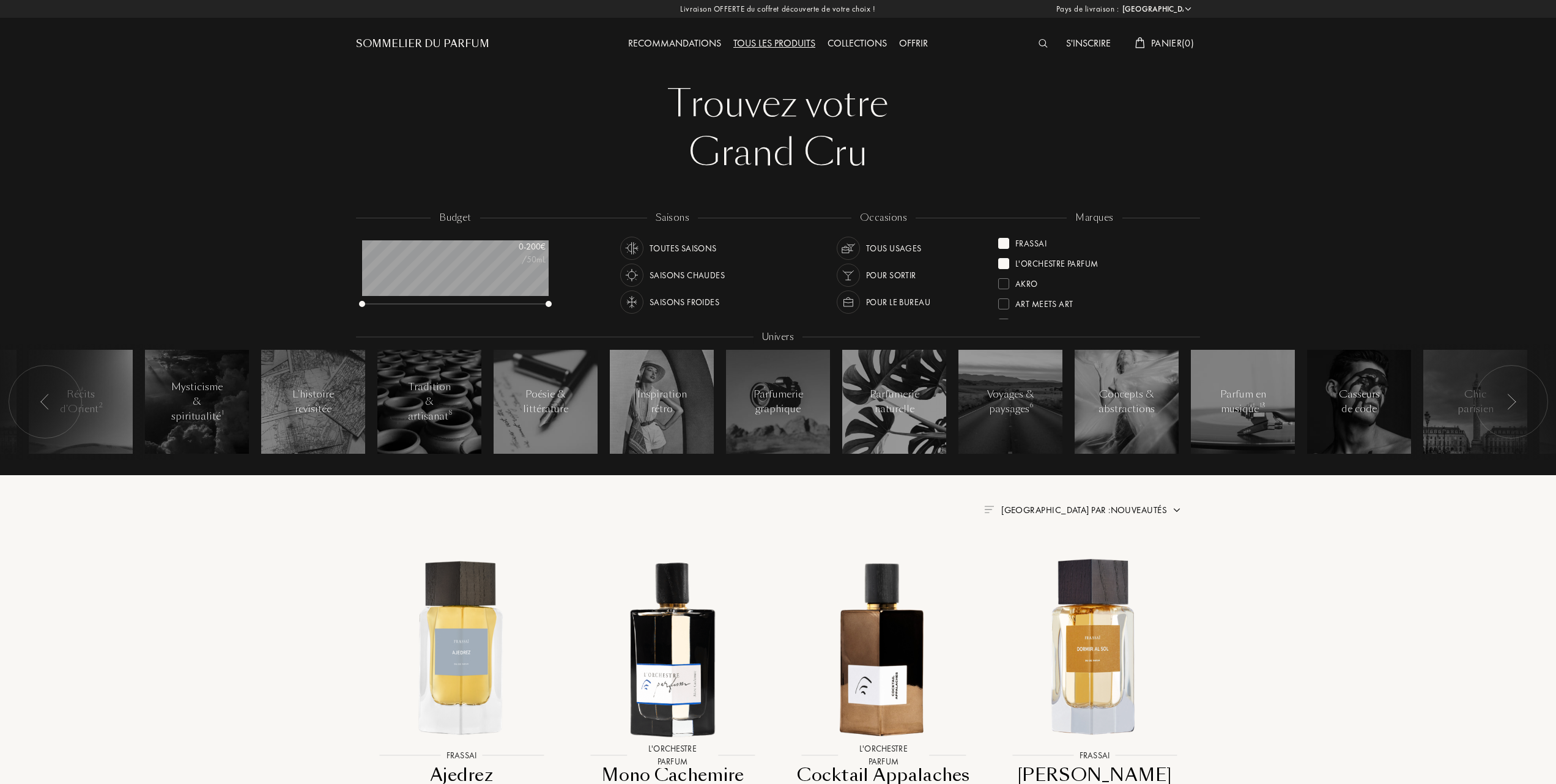
click at [1001, 260] on div at bounding box center [1003, 263] width 11 height 11
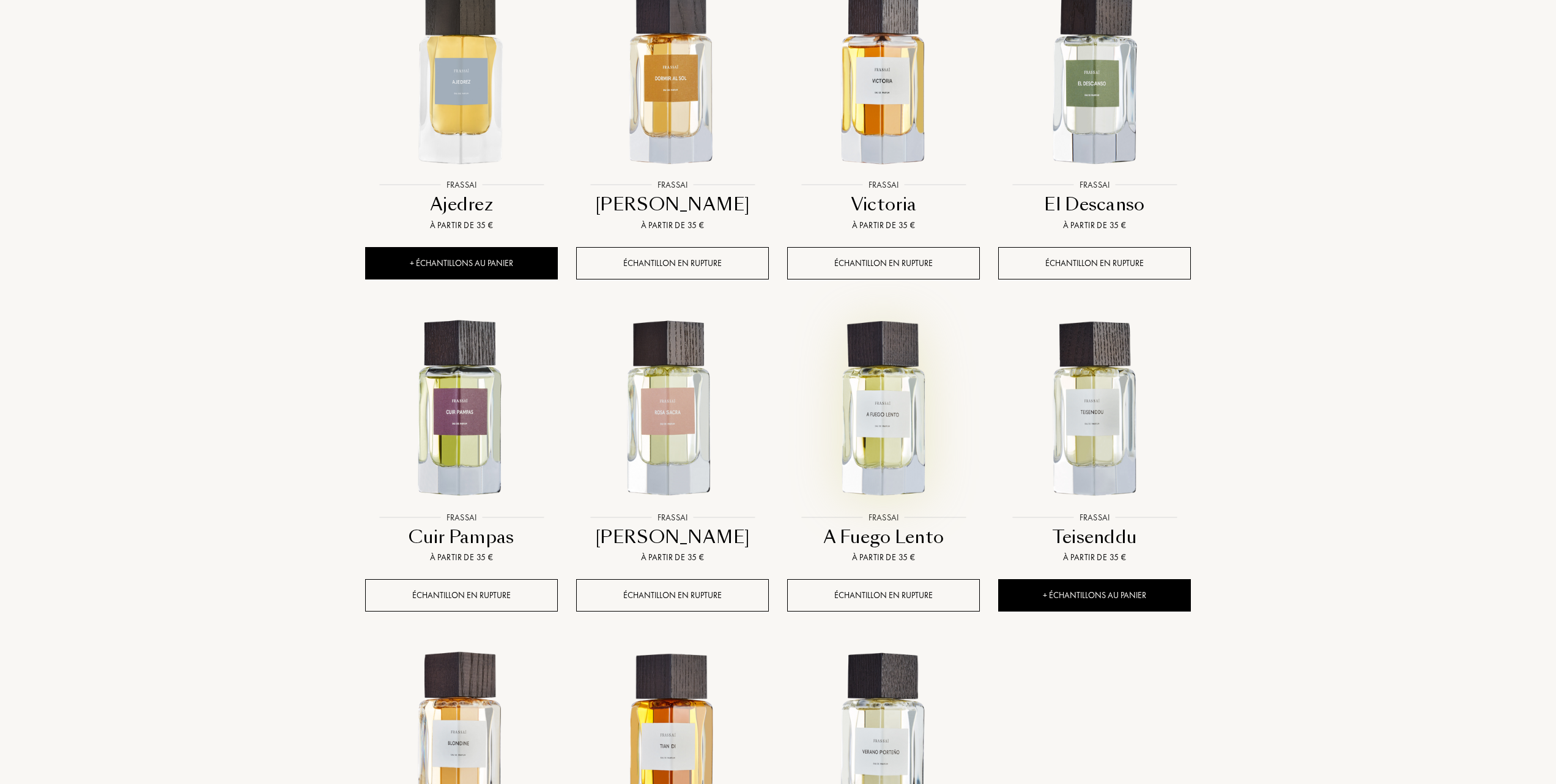
scroll to position [734, 0]
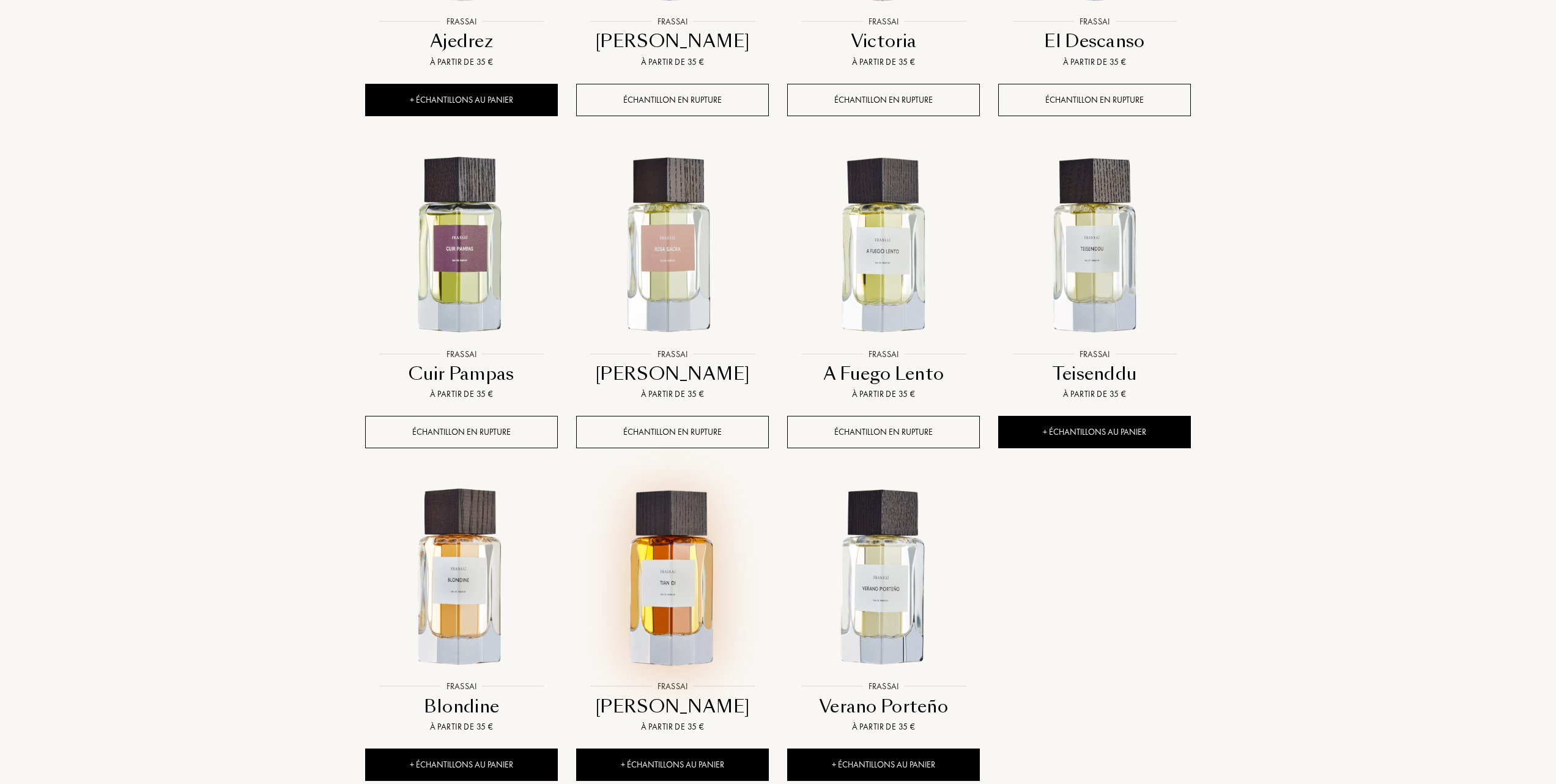
click at [661, 582] on img at bounding box center [672, 578] width 190 height 190
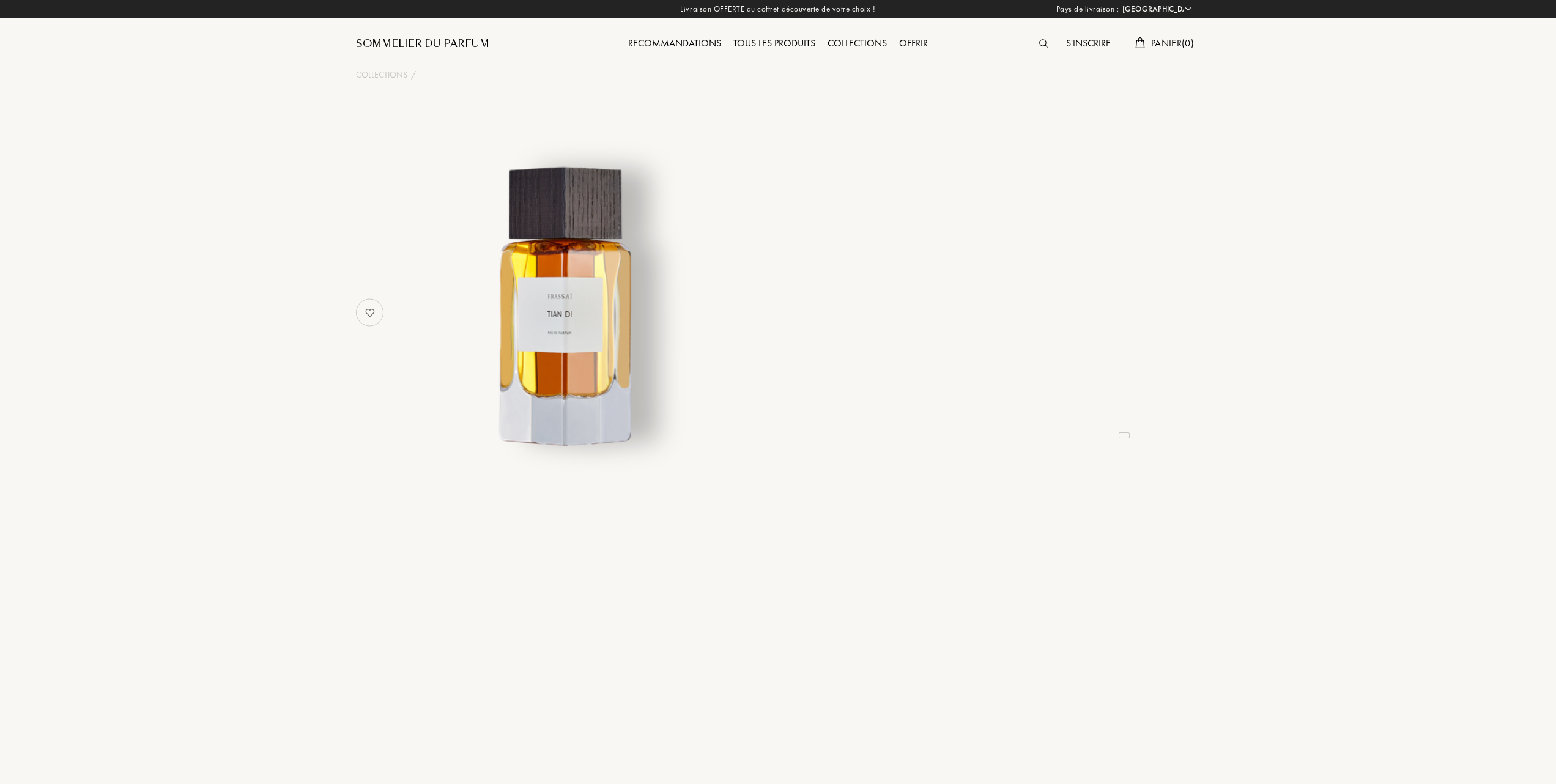
select select "FR"
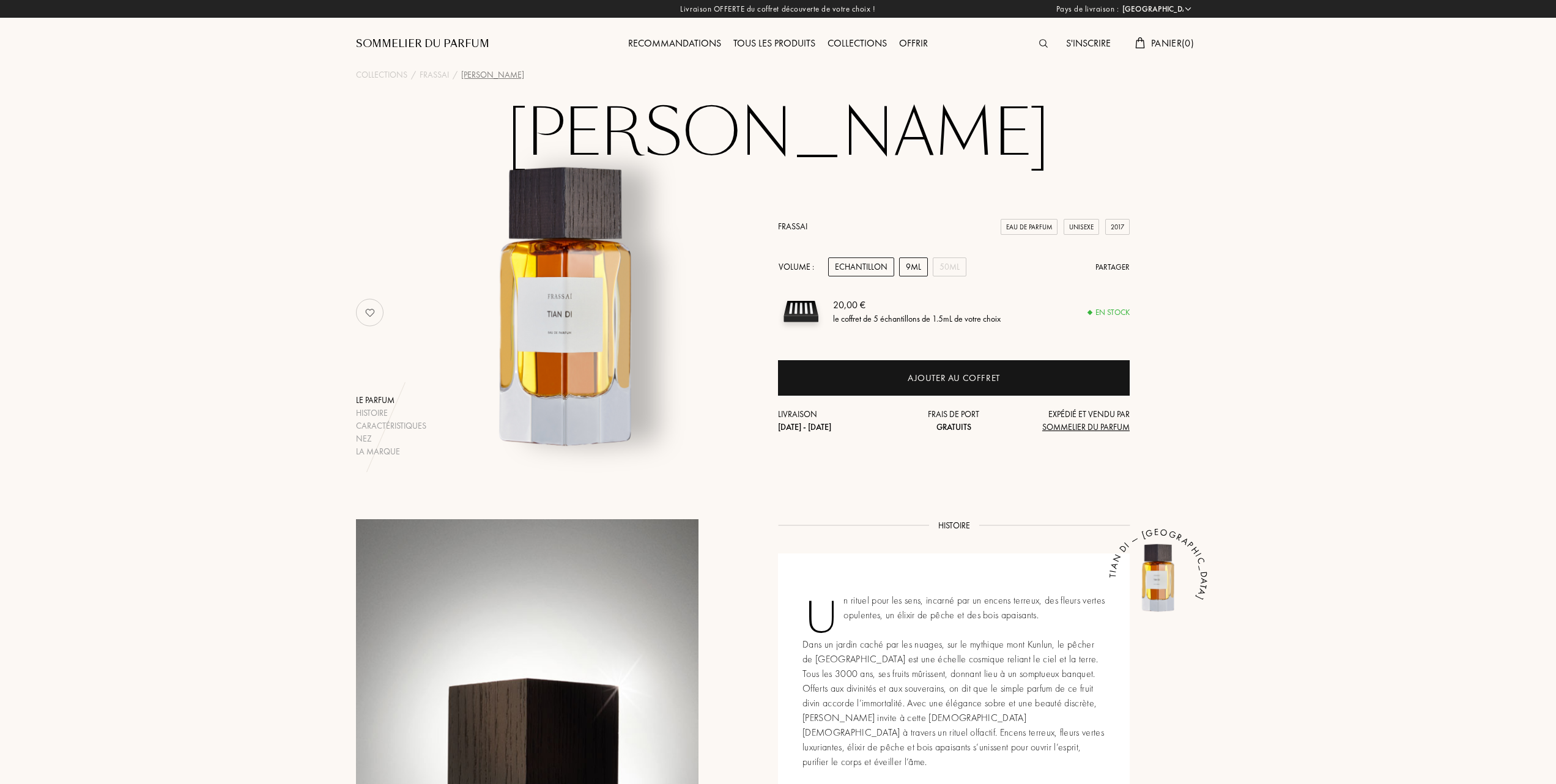
click at [915, 266] on div "9mL" at bounding box center [913, 267] width 29 height 19
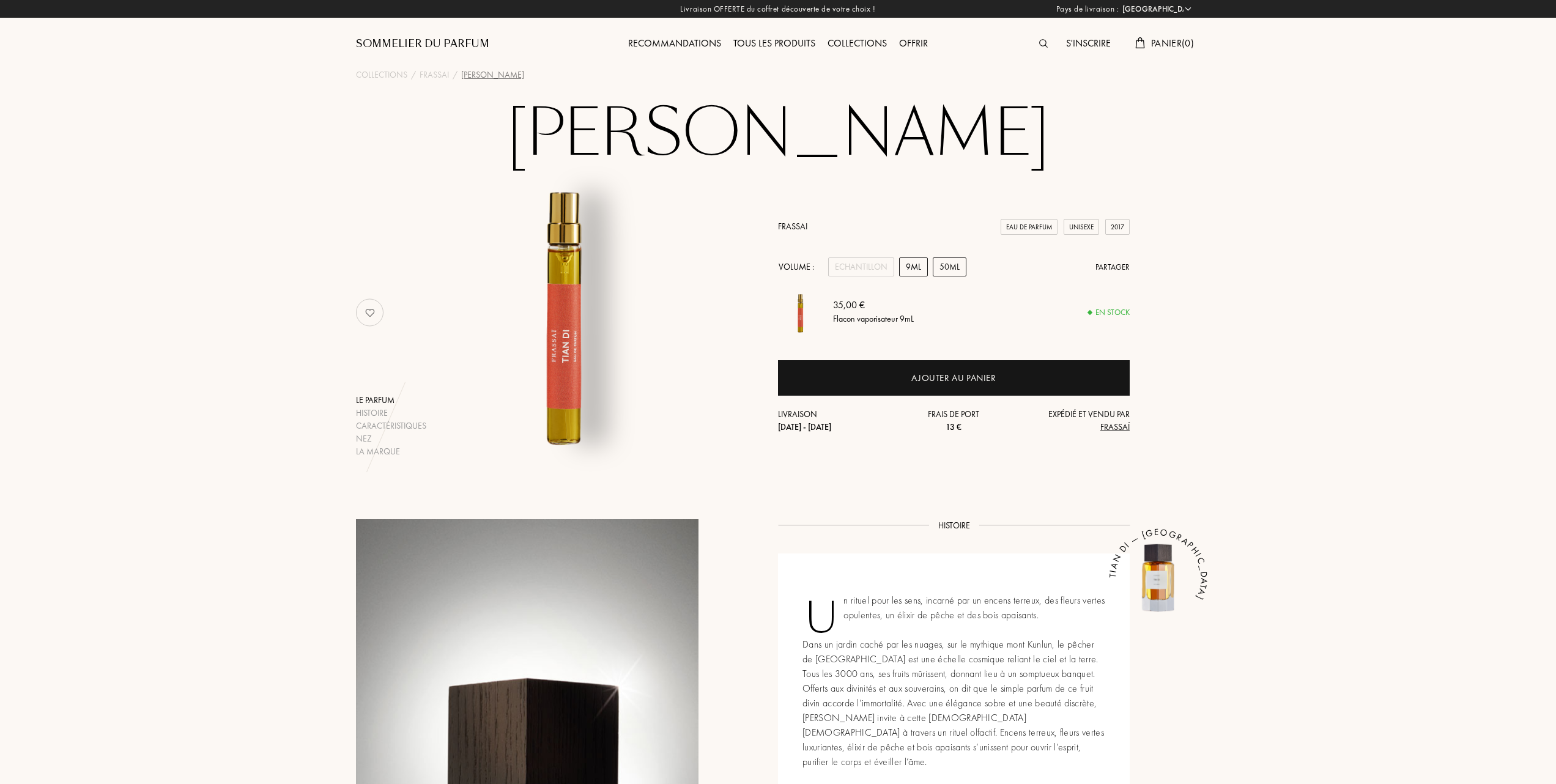
click at [954, 269] on div "50mL" at bounding box center [950, 267] width 34 height 19
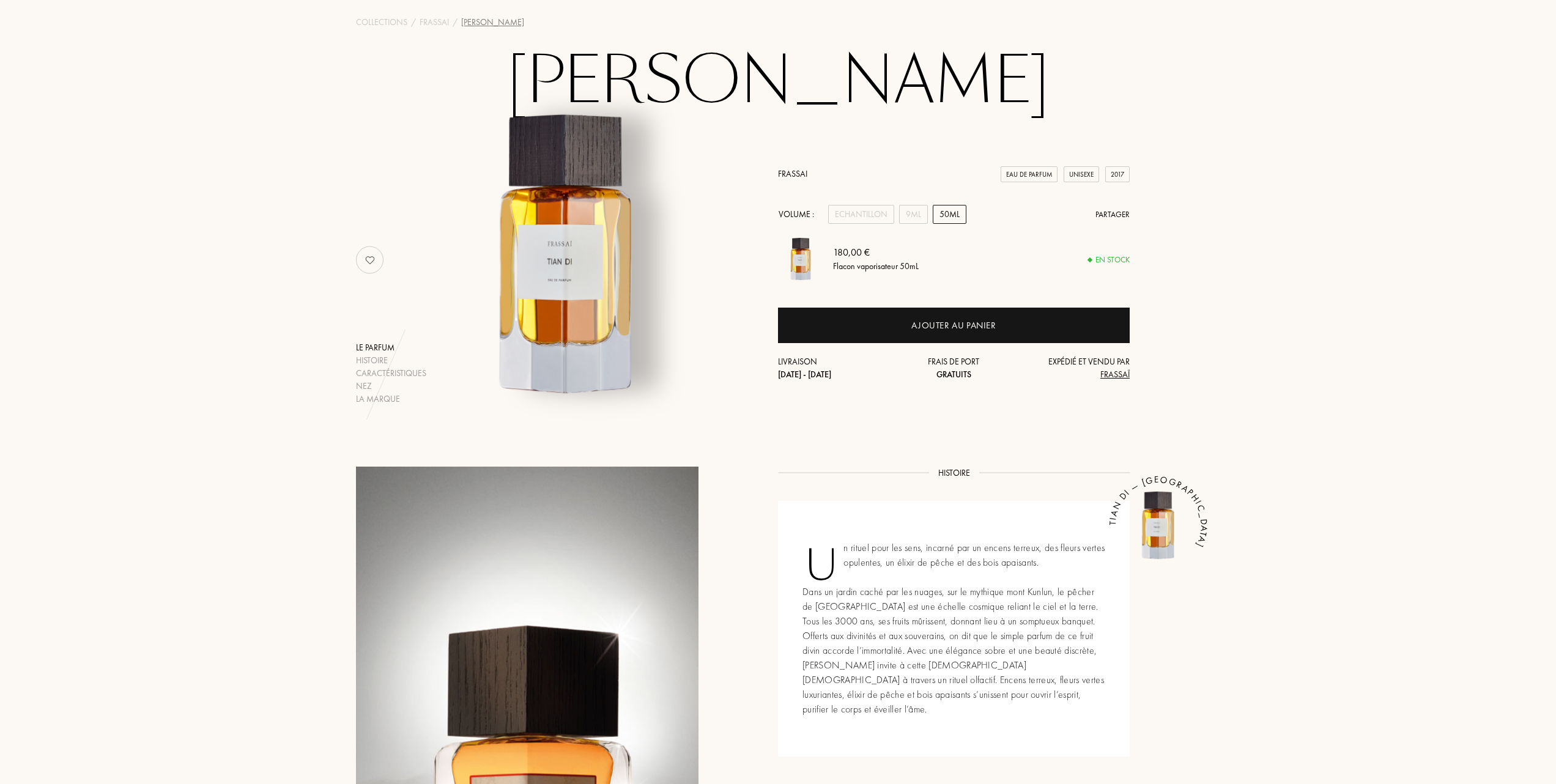
scroll to position [81, 0]
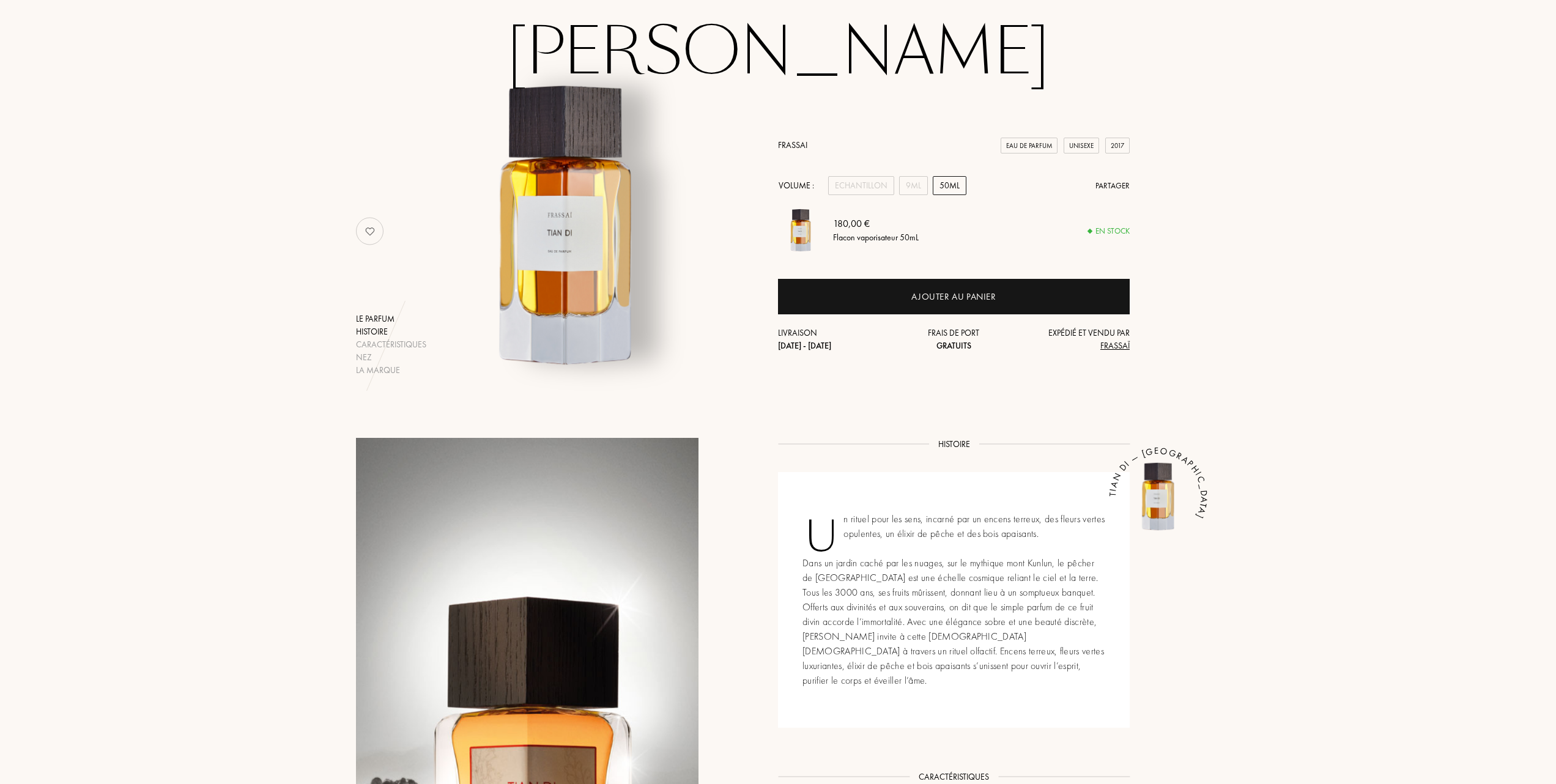
click at [383, 325] on div "Histoire" at bounding box center [391, 331] width 71 height 13
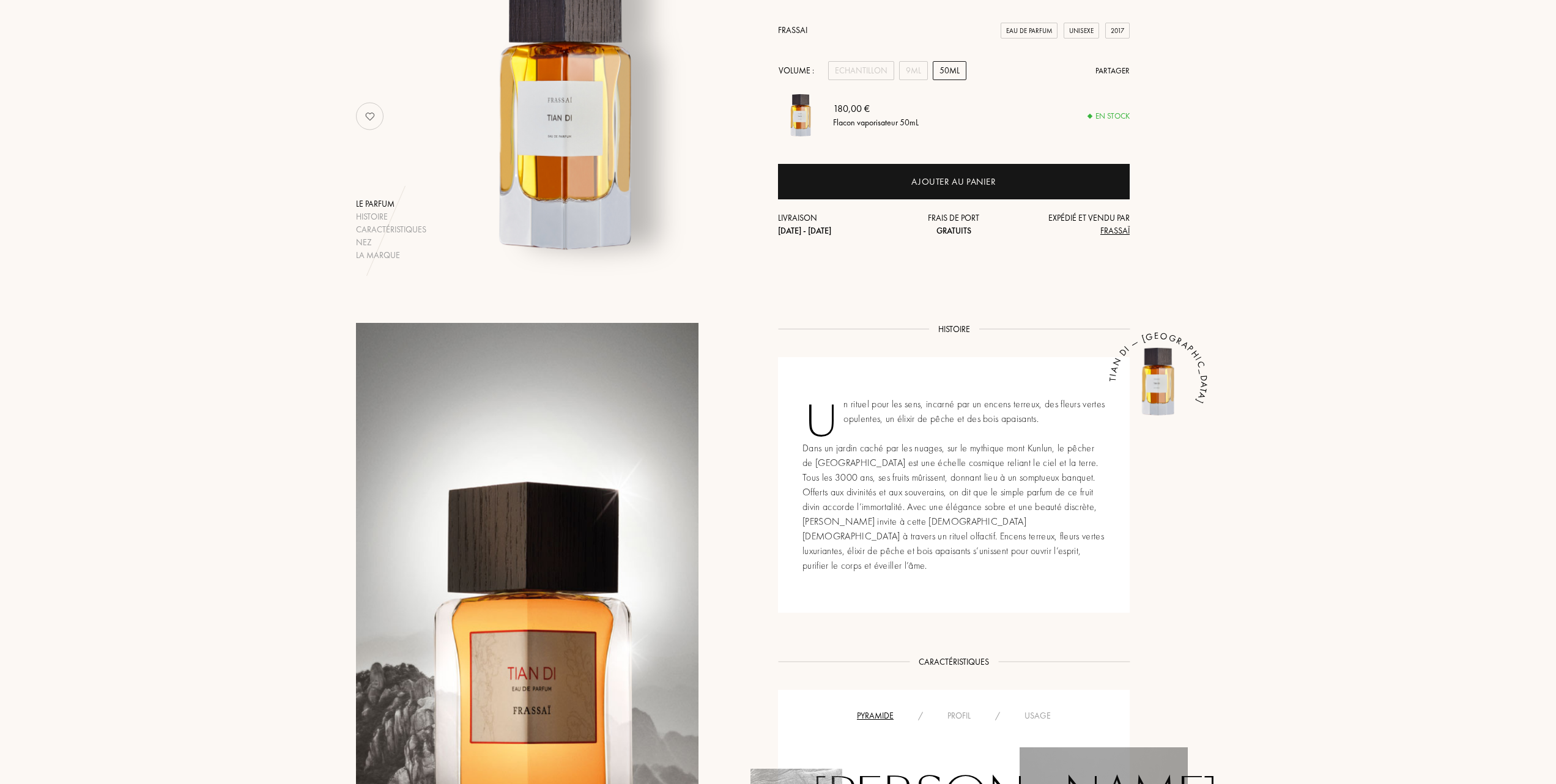
scroll to position [168, 0]
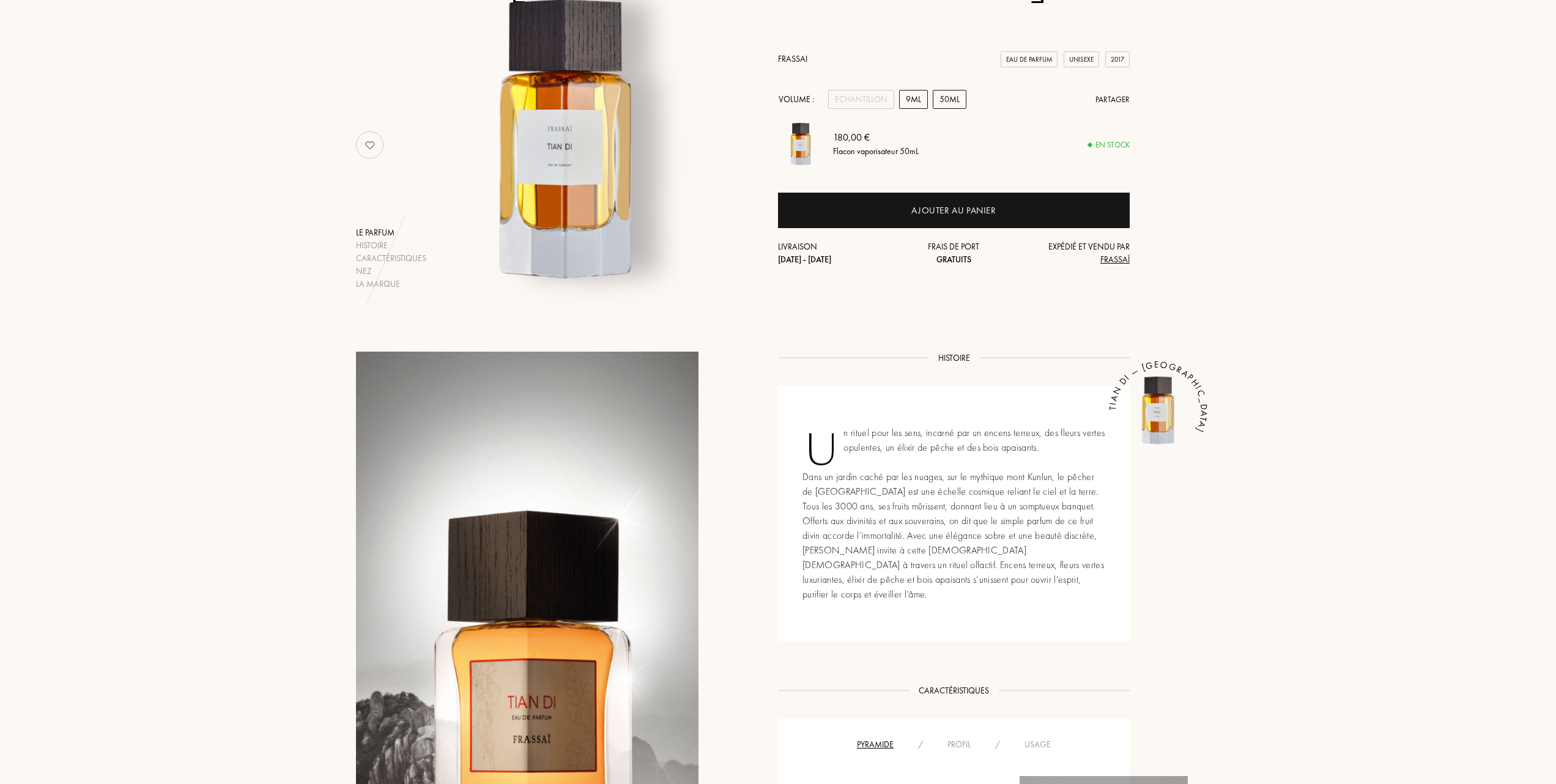
click at [913, 99] on div "9mL" at bounding box center [913, 100] width 29 height 19
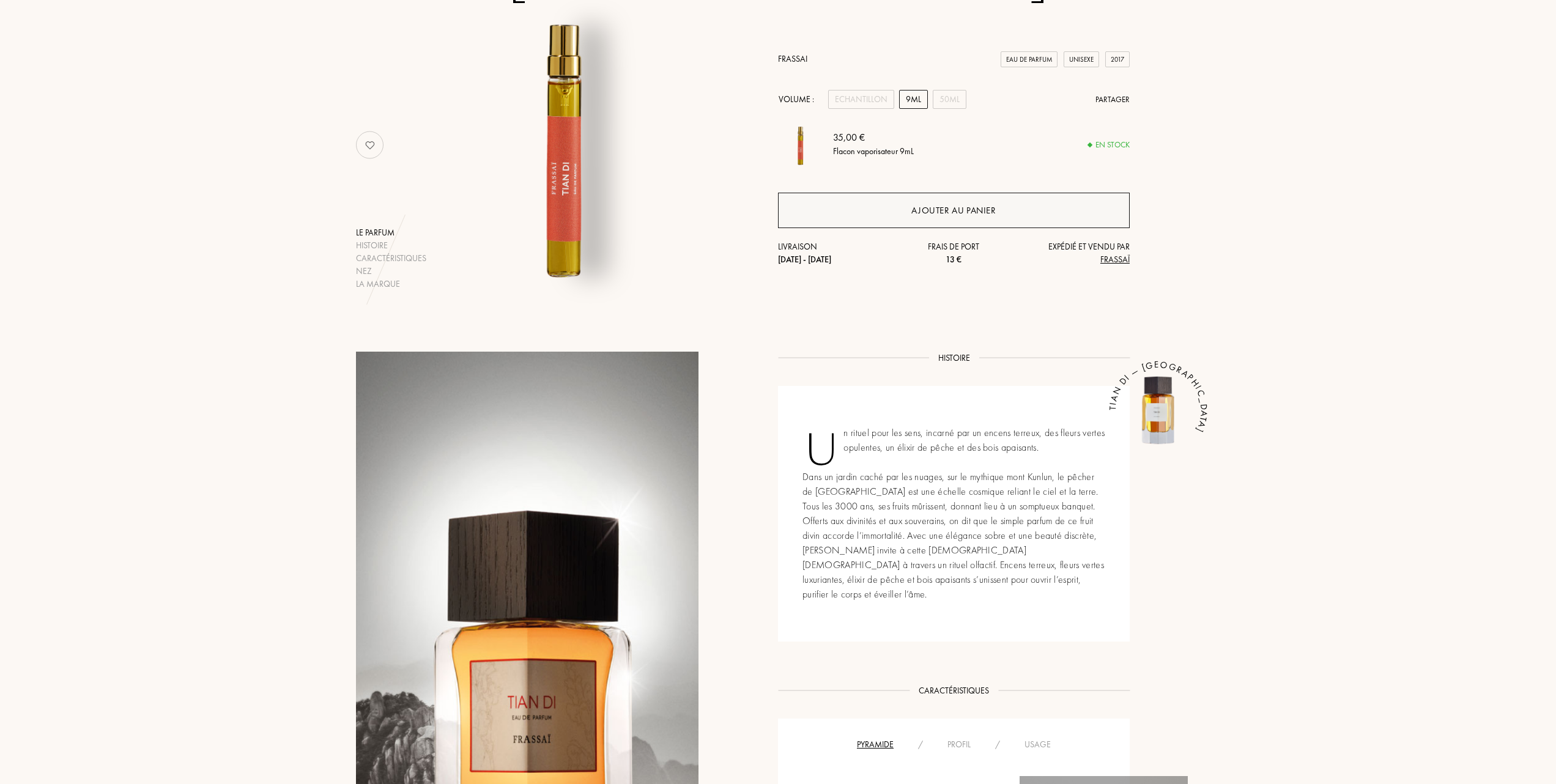
click at [957, 205] on div "Ajouter au panier" at bounding box center [953, 211] width 84 height 14
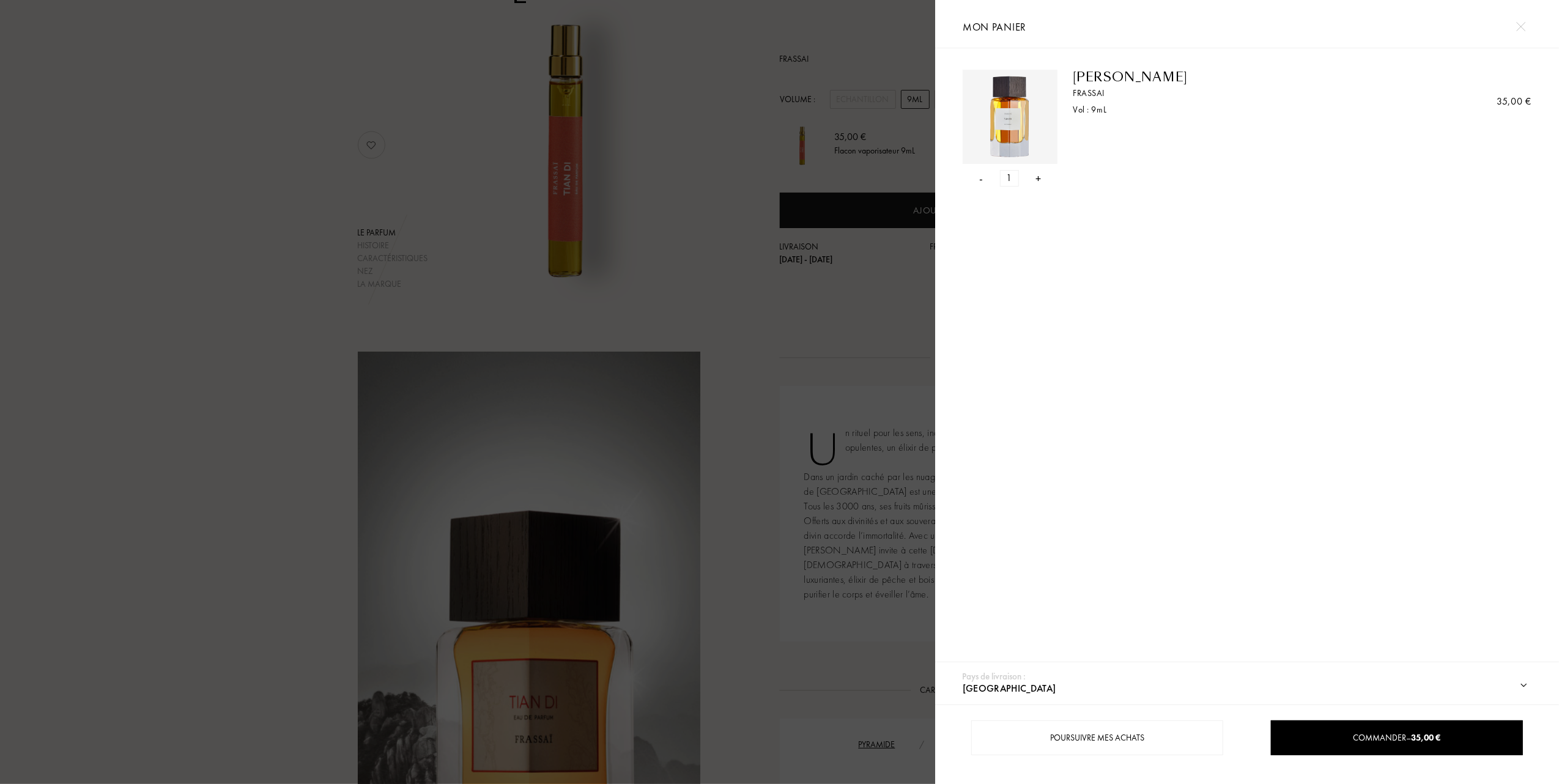
click at [683, 243] on div at bounding box center [467, 392] width 935 height 784
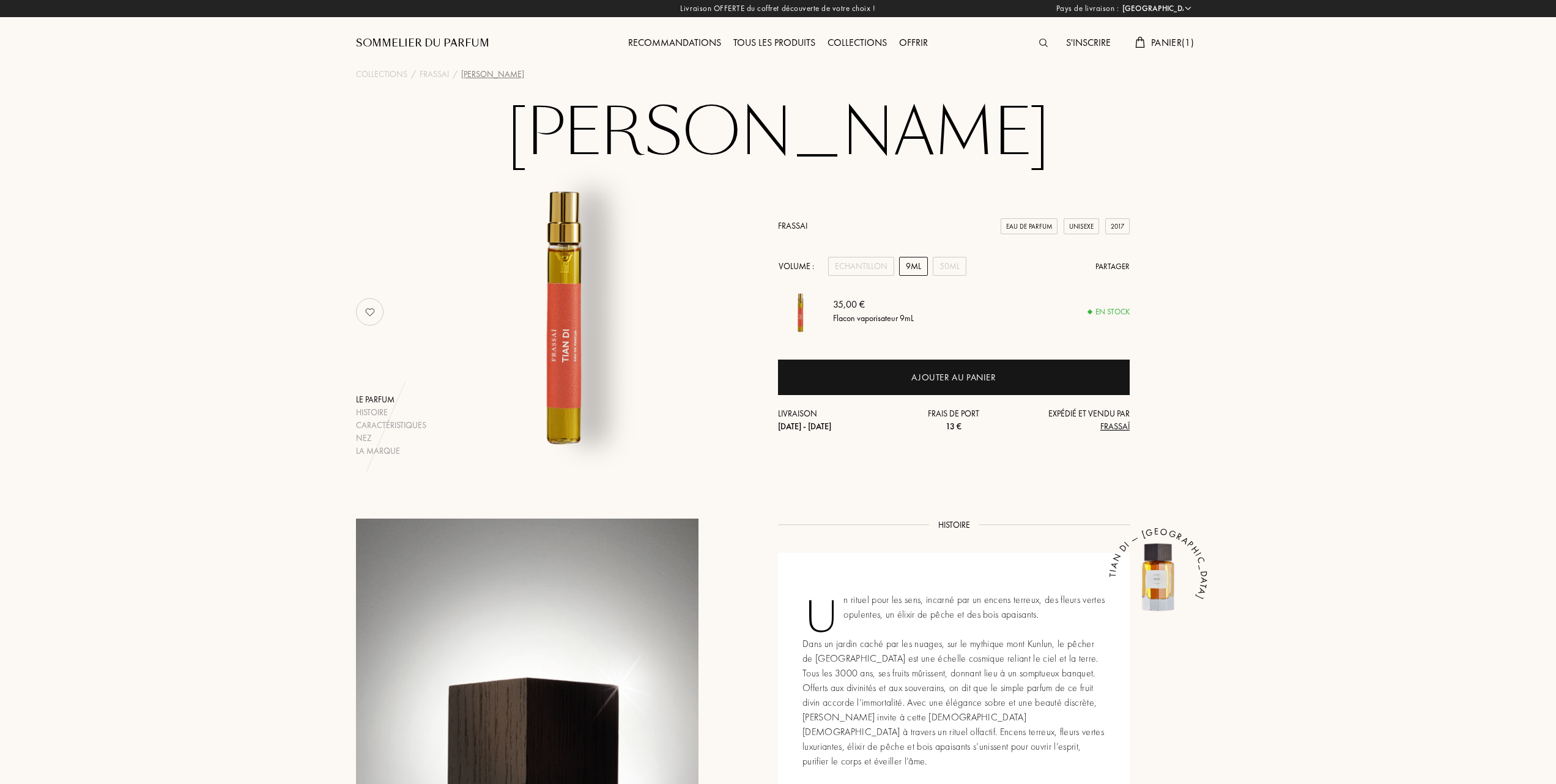
scroll to position [0, 0]
click at [793, 225] on link "Frassai" at bounding box center [793, 226] width 30 height 11
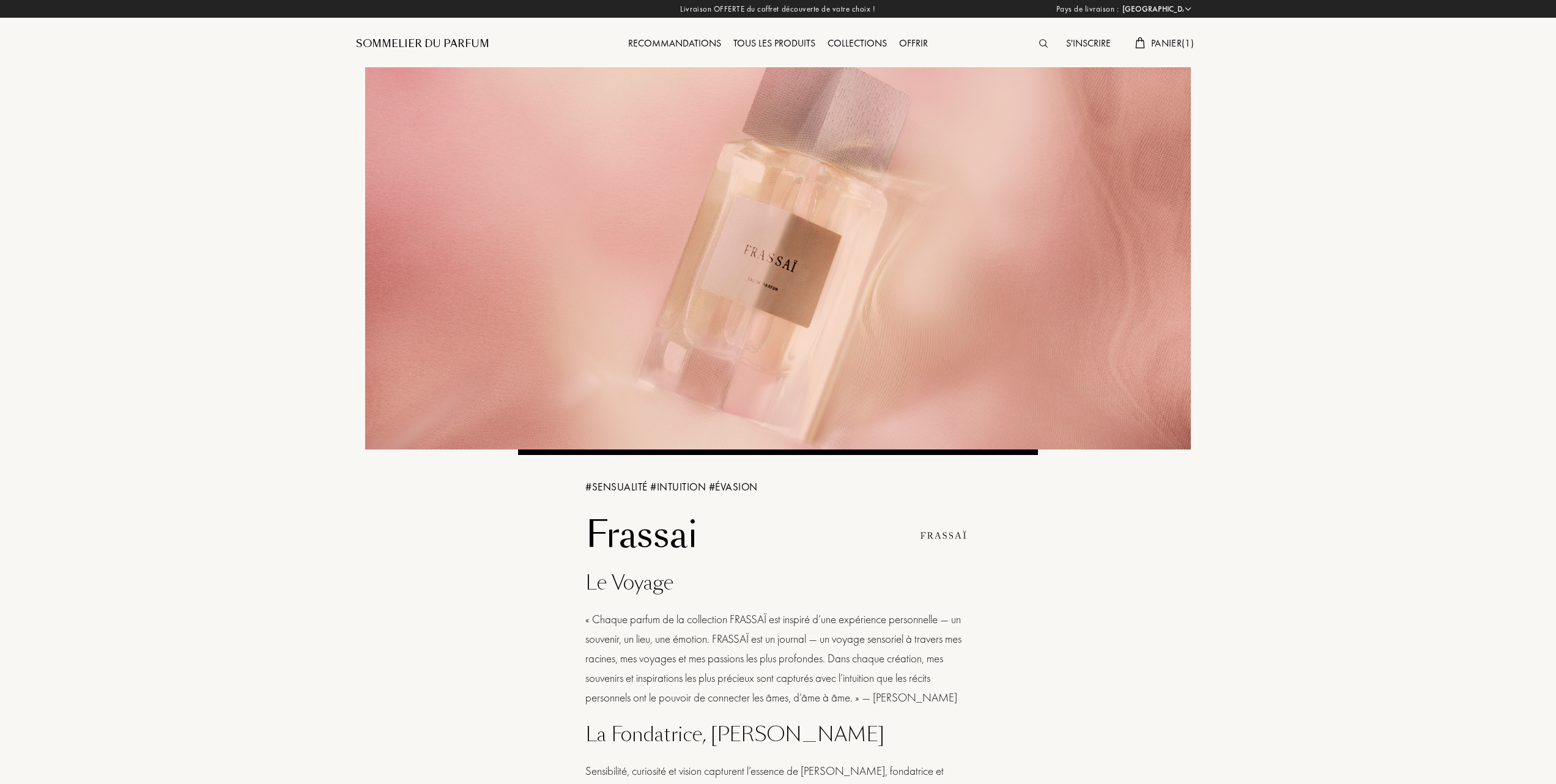
select select "FR"
click at [763, 38] on div "Tous les produits" at bounding box center [775, 44] width 94 height 16
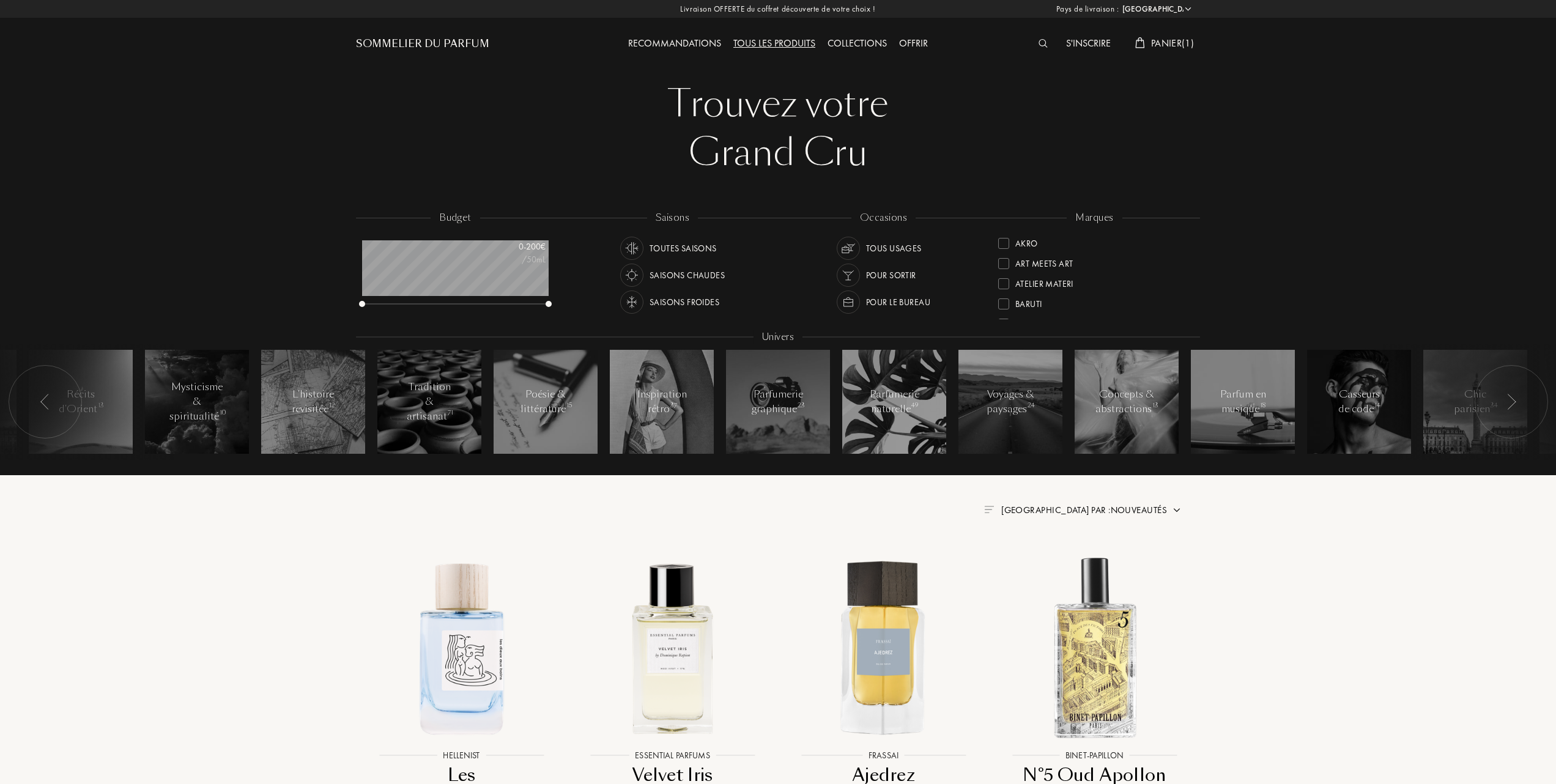
select select "FR"
click at [1003, 274] on div "Goldfield & Banks" at bounding box center [1046, 280] width 96 height 17
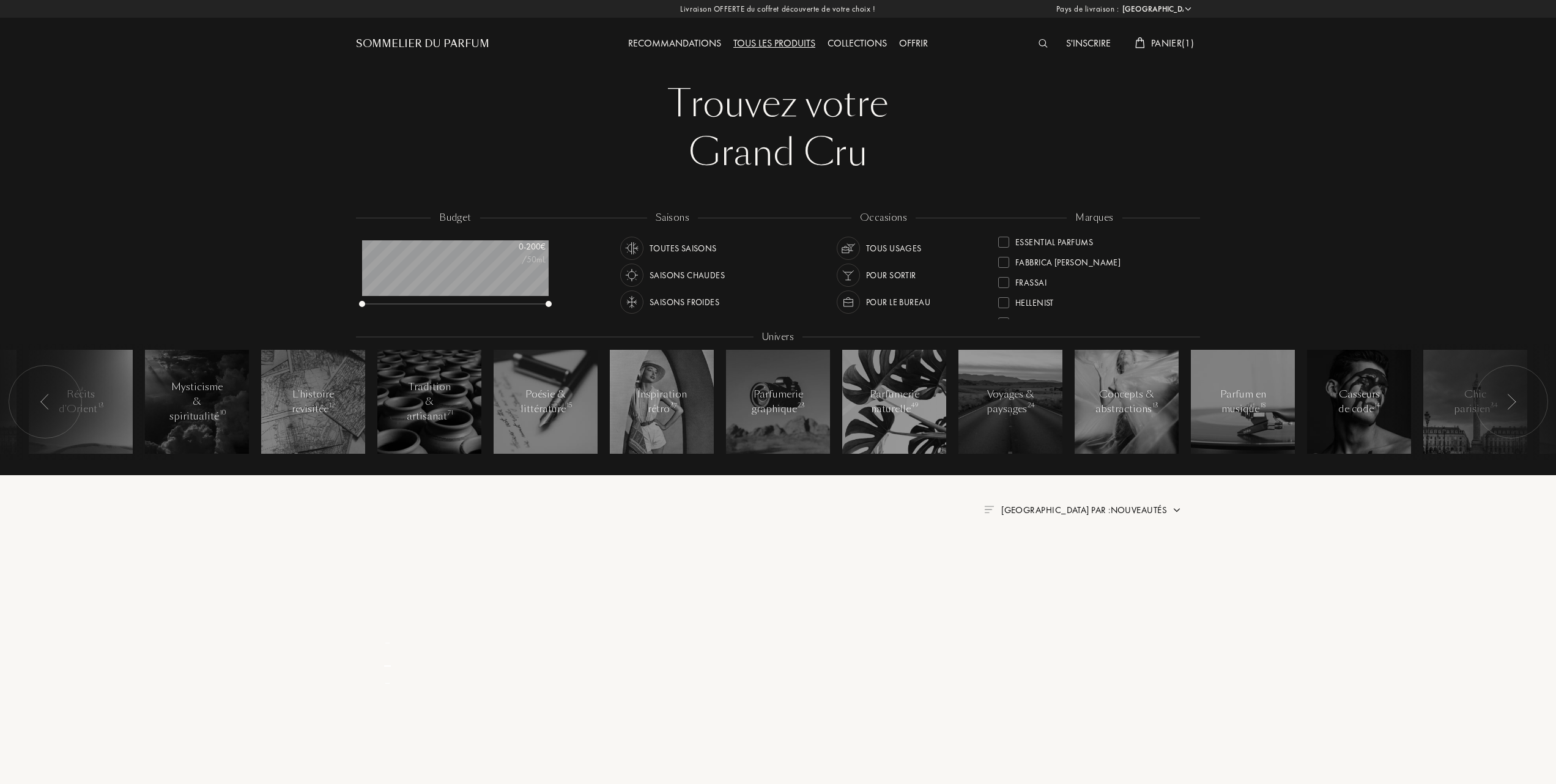
scroll to position [3, 0]
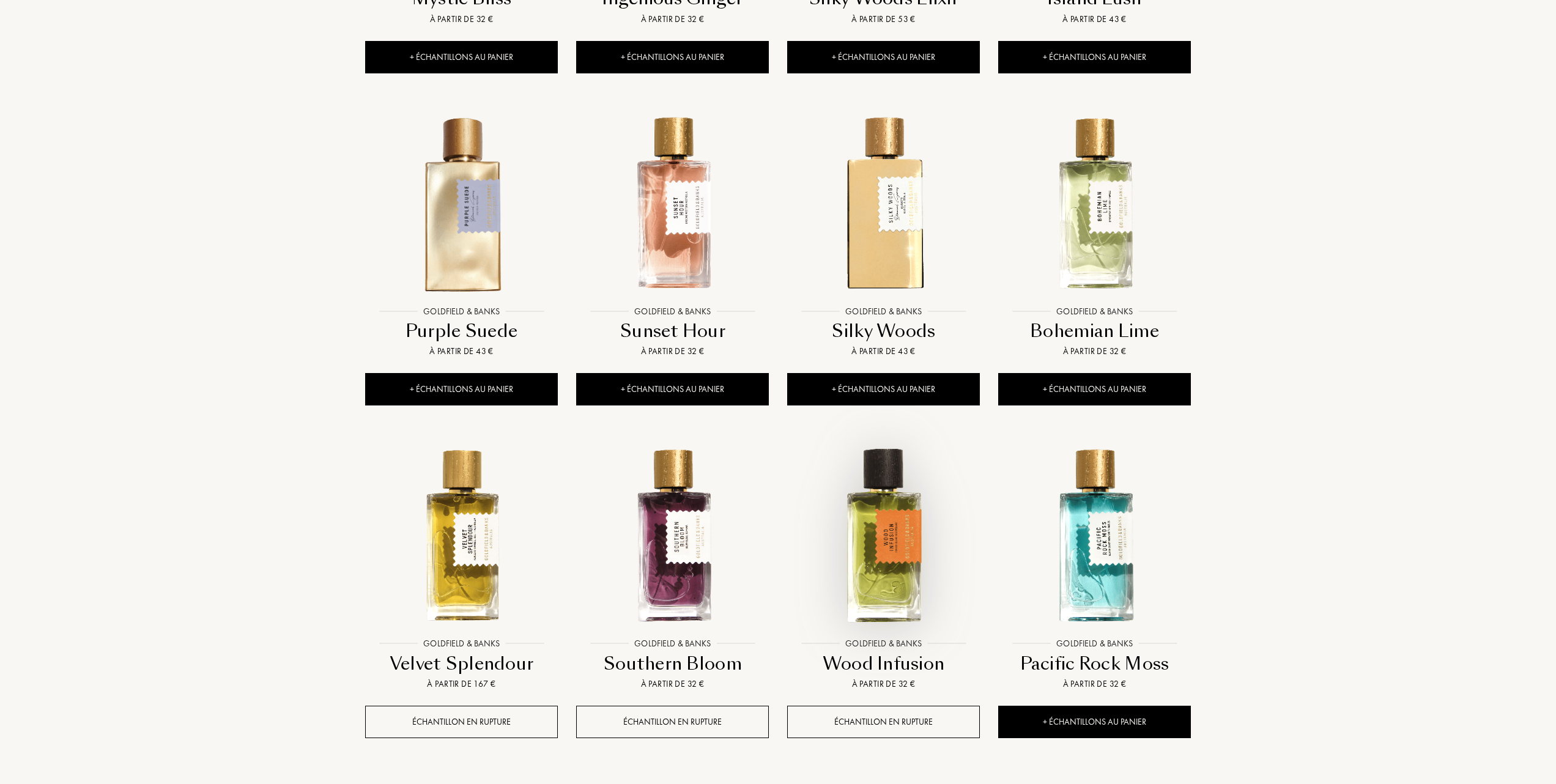
scroll to position [815, 0]
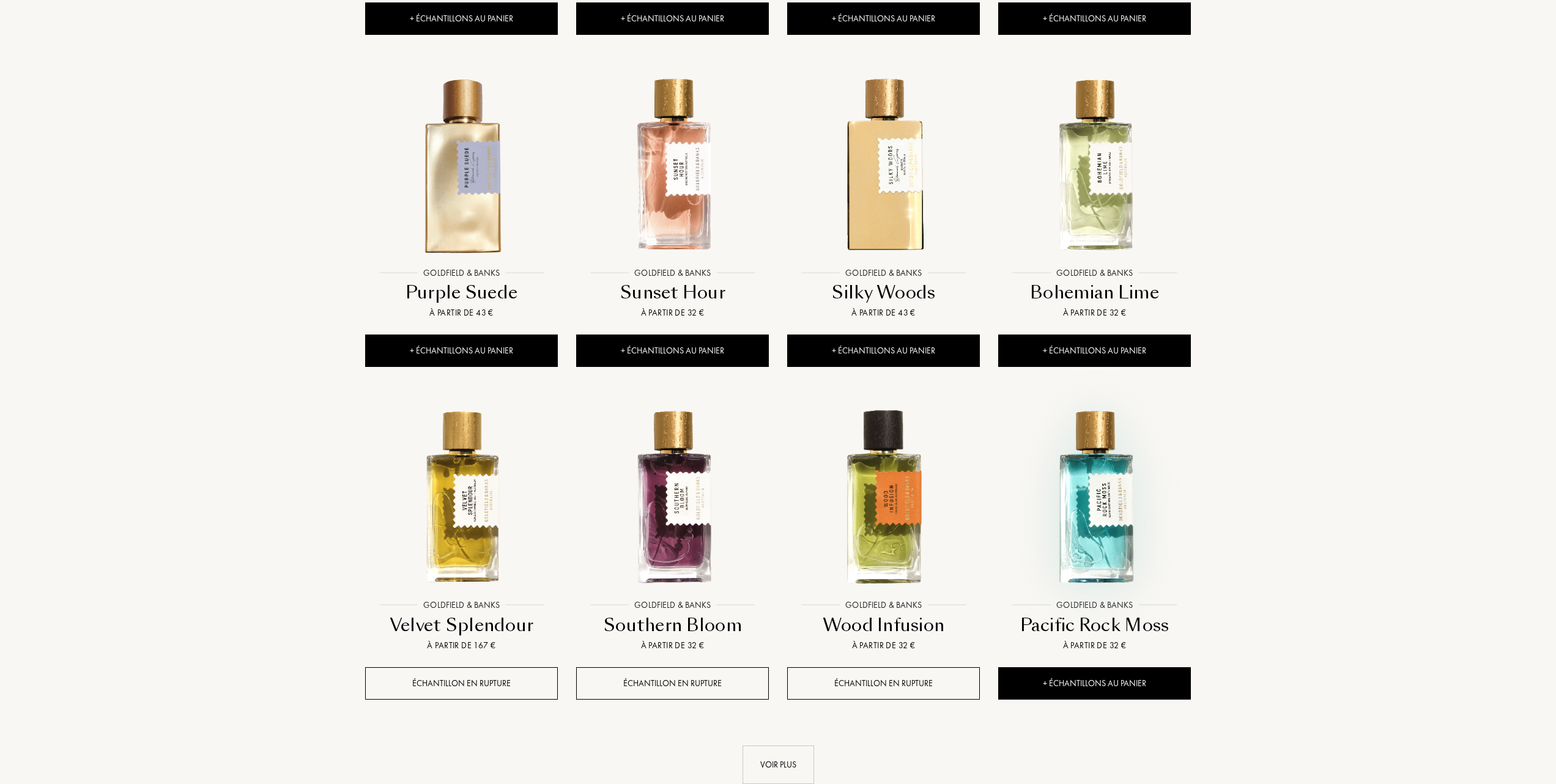
click at [1082, 529] on img at bounding box center [1094, 497] width 190 height 190
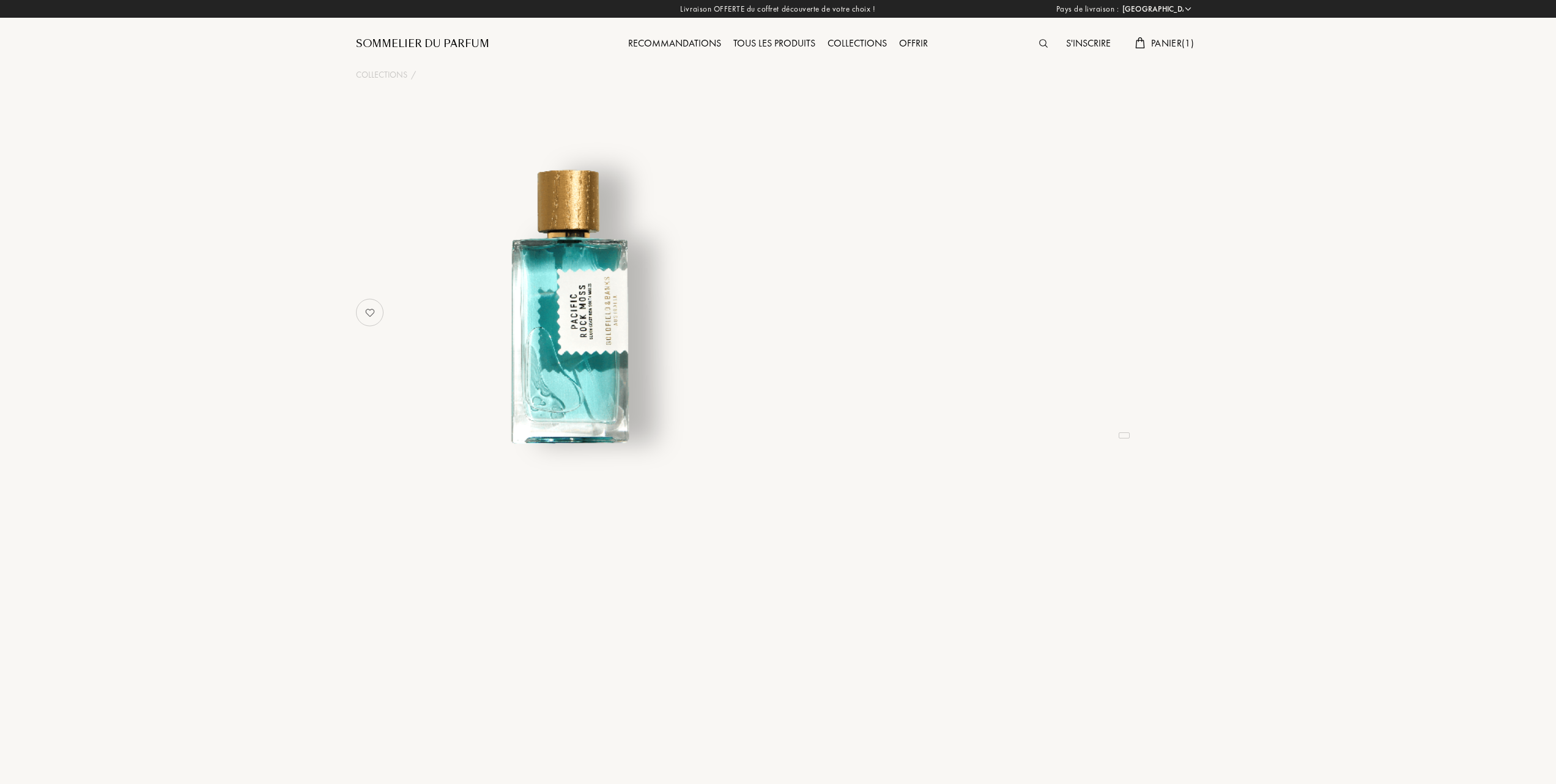
select select "FR"
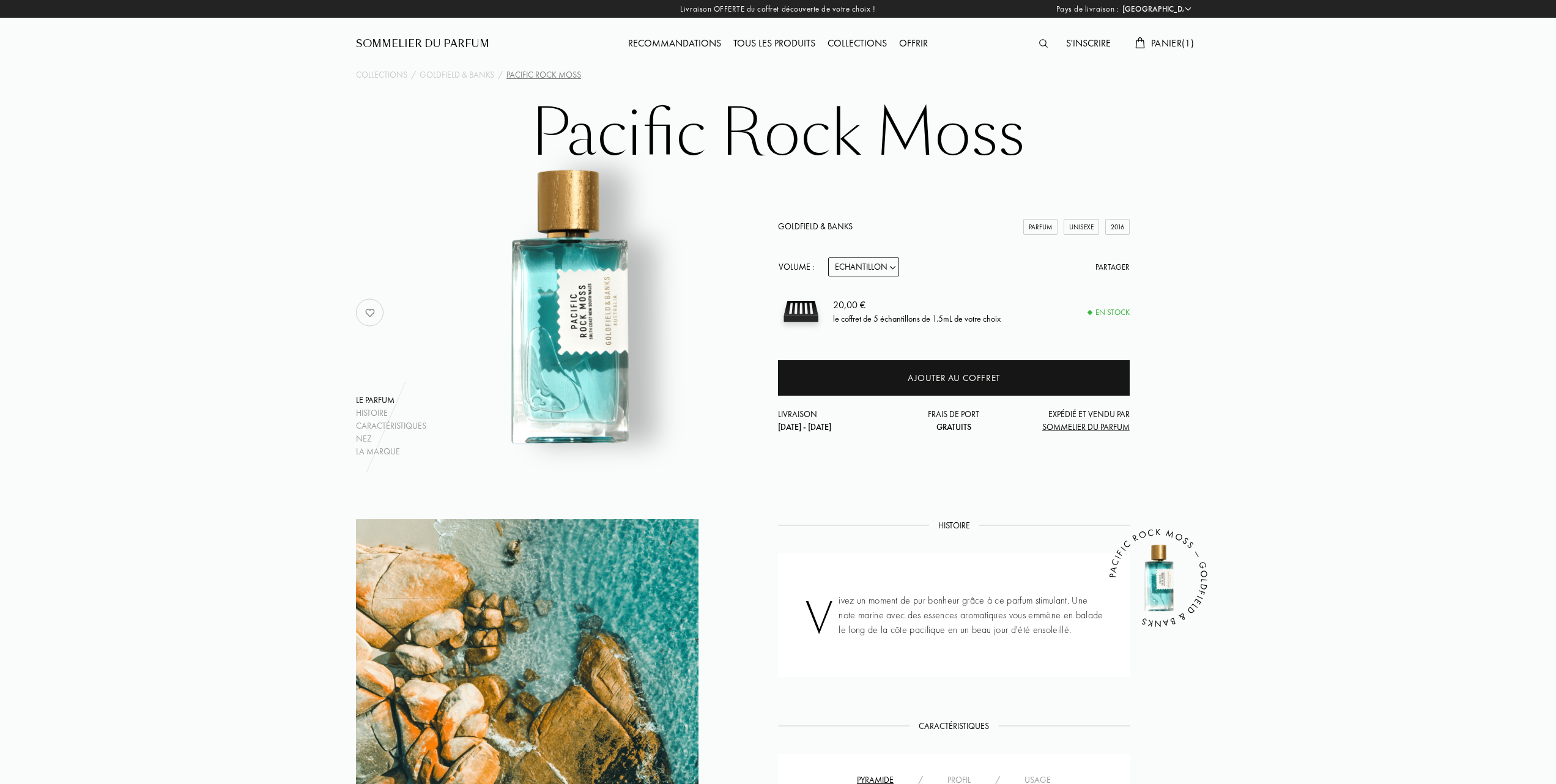
click at [894, 265] on select "Echantillon 10mL 50mL 100mL" at bounding box center [863, 267] width 71 height 19
select select "1"
click at [828, 258] on select "Echantillon 10mL 50mL 100mL" at bounding box center [863, 267] width 71 height 19
select select "1"
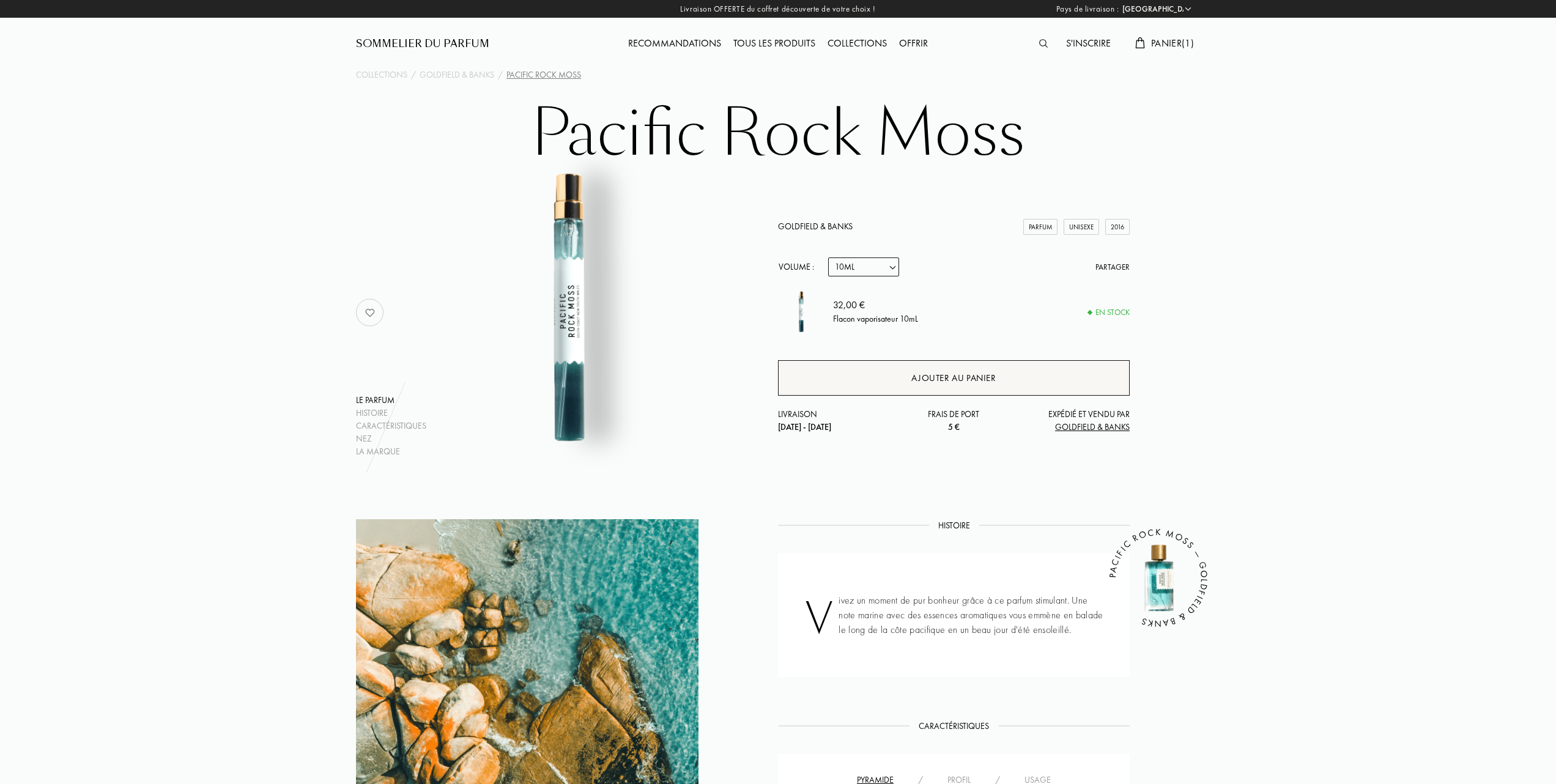
click at [940, 377] on div "Ajouter au panier" at bounding box center [953, 378] width 84 height 14
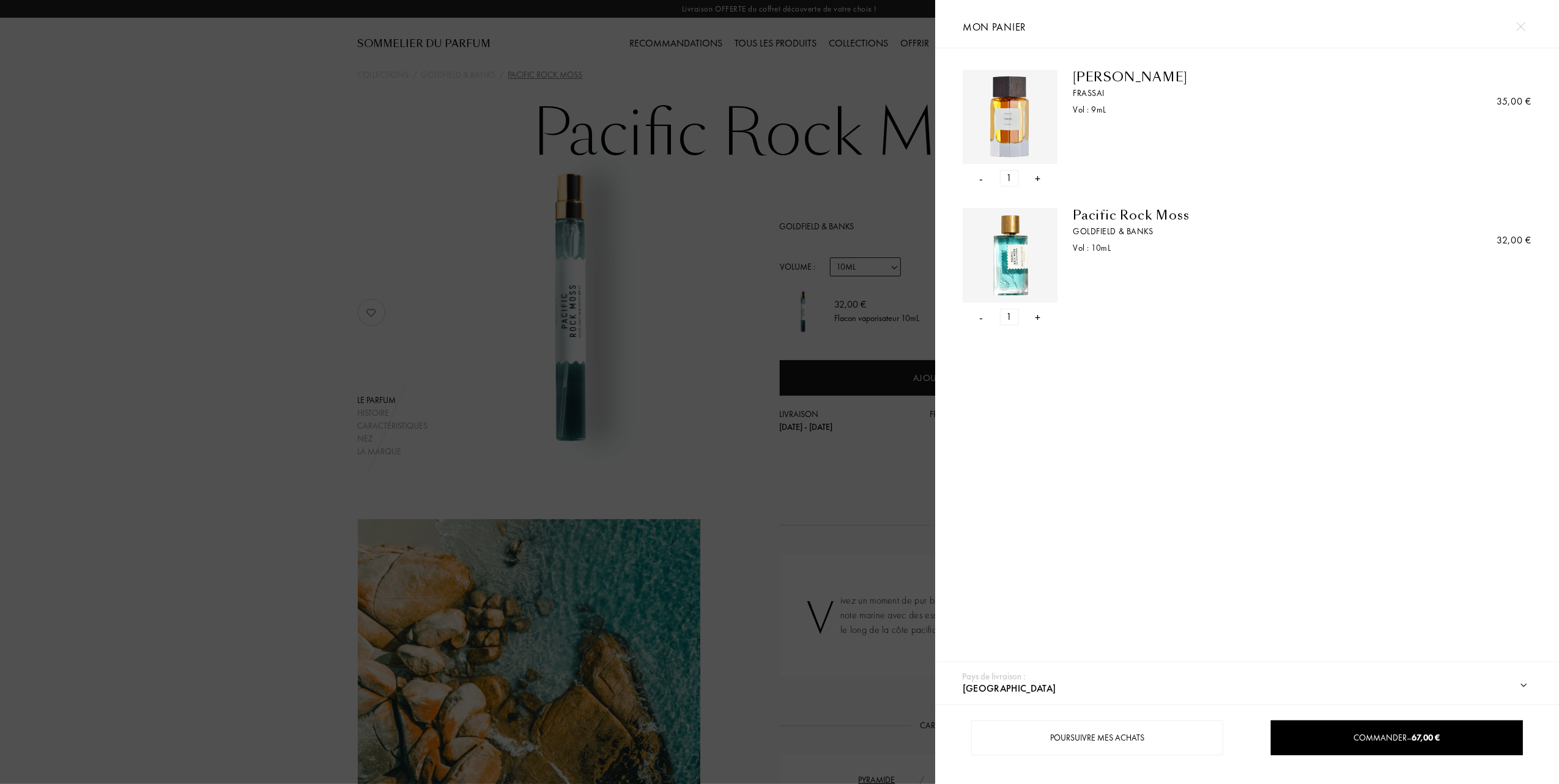
click at [981, 316] on div "-" at bounding box center [981, 317] width 3 height 17
click at [982, 176] on div "-" at bounding box center [981, 178] width 3 height 17
